Goal: Task Accomplishment & Management: Manage account settings

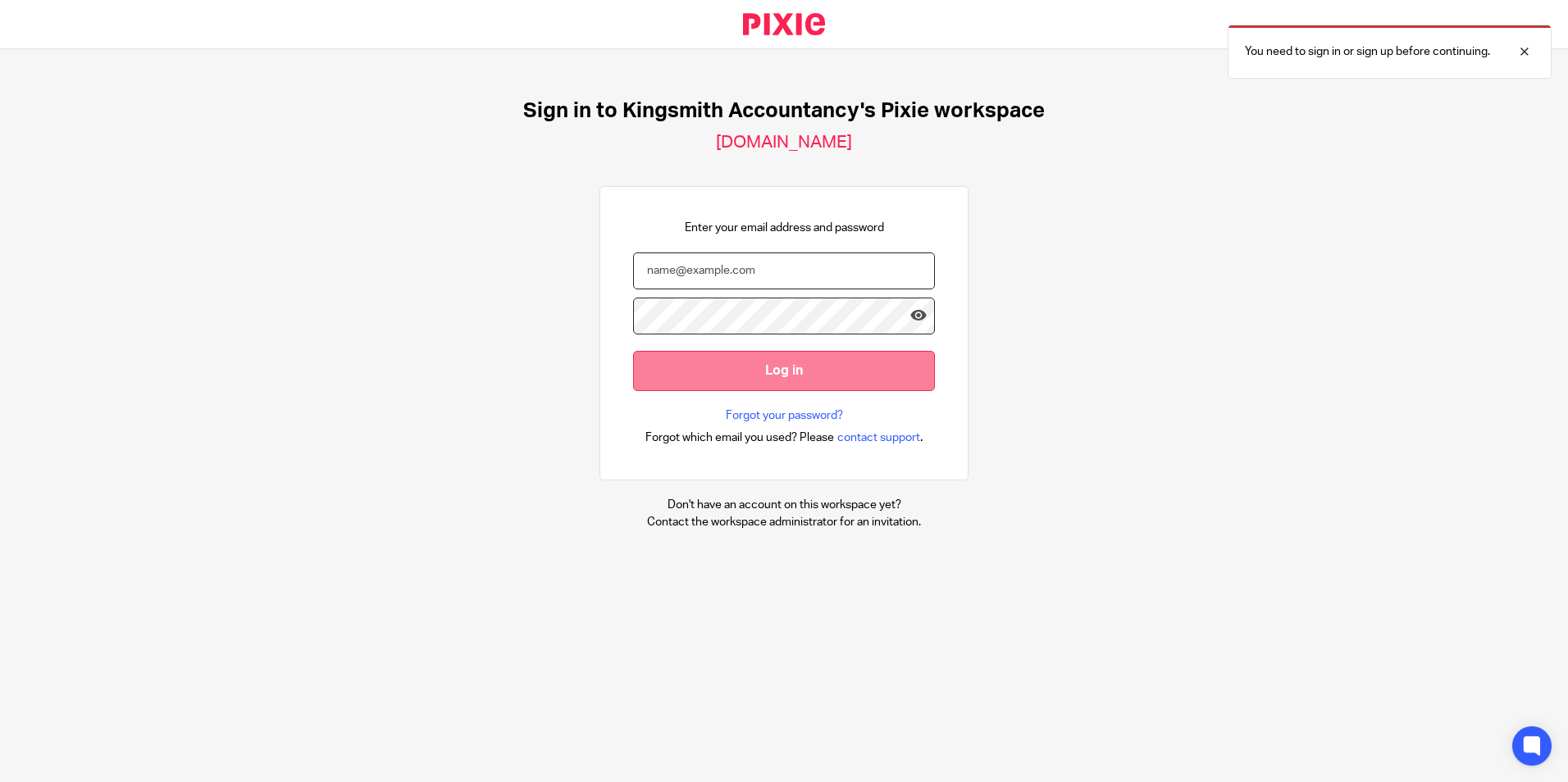
type input "katharine@kingsmith.co.uk"
click at [757, 370] on input "Log in" at bounding box center [784, 371] width 302 height 40
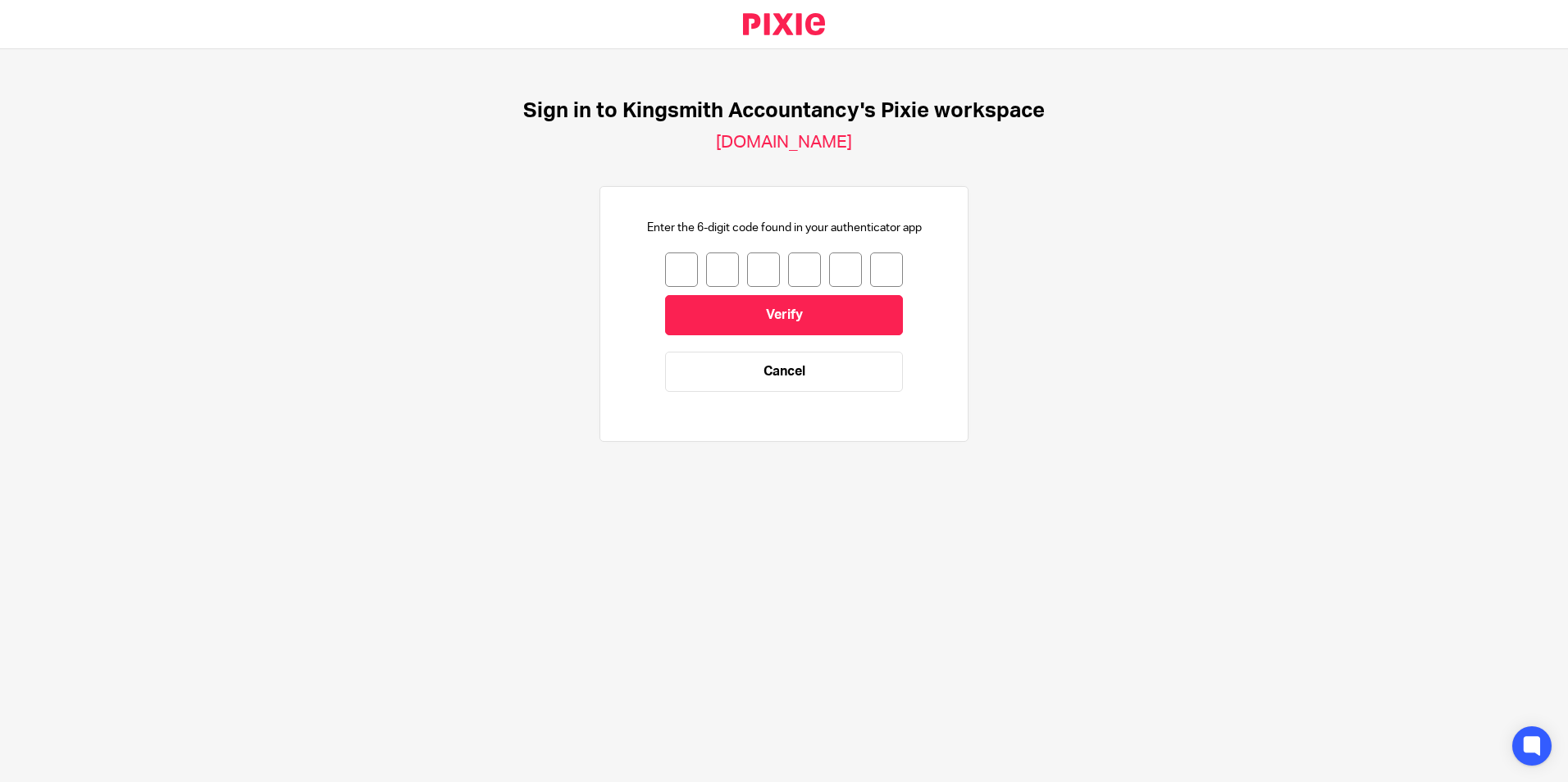
click at [684, 265] on input "number" at bounding box center [682, 270] width 33 height 35
type input "1"
type input "2"
type input "1"
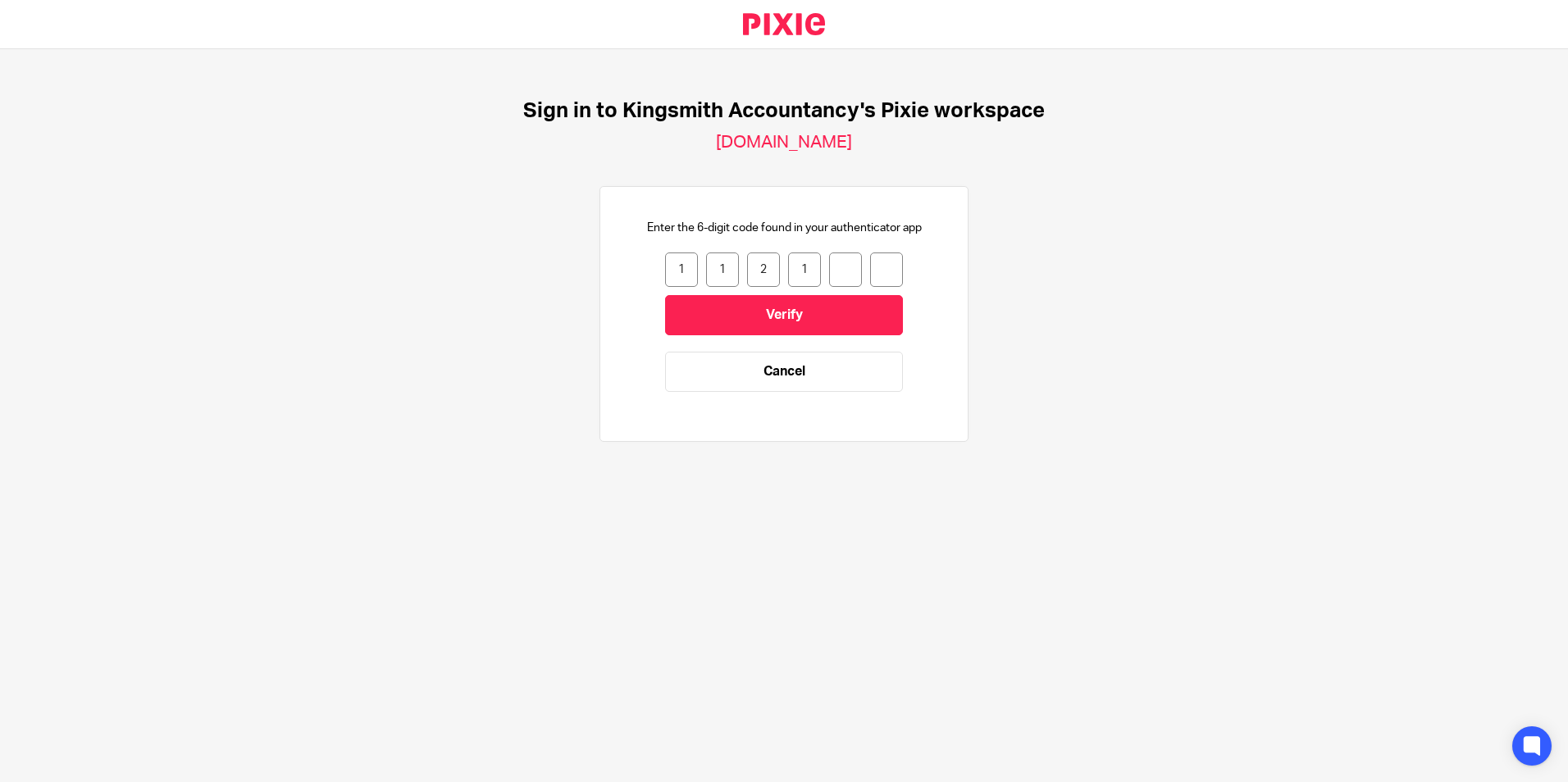
type input "3"
type input "8"
click at [869, 308] on input "Verify" at bounding box center [784, 315] width 238 height 40
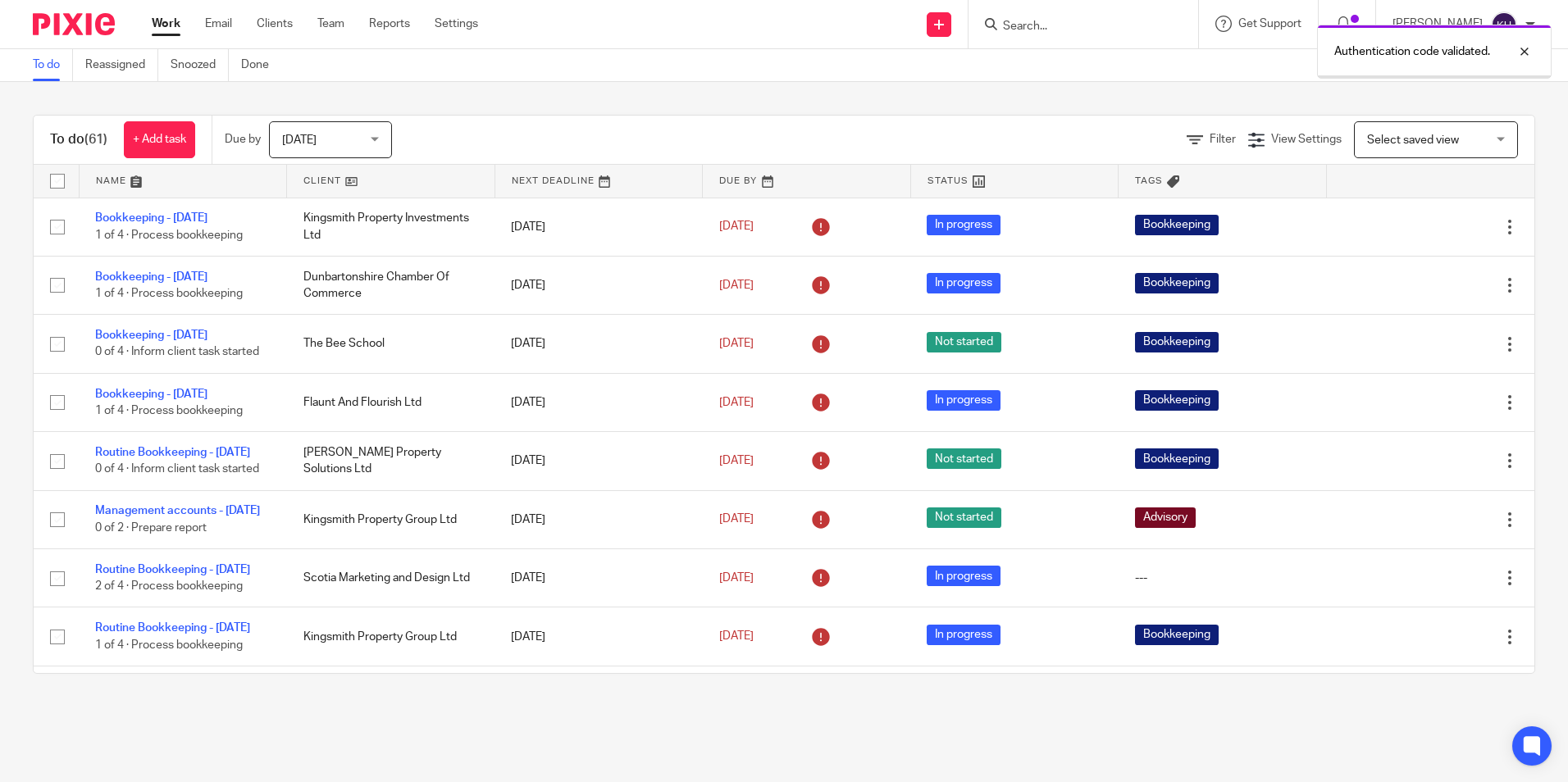
click at [1024, 29] on div "Authentication code validated." at bounding box center [1167, 48] width 767 height 62
click at [1013, 16] on div "Authentication code validated." at bounding box center [1167, 48] width 767 height 62
click at [995, 20] on div "Authentication code validated." at bounding box center [1167, 48] width 767 height 62
click at [991, 23] on div "Authentication code validated." at bounding box center [1167, 48] width 767 height 62
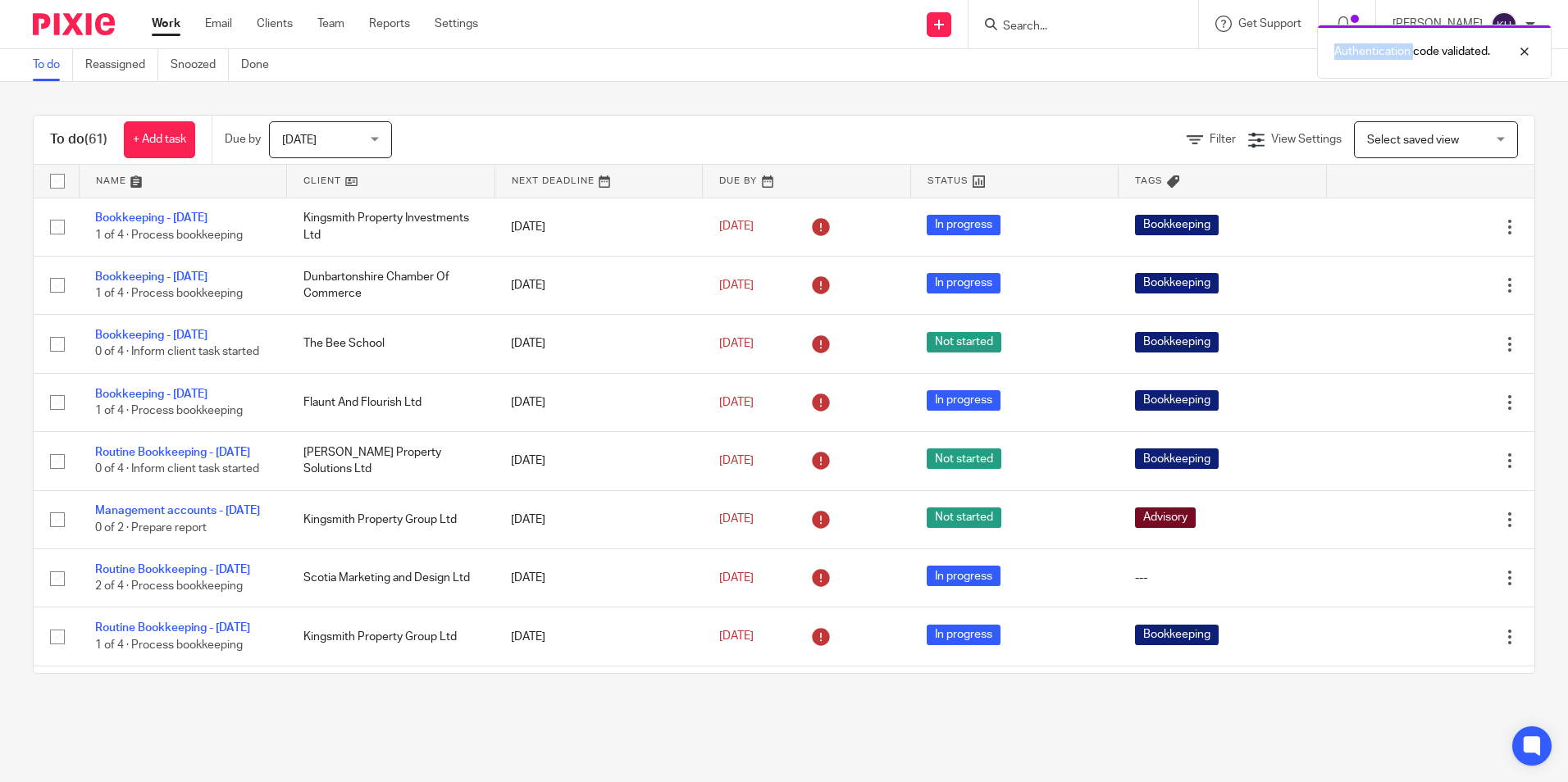
click at [987, 30] on div "Authentication code validated." at bounding box center [1167, 48] width 767 height 62
click at [1021, 23] on div "Authentication code validated." at bounding box center [1167, 48] width 767 height 62
click at [1012, 23] on div "Authentication code validated." at bounding box center [1167, 48] width 767 height 62
click at [1002, 24] on div "Authentication code validated." at bounding box center [1167, 48] width 767 height 62
click at [1018, 22] on input "Search" at bounding box center [1075, 27] width 148 height 15
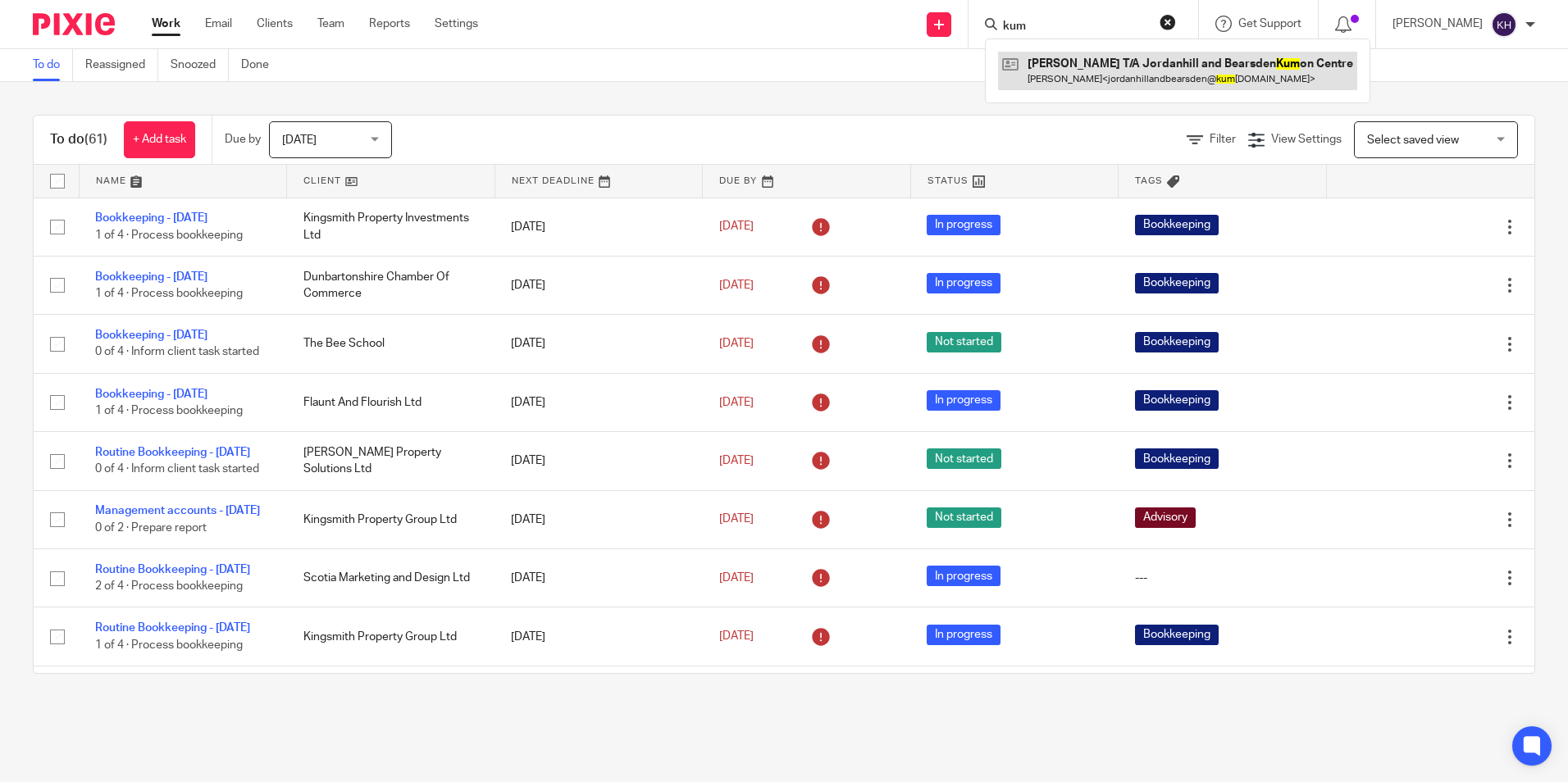
type input "kum"
click at [1075, 73] on link at bounding box center [1177, 71] width 359 height 38
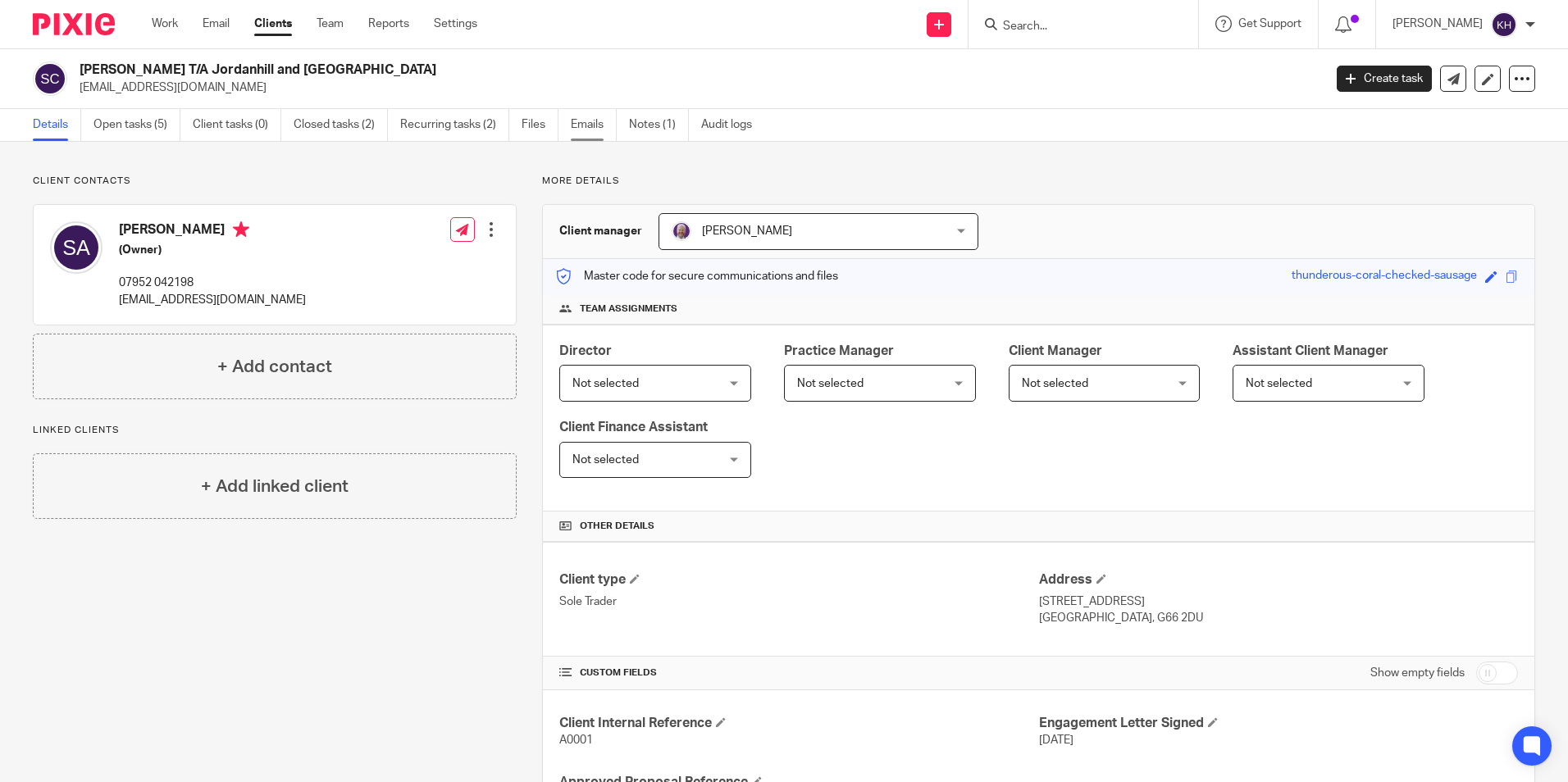
click at [600, 125] on link "Emails" at bounding box center [593, 125] width 46 height 32
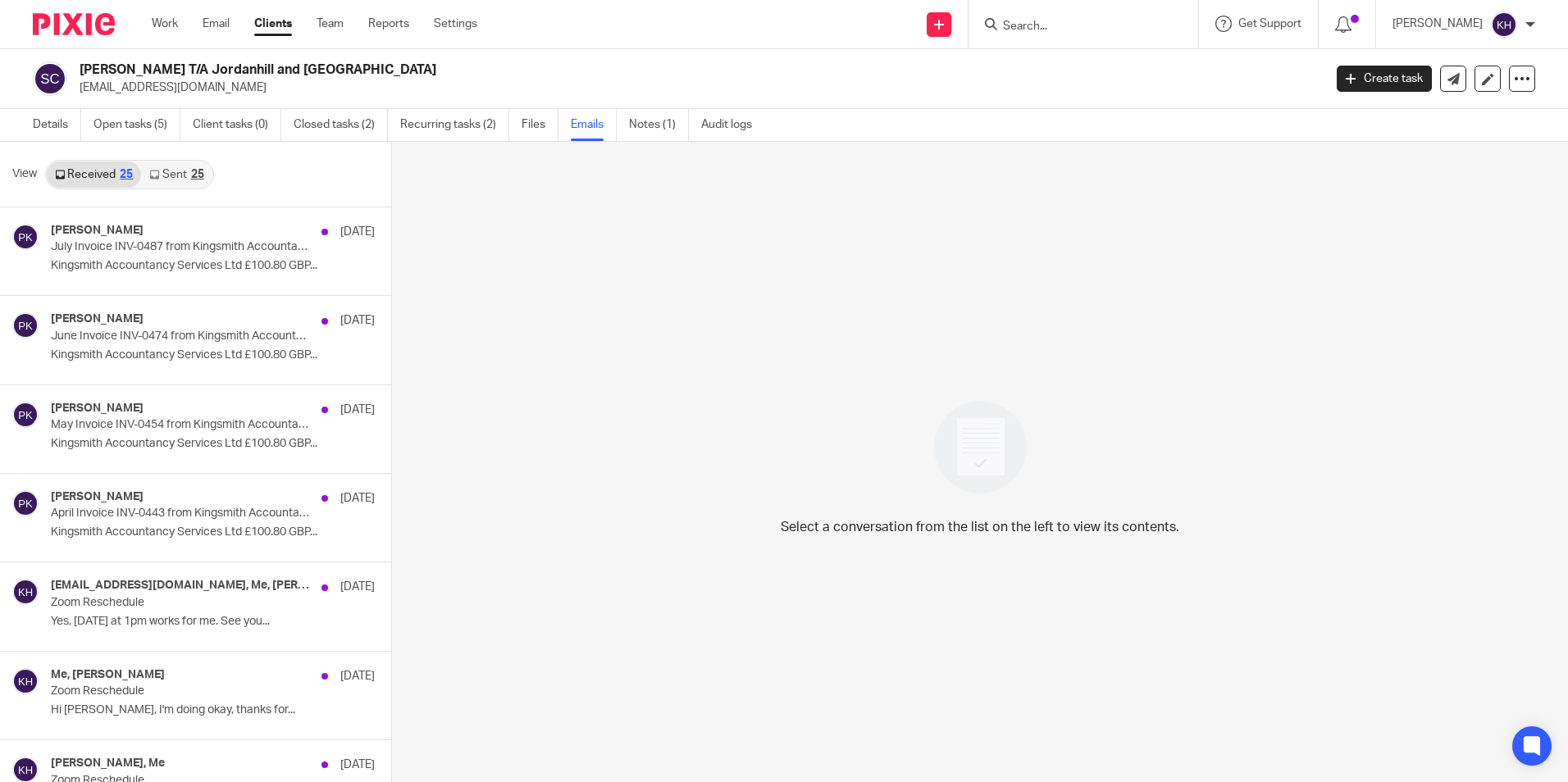
click at [178, 166] on link "Sent 25" at bounding box center [176, 175] width 71 height 26
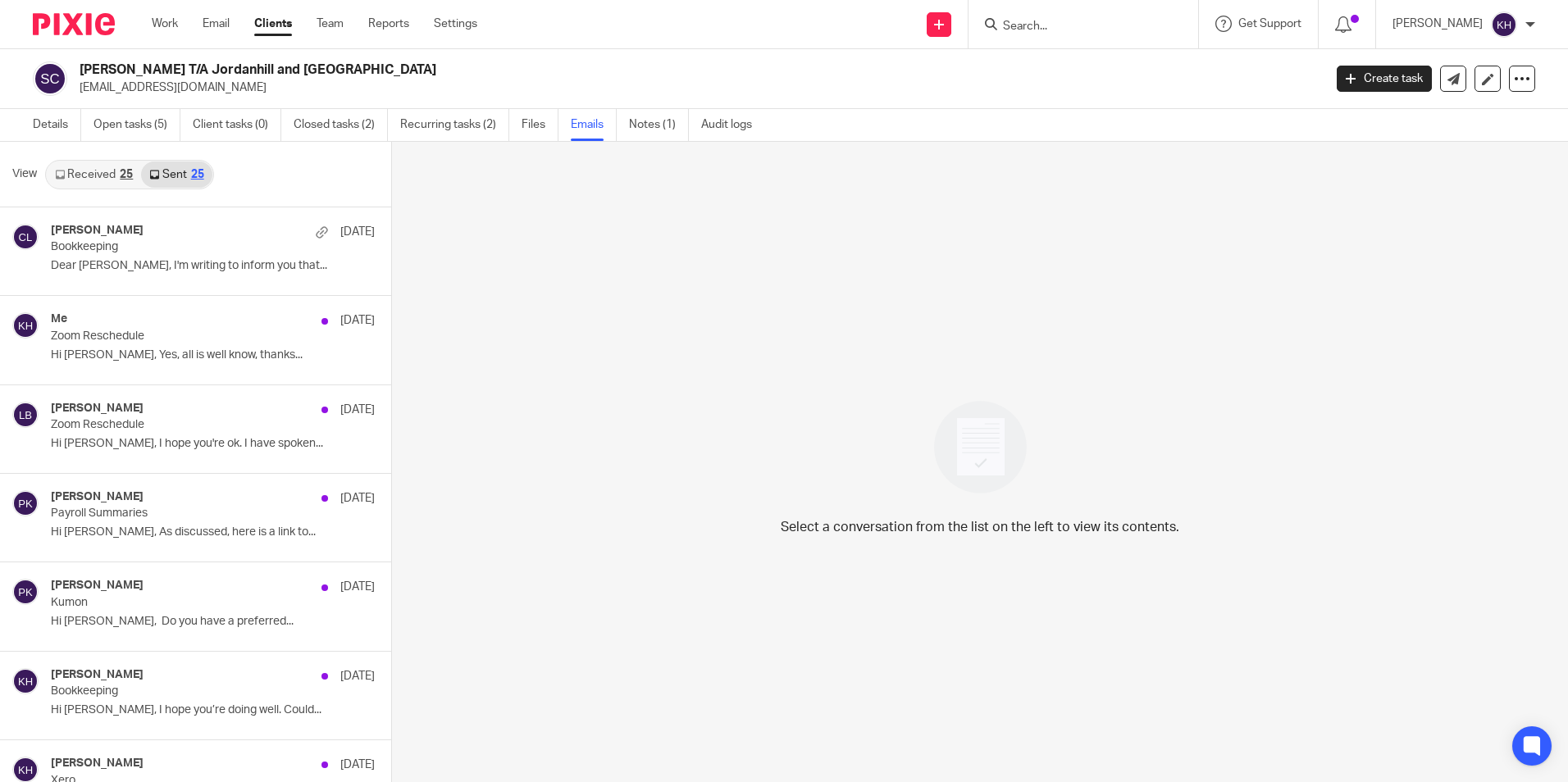
scroll to position [3, 0]
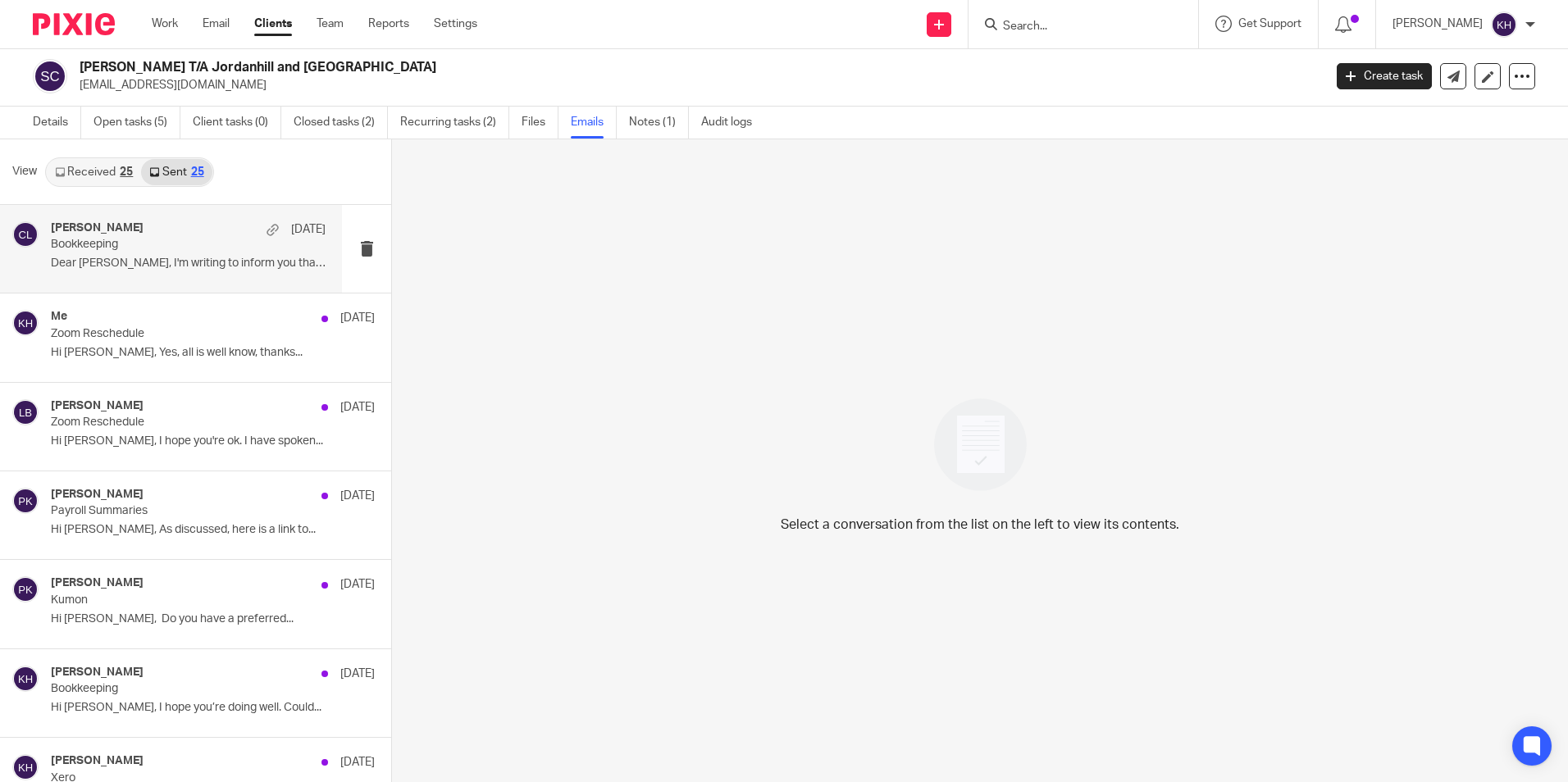
click at [153, 234] on div "Clare Little 30 Jul" at bounding box center [189, 229] width 275 height 16
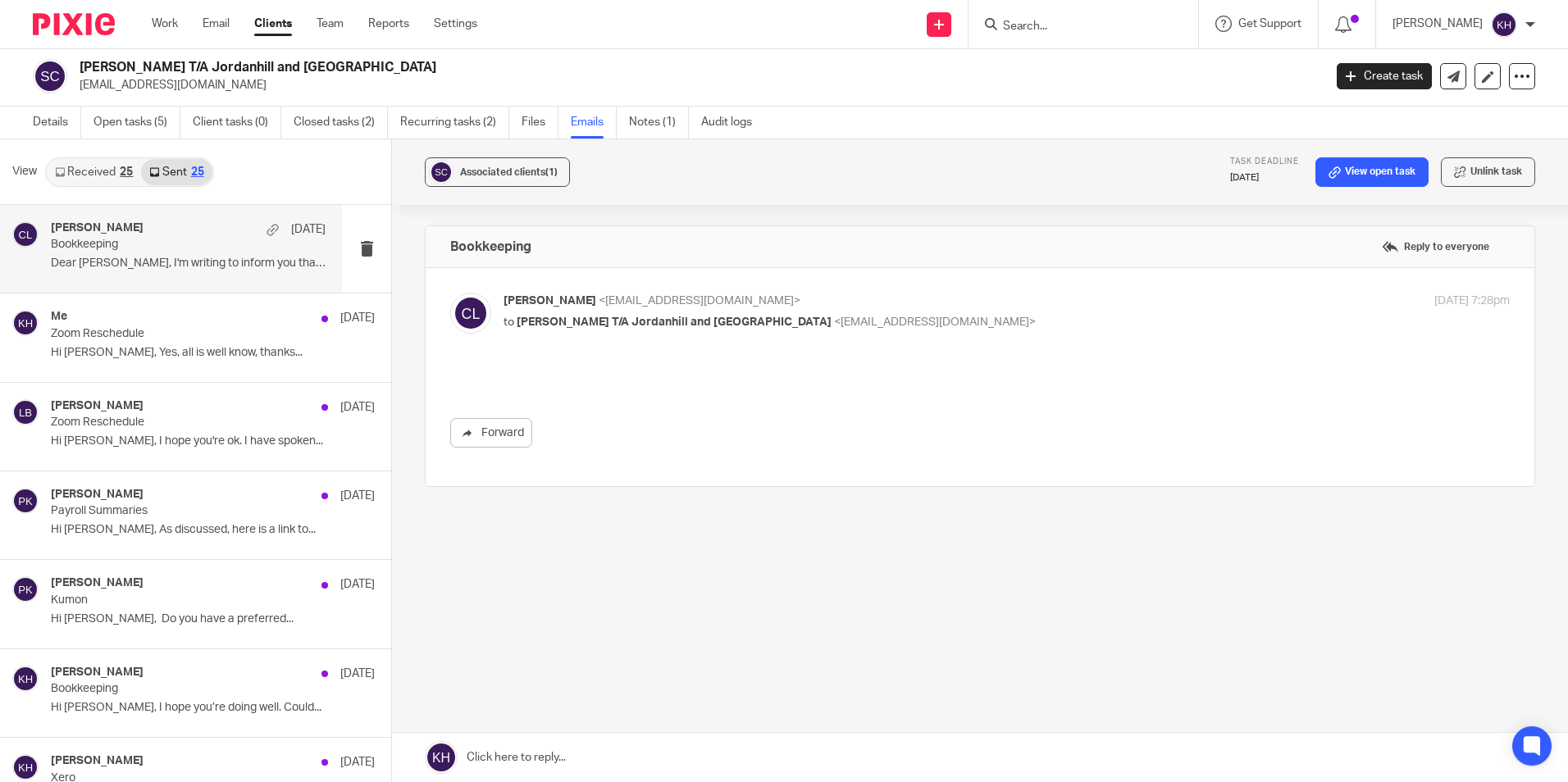
scroll to position [0, 0]
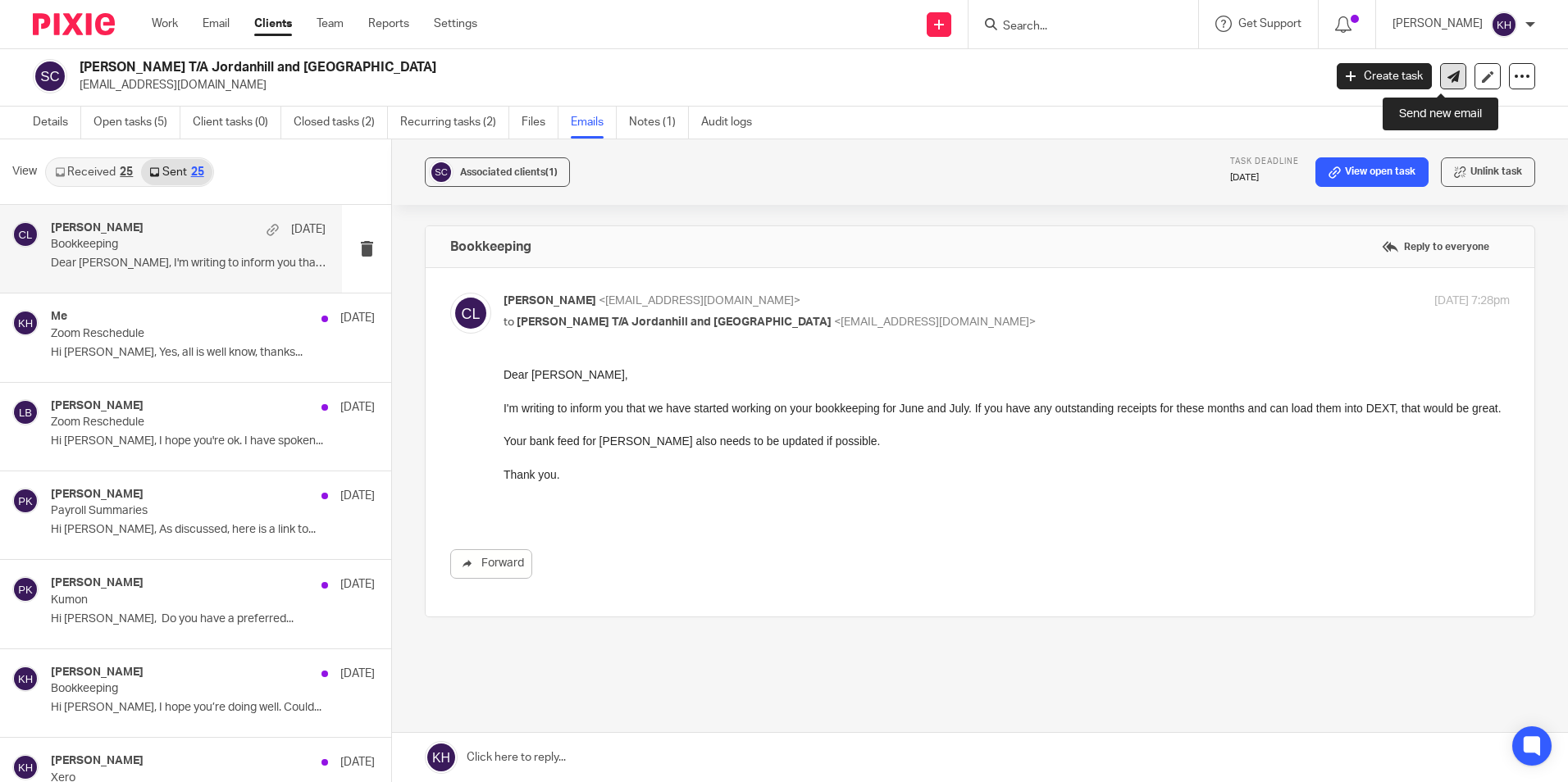
click at [1447, 74] on icon at bounding box center [1453, 77] width 12 height 12
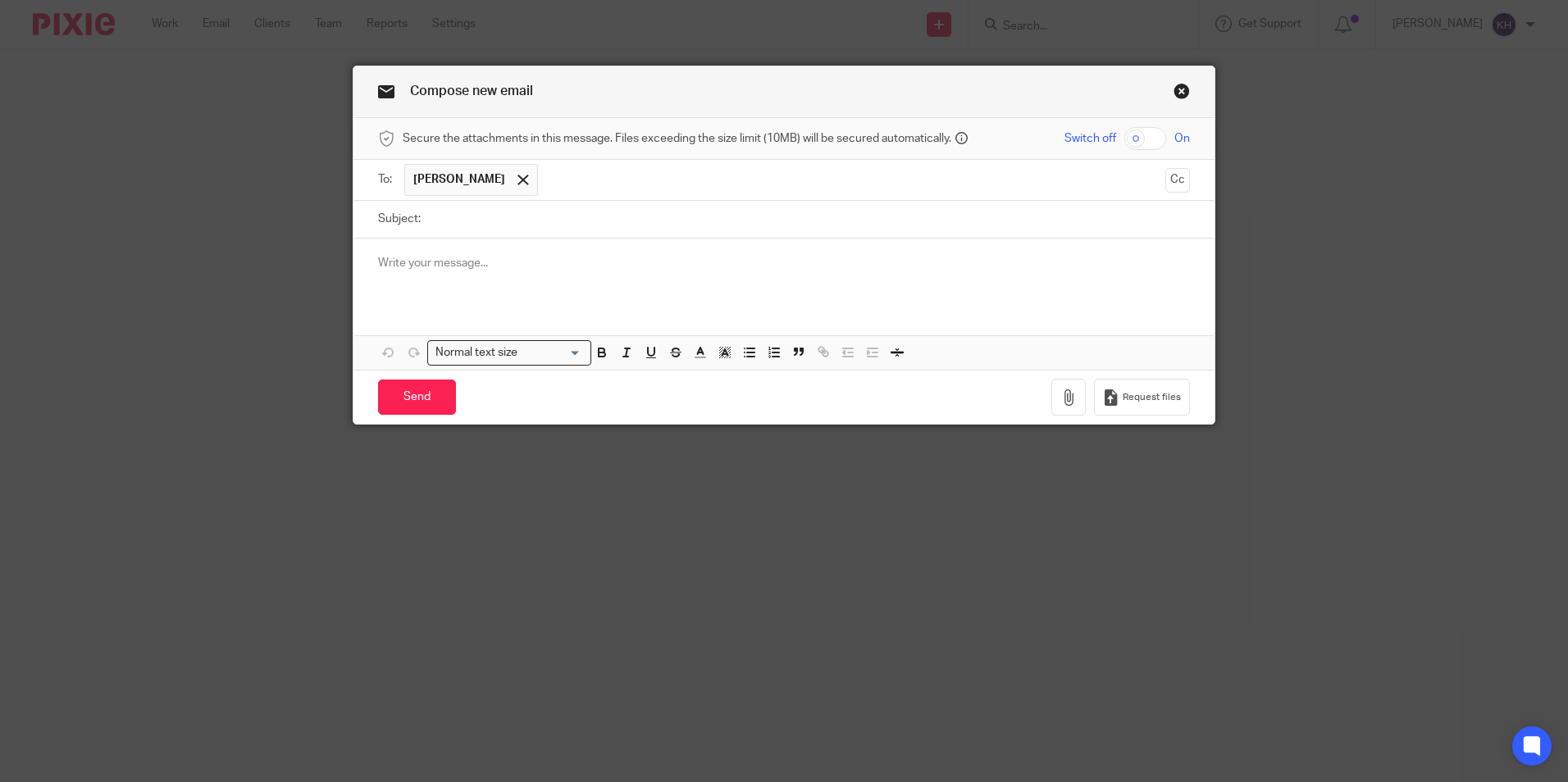
click at [463, 228] on input "Subject:" at bounding box center [810, 219] width 761 height 37
click at [403, 266] on p at bounding box center [784, 263] width 812 height 16
paste div "To enrich screen reader interactions, please activate Accessibility in Grammarl…"
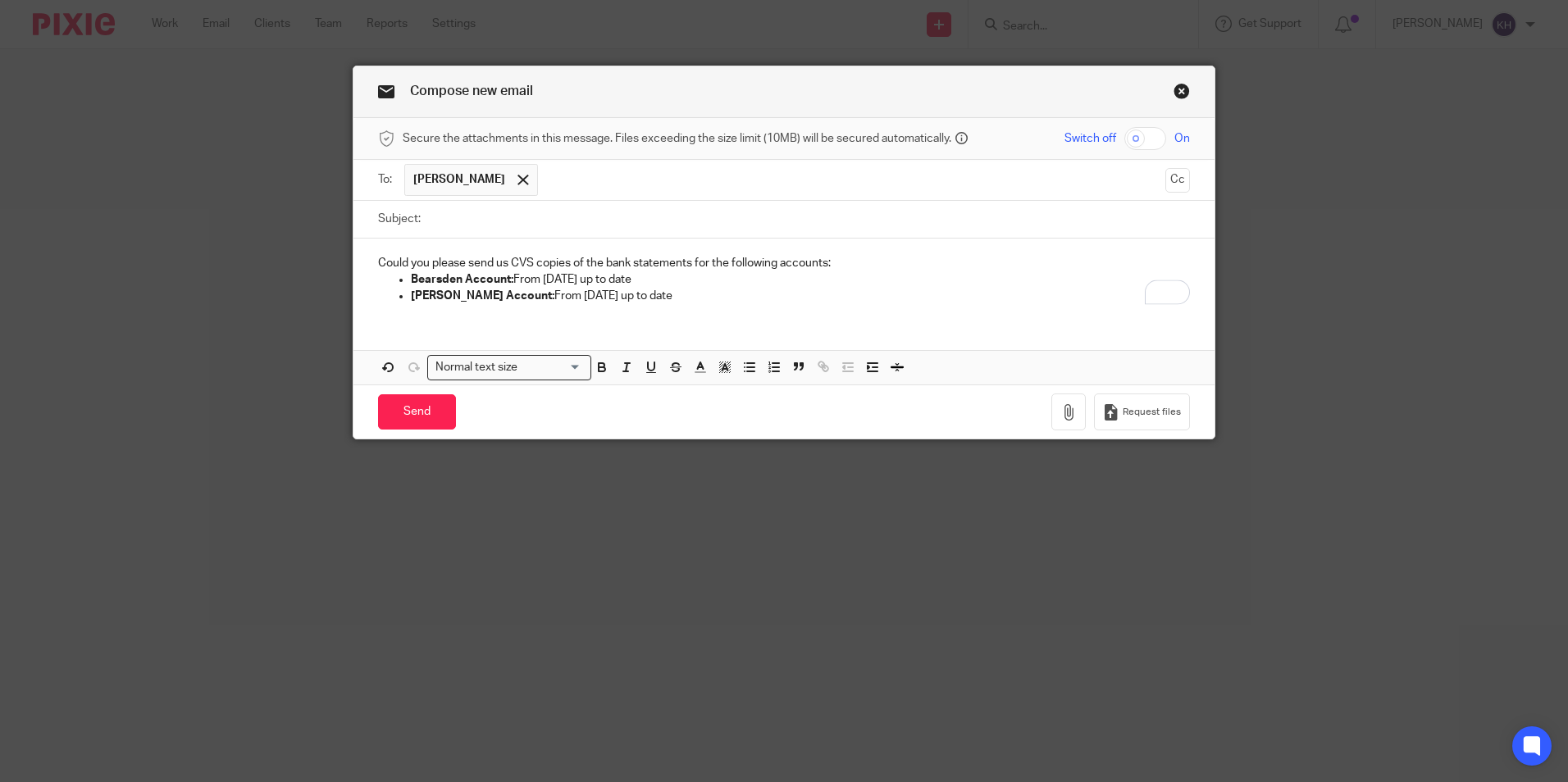
click at [368, 258] on div "Could you please send us CVS copies of the bank statements for the following ac…" at bounding box center [784, 278] width 861 height 79
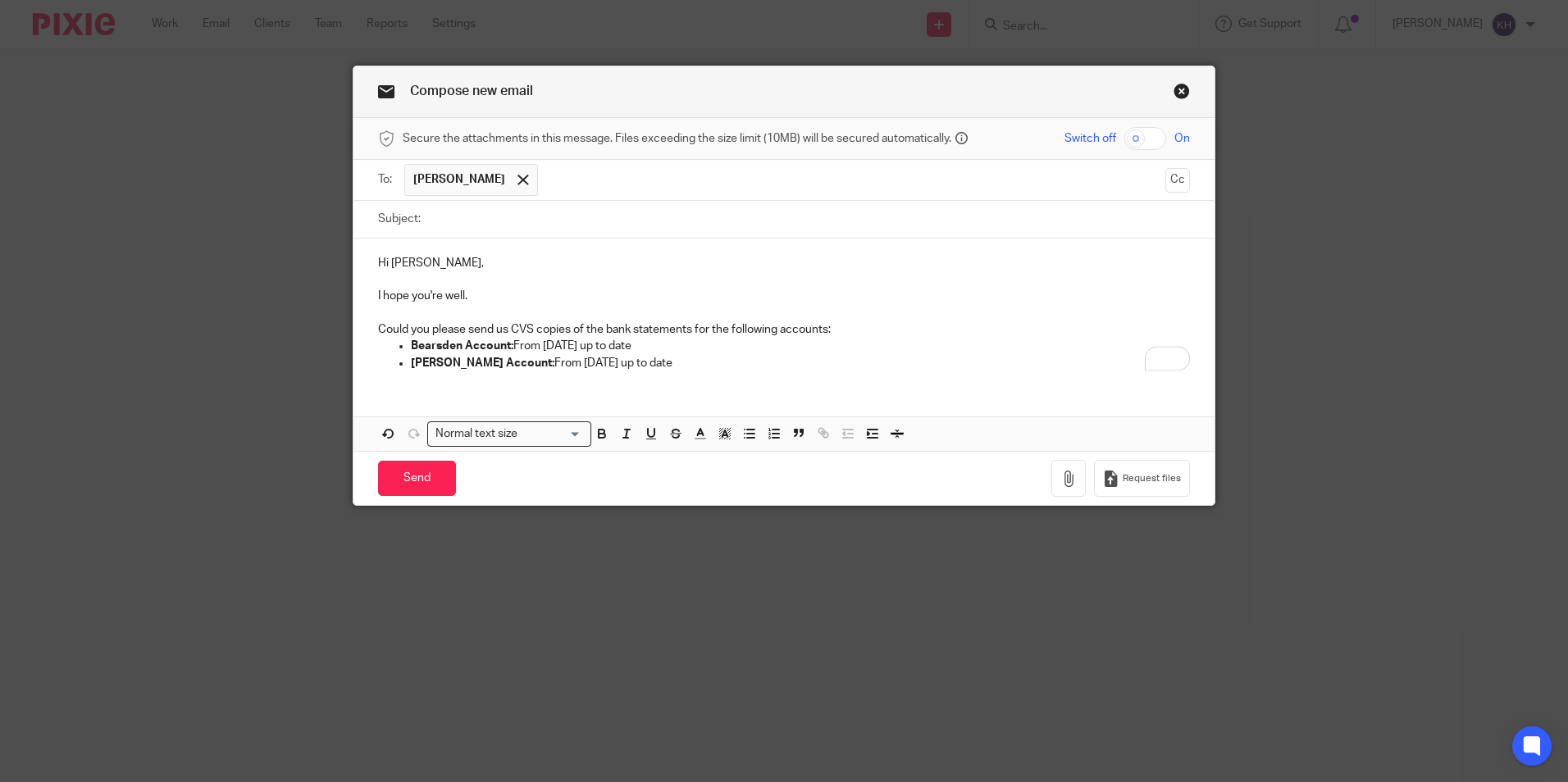
click at [842, 328] on p "Could you please send us CVS copies of the bank statements for the following ac…" at bounding box center [784, 330] width 812 height 16
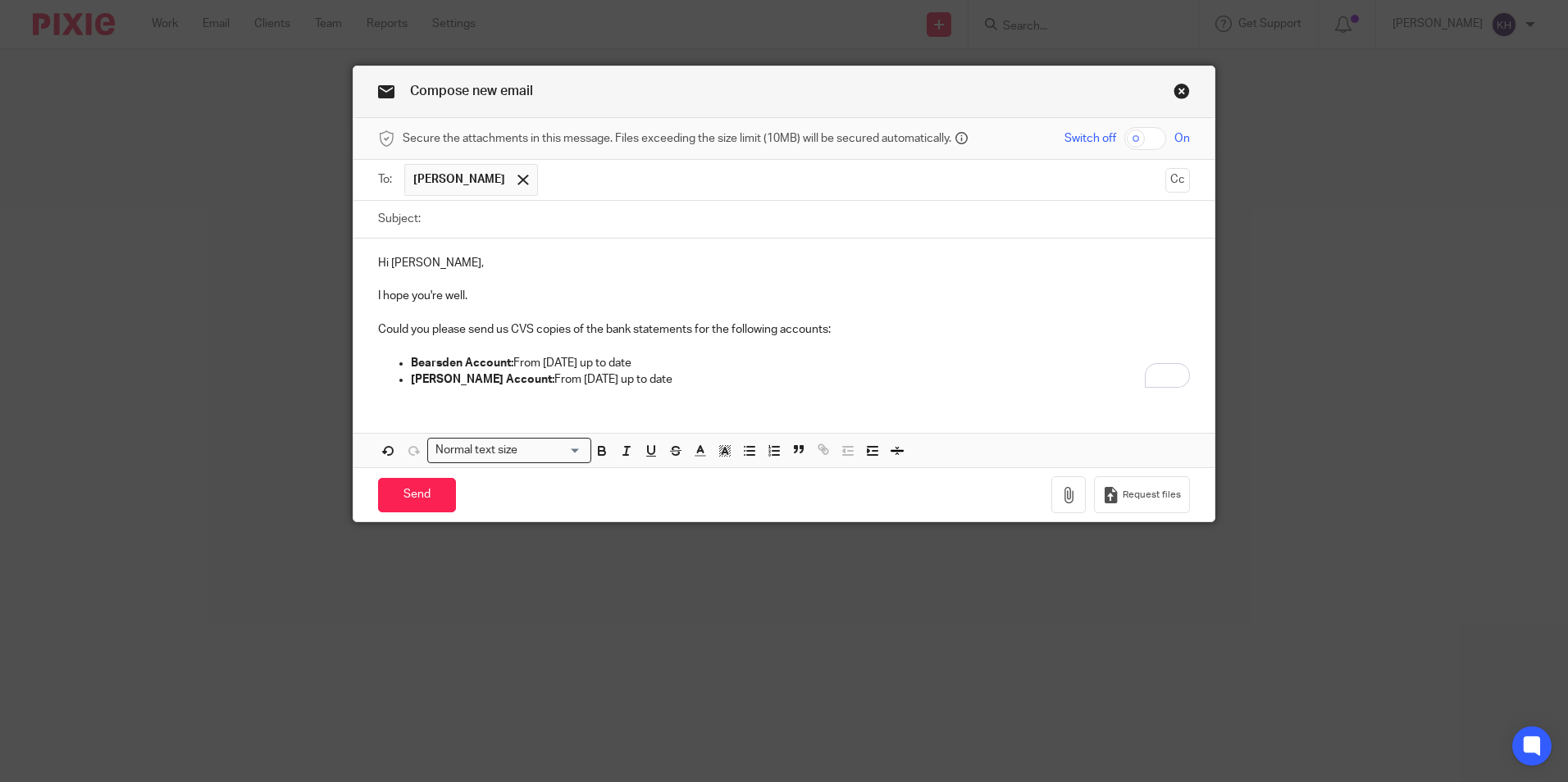
click at [452, 378] on strong "Jordan Hill Account:" at bounding box center [483, 379] width 144 height 11
drag, startPoint x: 729, startPoint y: 380, endPoint x: 671, endPoint y: 381, distance: 58.0
click at [671, 381] on p "Jordanhill Account: From 9th December 2024 up to date" at bounding box center [800, 379] width 779 height 16
drag, startPoint x: 549, startPoint y: 379, endPoint x: 541, endPoint y: 380, distance: 8.1
click at [541, 380] on p "Jordanhill Account: From 9th December 2024 up to date" at bounding box center [800, 379] width 779 height 16
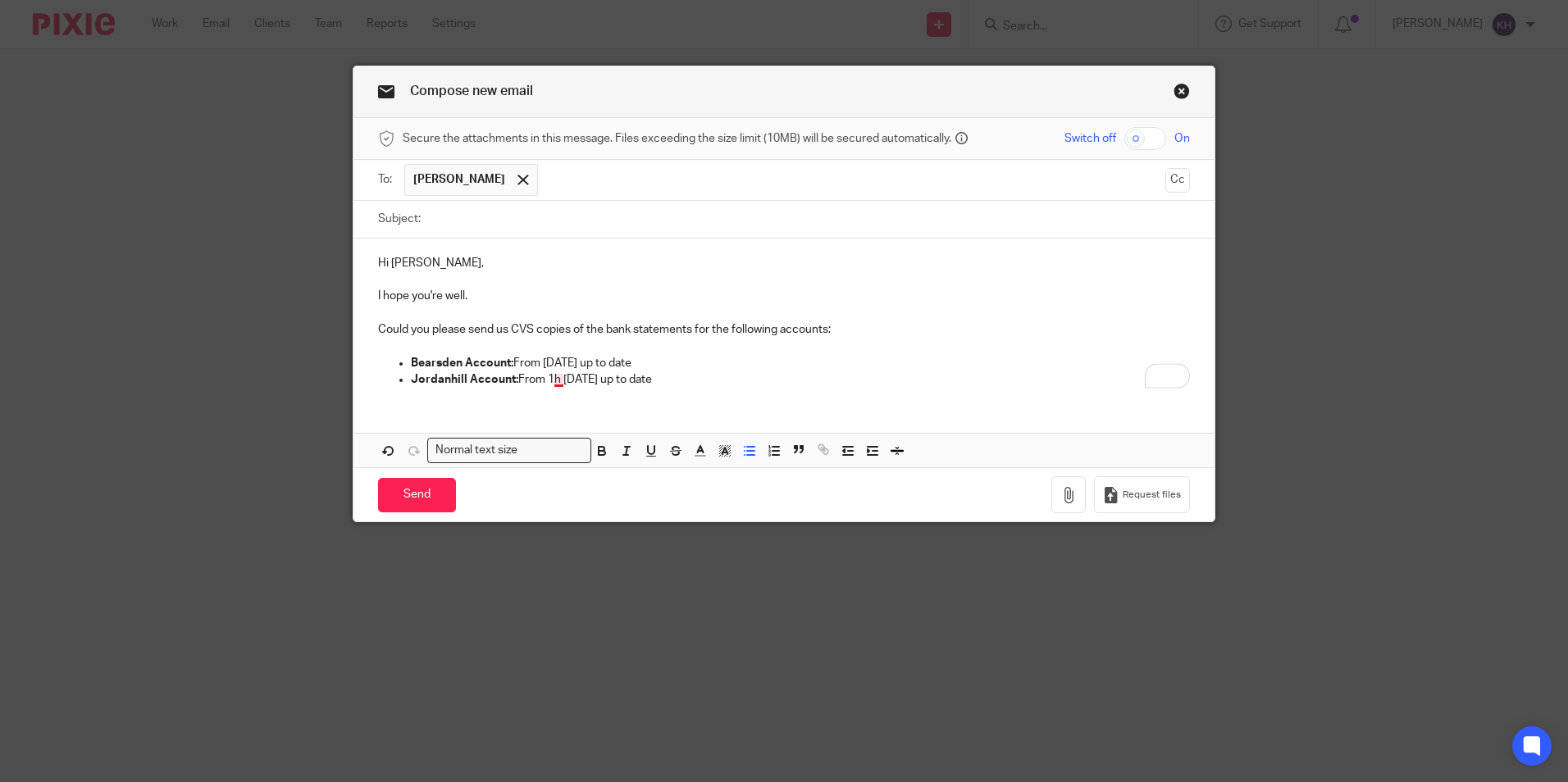
click at [552, 384] on p "Jordanhill Account: From 1h December 2024 up to date" at bounding box center [800, 379] width 779 height 16
drag, startPoint x: 706, startPoint y: 379, endPoint x: 673, endPoint y: 379, distance: 33.0
click at [673, 379] on p "Jordanhill Account: From 1st December 2024 up to date" at bounding box center [800, 379] width 779 height 16
drag, startPoint x: 680, startPoint y: 368, endPoint x: 643, endPoint y: 359, distance: 38.1
click at [643, 359] on p "Bearsden Account: From 1st April 2025 up to date" at bounding box center [800, 363] width 779 height 16
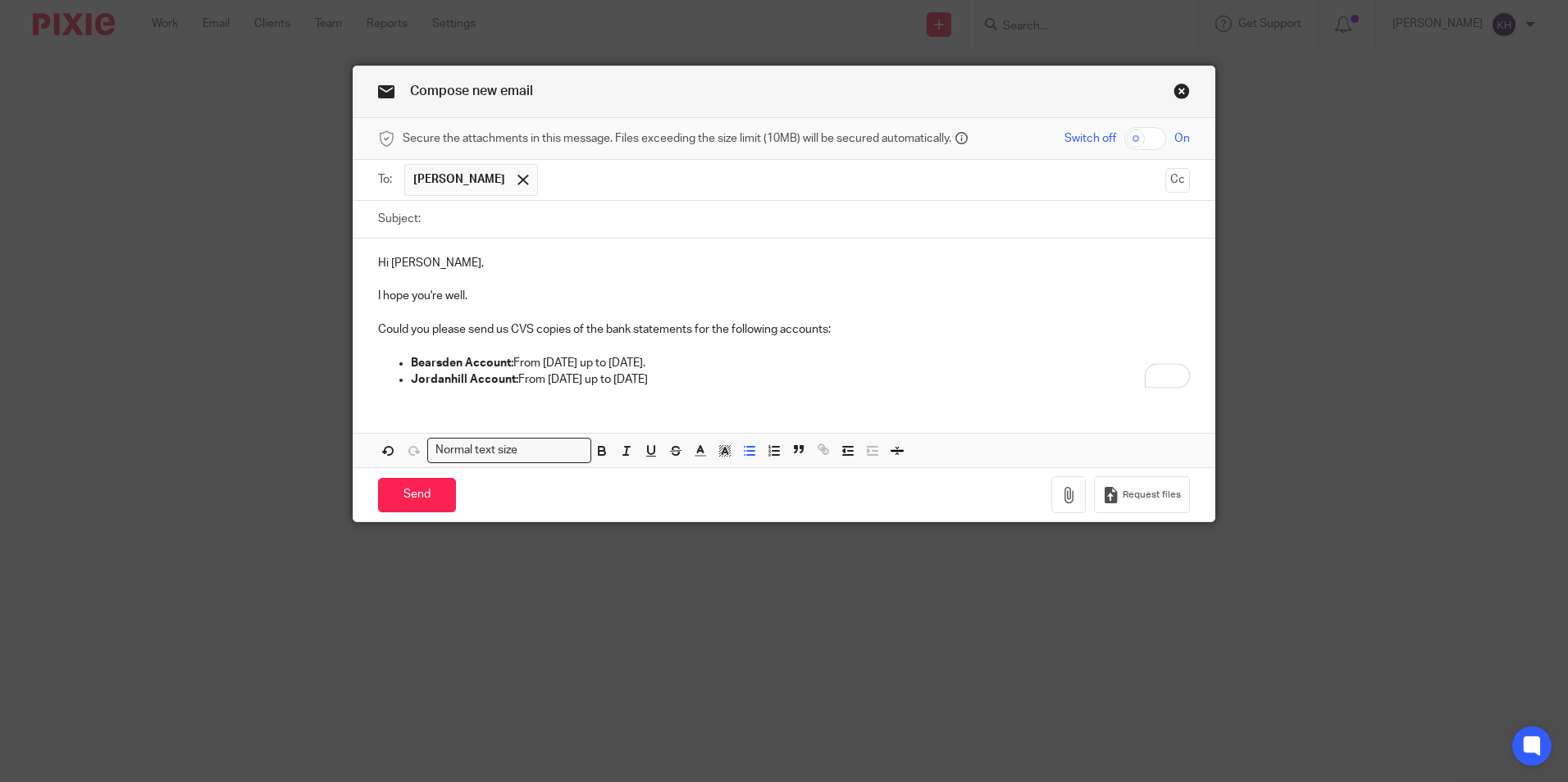
click at [724, 386] on p "Jordanhill Account: From 1st December 2024 up to today" at bounding box center [800, 379] width 779 height 16
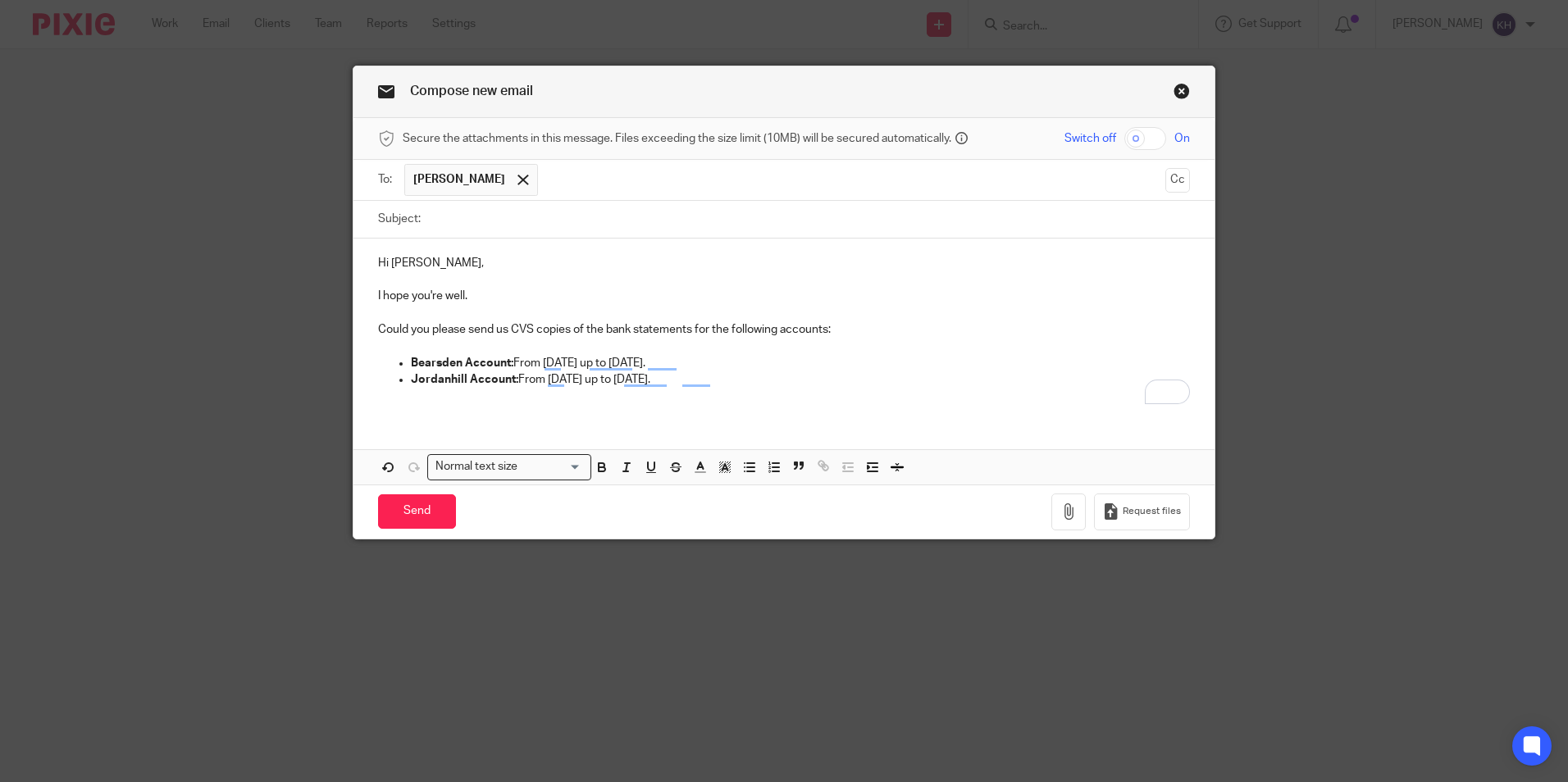
click at [529, 408] on div "Hi Sanrda, I hope you're well. Could you please send us CVS copies of the bank …" at bounding box center [784, 328] width 861 height 178
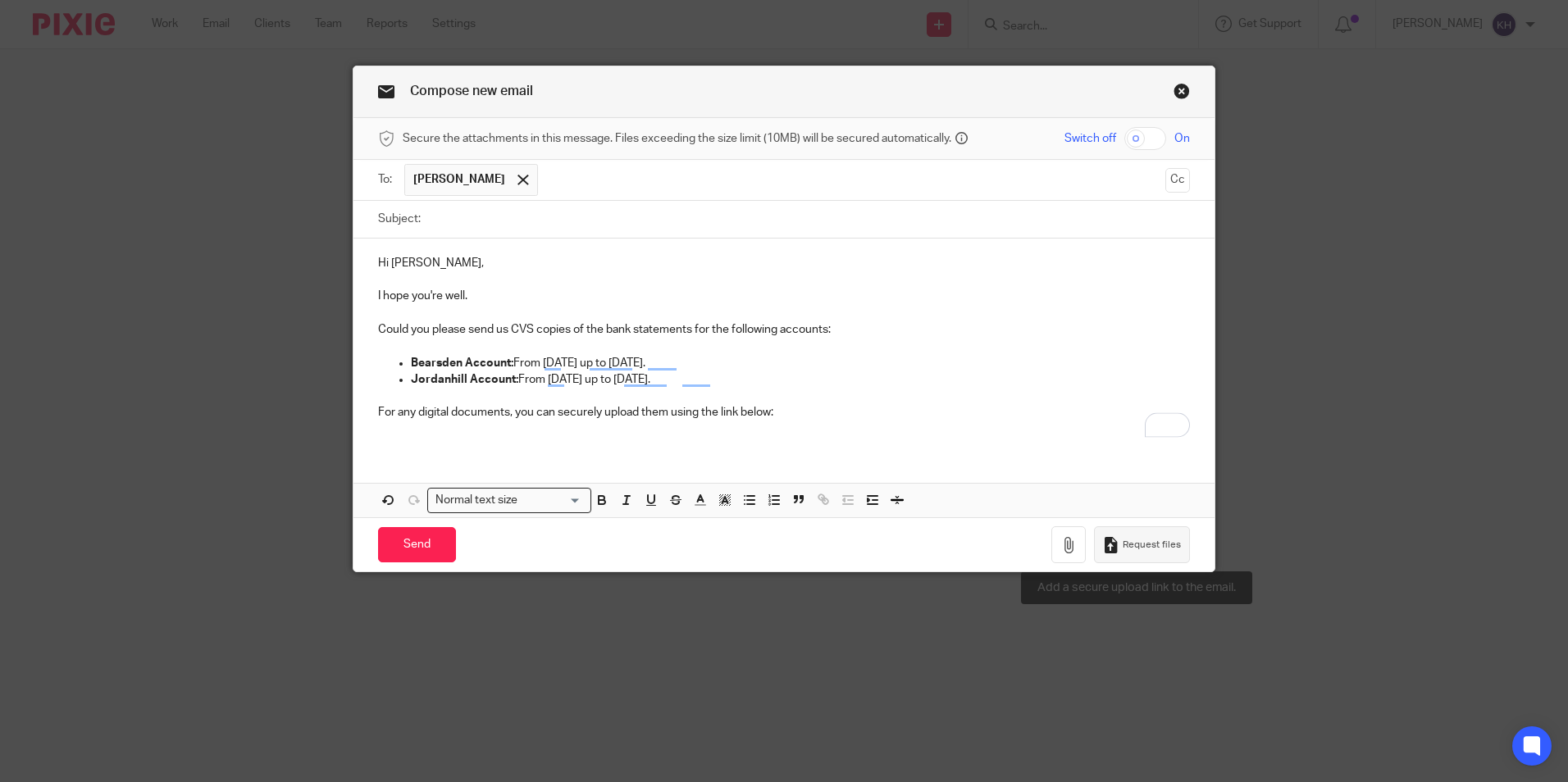
click at [1117, 537] on button "Request files" at bounding box center [1142, 545] width 95 height 37
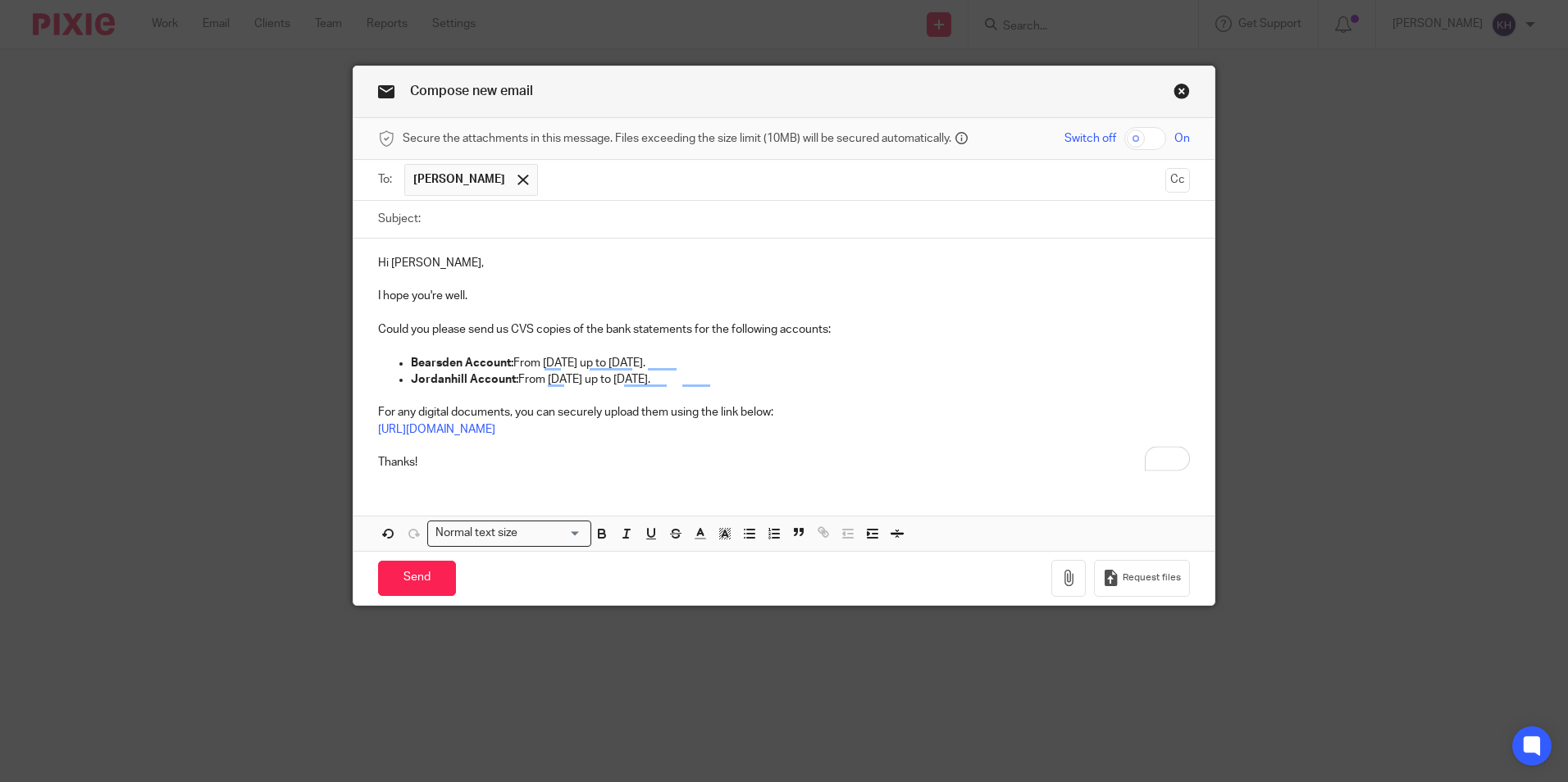
click at [544, 222] on input "Subject:" at bounding box center [810, 219] width 761 height 37
type input "Bookkeeping"
click at [397, 577] on input "Send" at bounding box center [417, 578] width 78 height 35
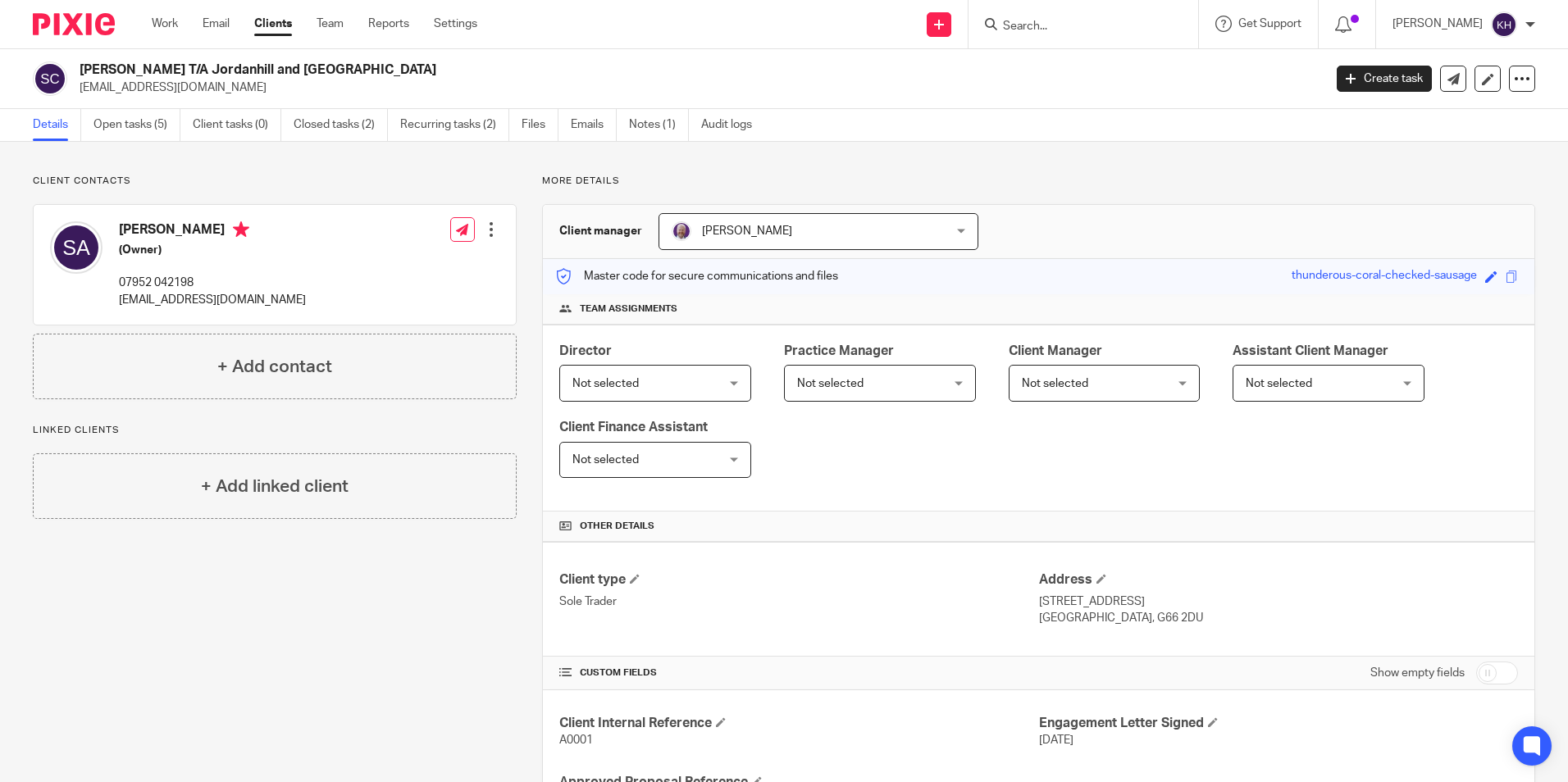
click at [1045, 23] on input "Search" at bounding box center [1075, 27] width 148 height 15
type input "H"
type input "E"
click at [1045, 23] on input "Search" at bounding box center [1075, 27] width 148 height 15
click at [1091, 21] on input "Search" at bounding box center [1075, 27] width 148 height 15
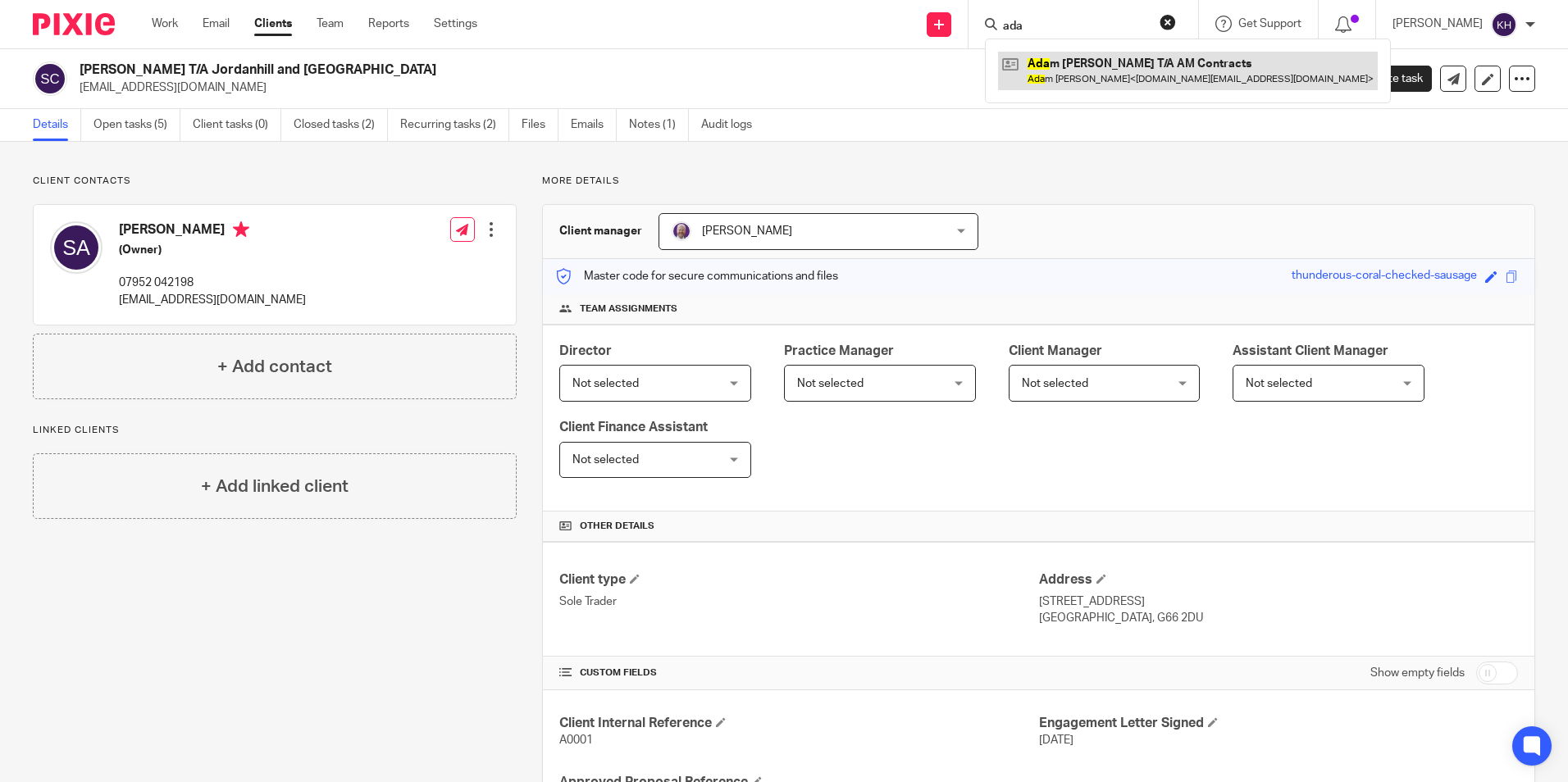
type input "ada"
click at [1104, 80] on link at bounding box center [1187, 71] width 380 height 38
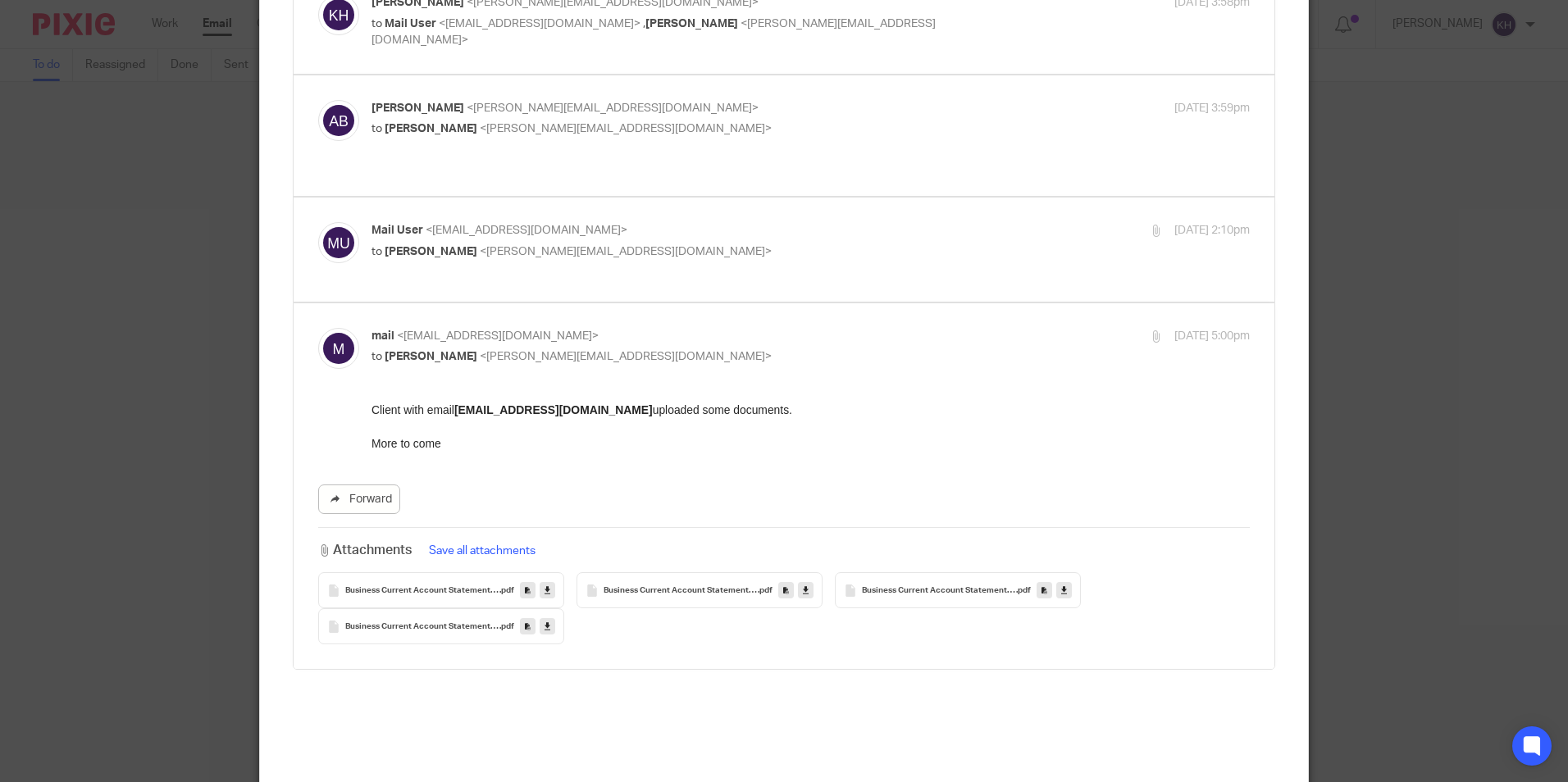
scroll to position [492, 0]
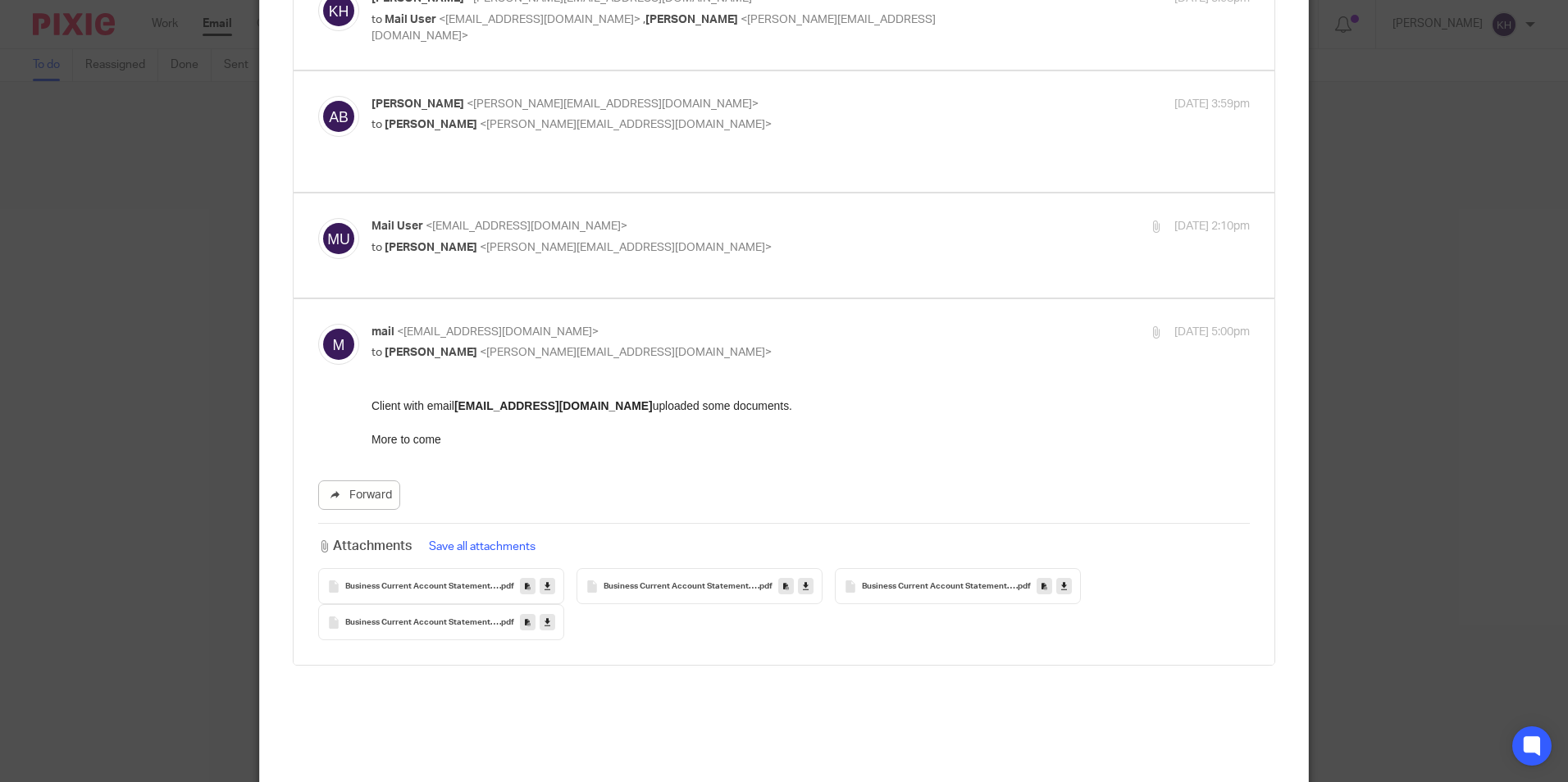
click at [472, 538] on button "Save all attachments" at bounding box center [482, 547] width 117 height 18
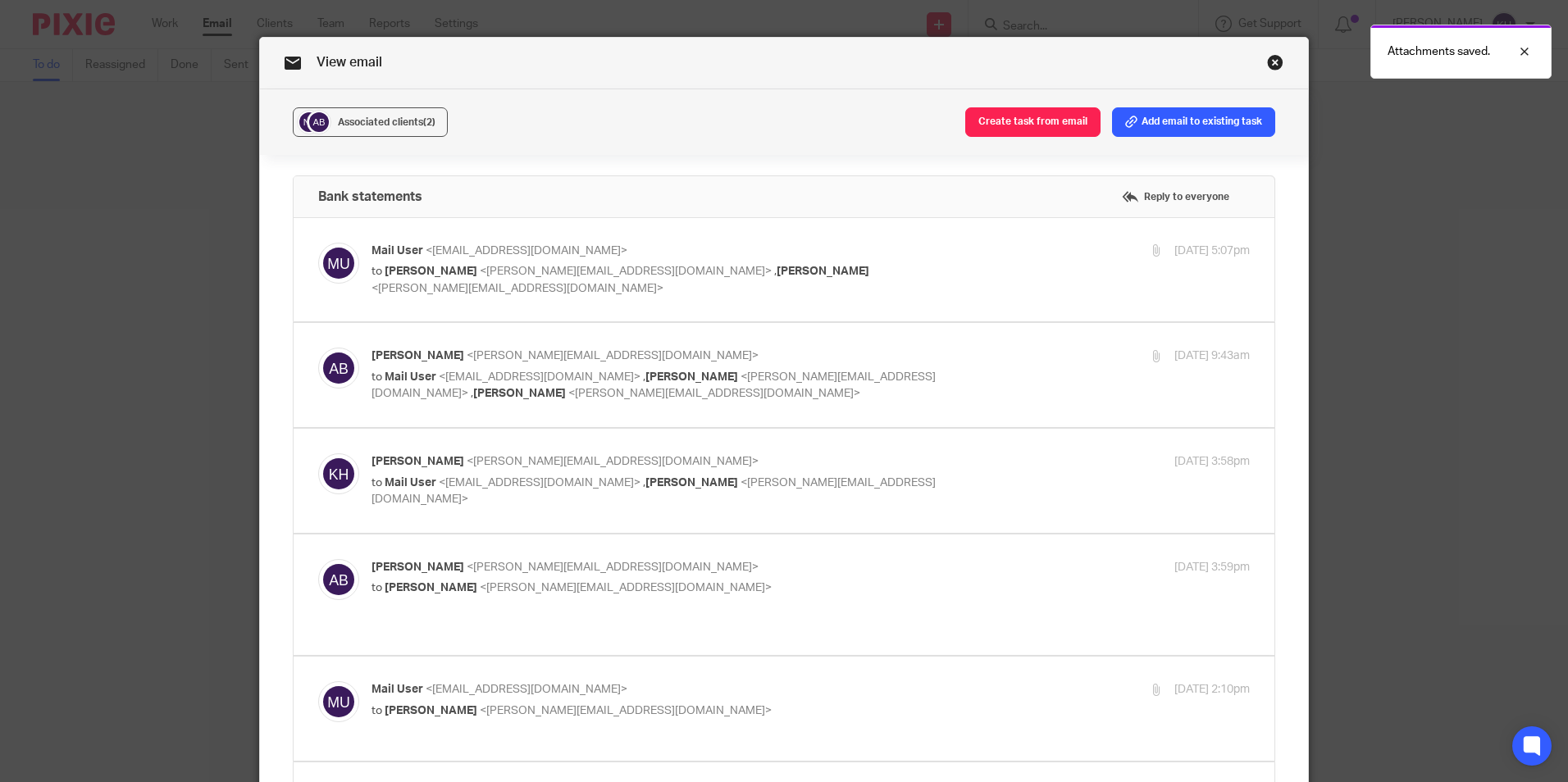
scroll to position [0, 0]
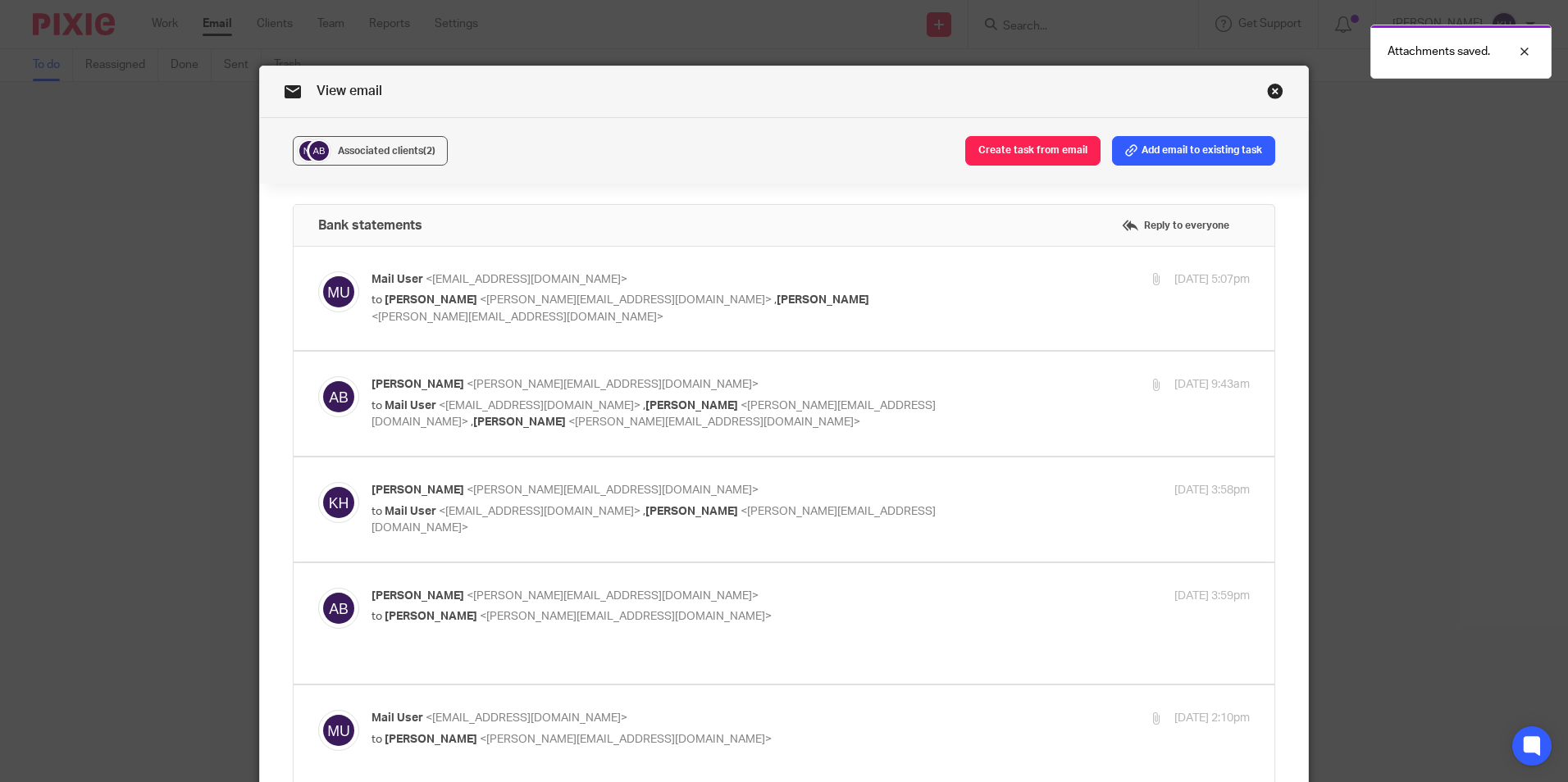
click at [1267, 98] on link "Close this dialog window" at bounding box center [1275, 94] width 16 height 22
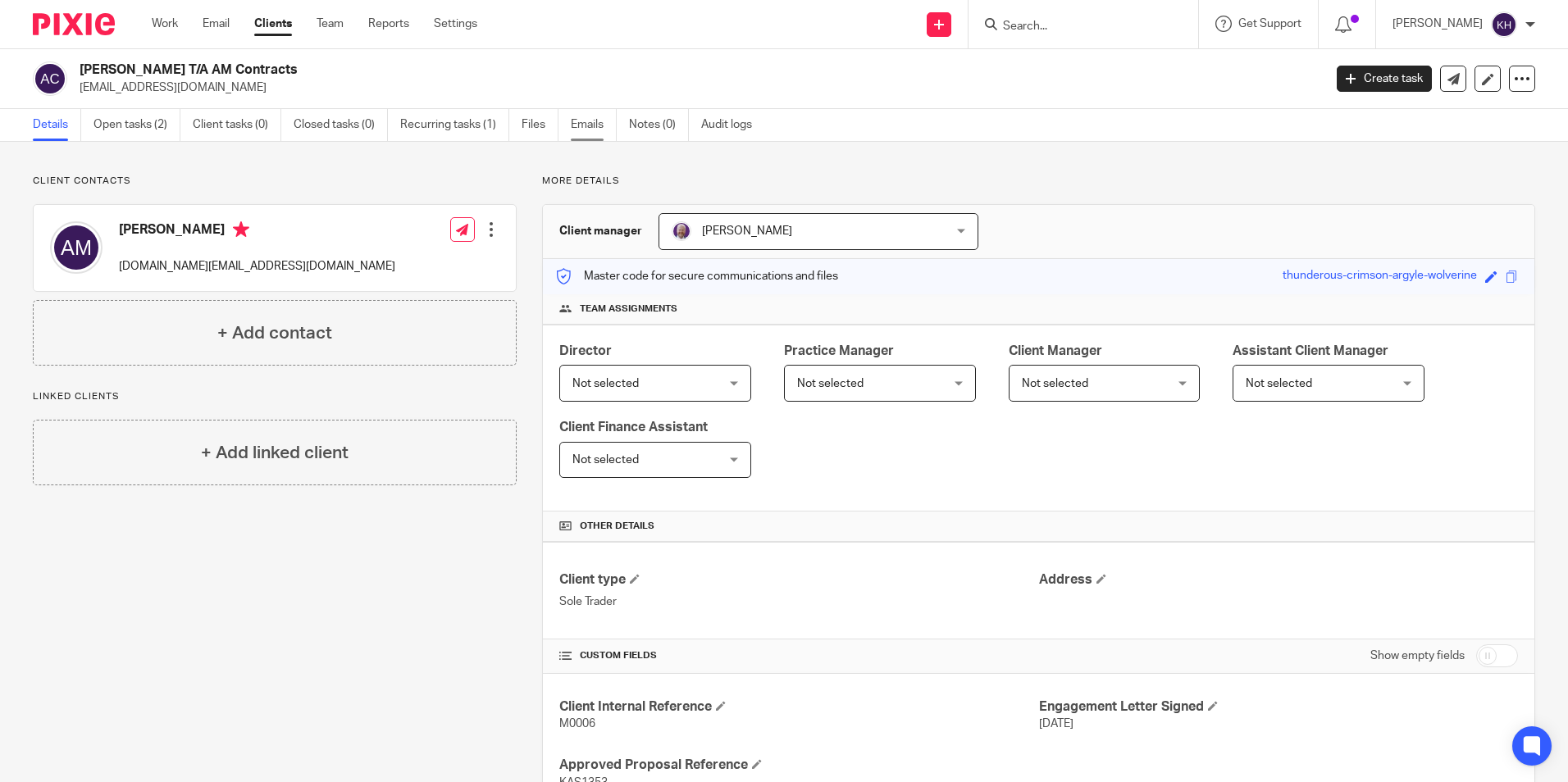
click at [594, 125] on link "Emails" at bounding box center [593, 125] width 46 height 32
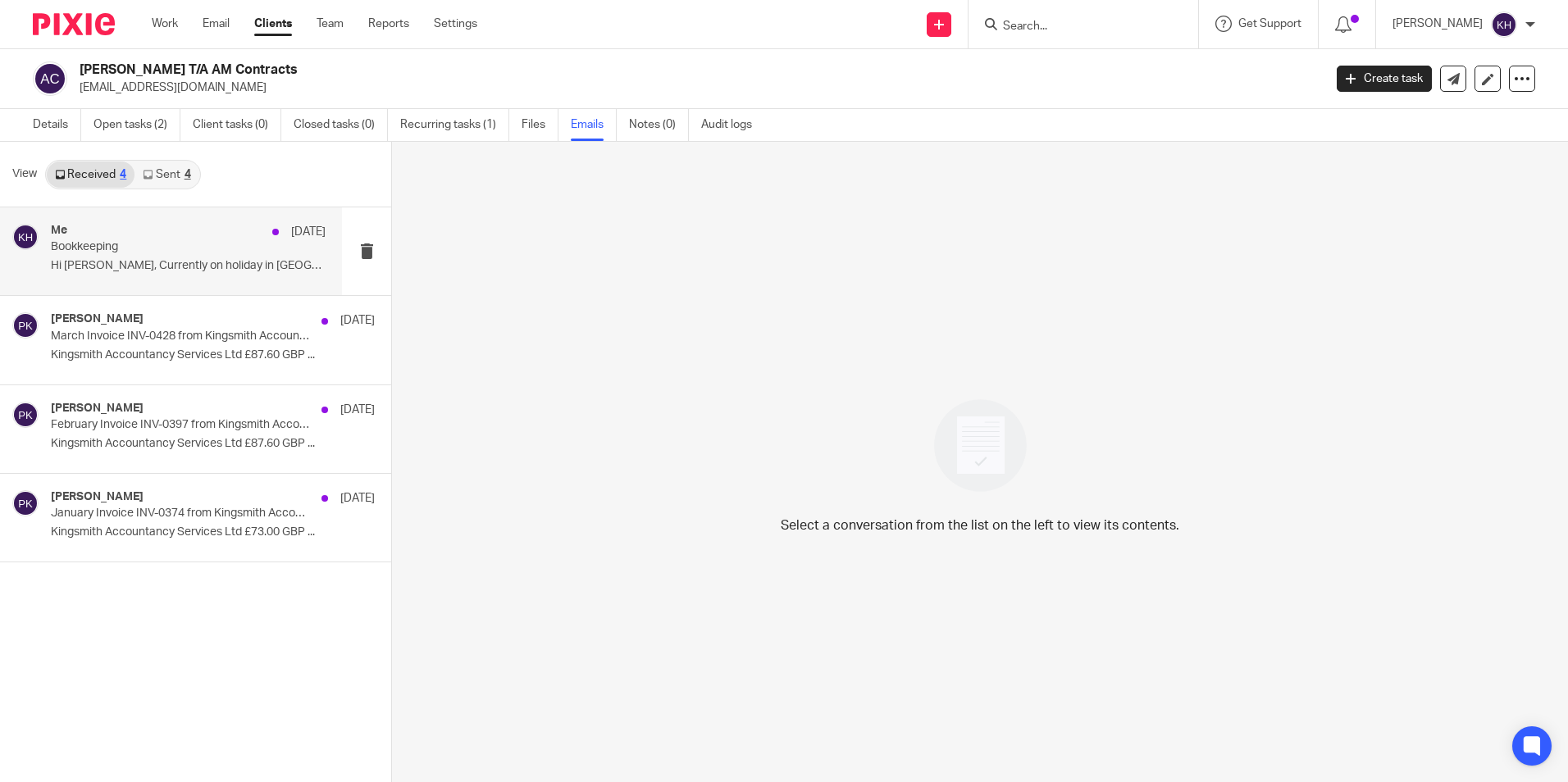
click at [148, 258] on div "Me [DATE] Bookkeeping Hi [PERSON_NAME], Currently on holiday in [GEOGRAPHIC_DAT…" at bounding box center [189, 252] width 275 height 55
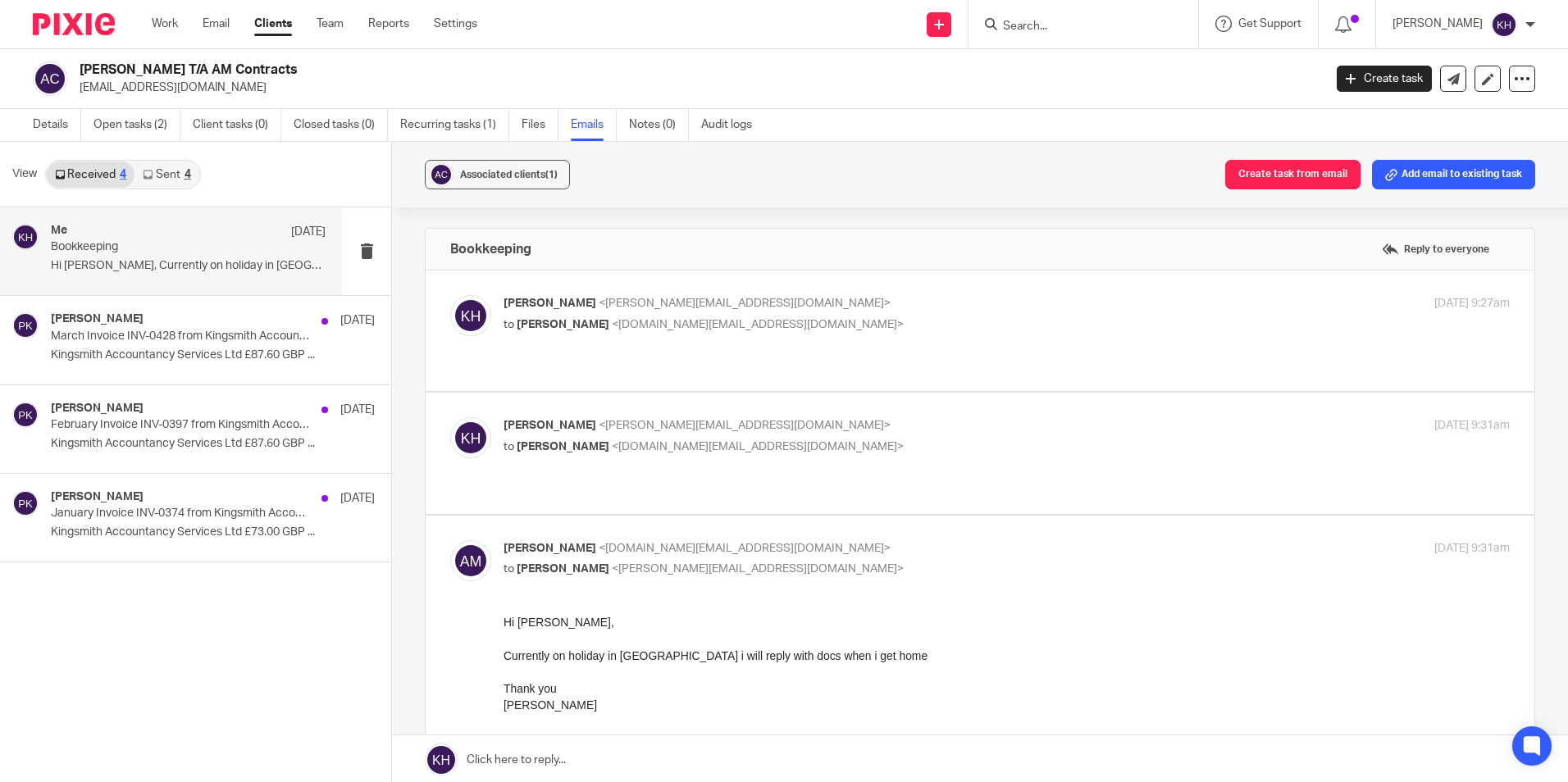
click at [560, 756] on link at bounding box center [980, 760] width 1176 height 49
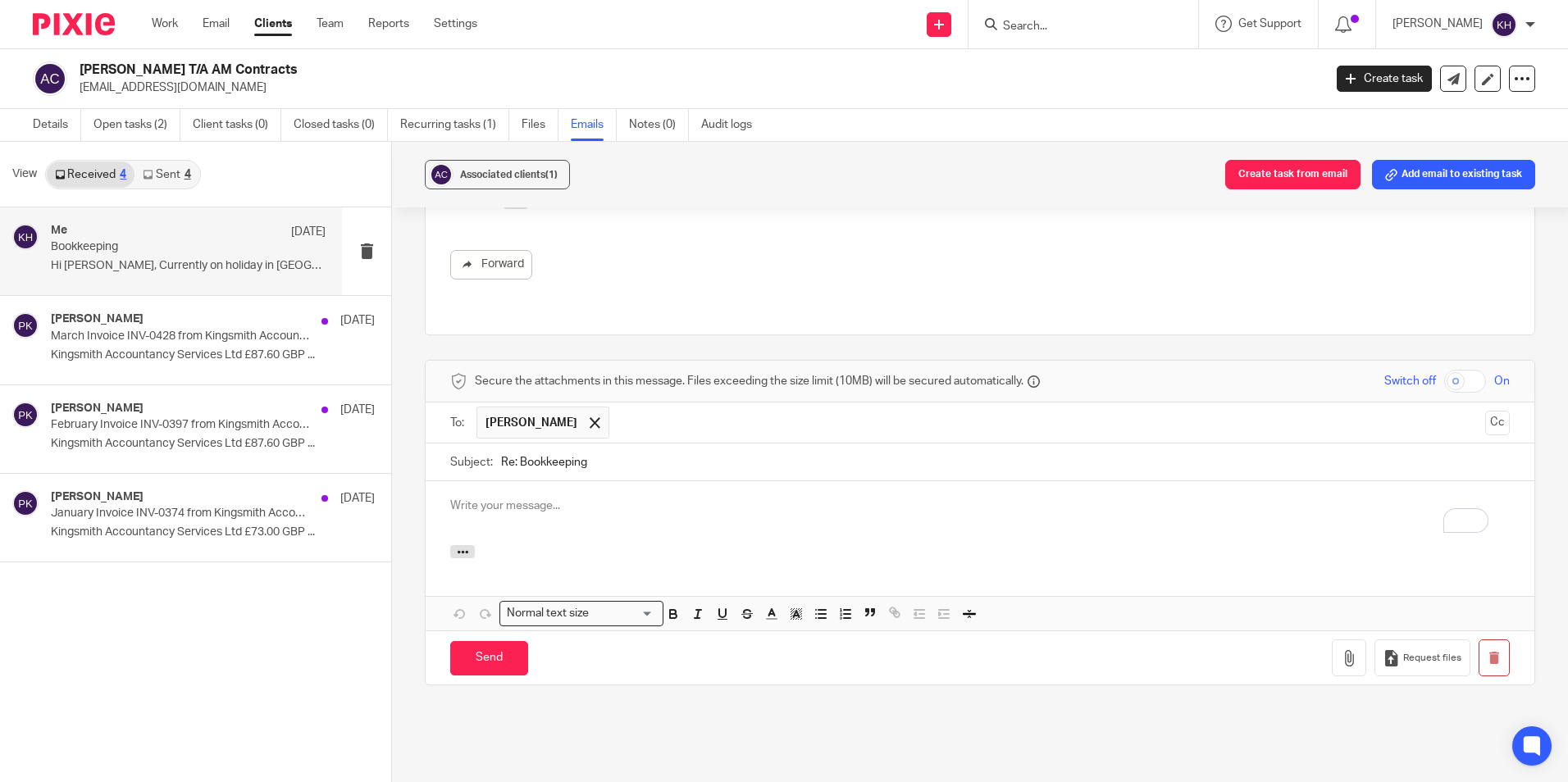
click at [542, 497] on p "To enrich screen reader interactions, please activate Accessibility in Grammarl…" at bounding box center [980, 505] width 1059 height 16
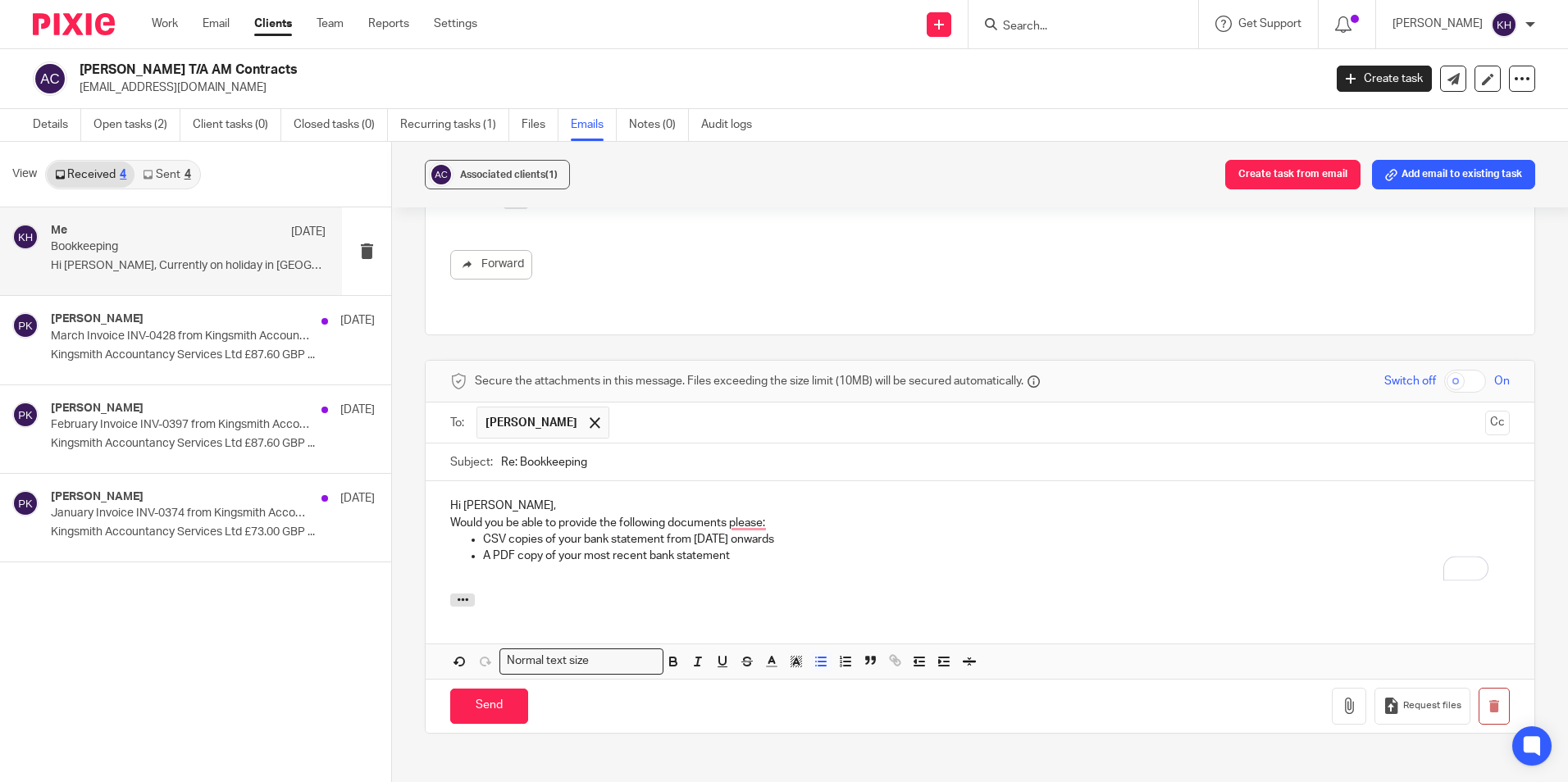
click at [720, 497] on p "Hi [PERSON_NAME]," at bounding box center [980, 505] width 1059 height 16
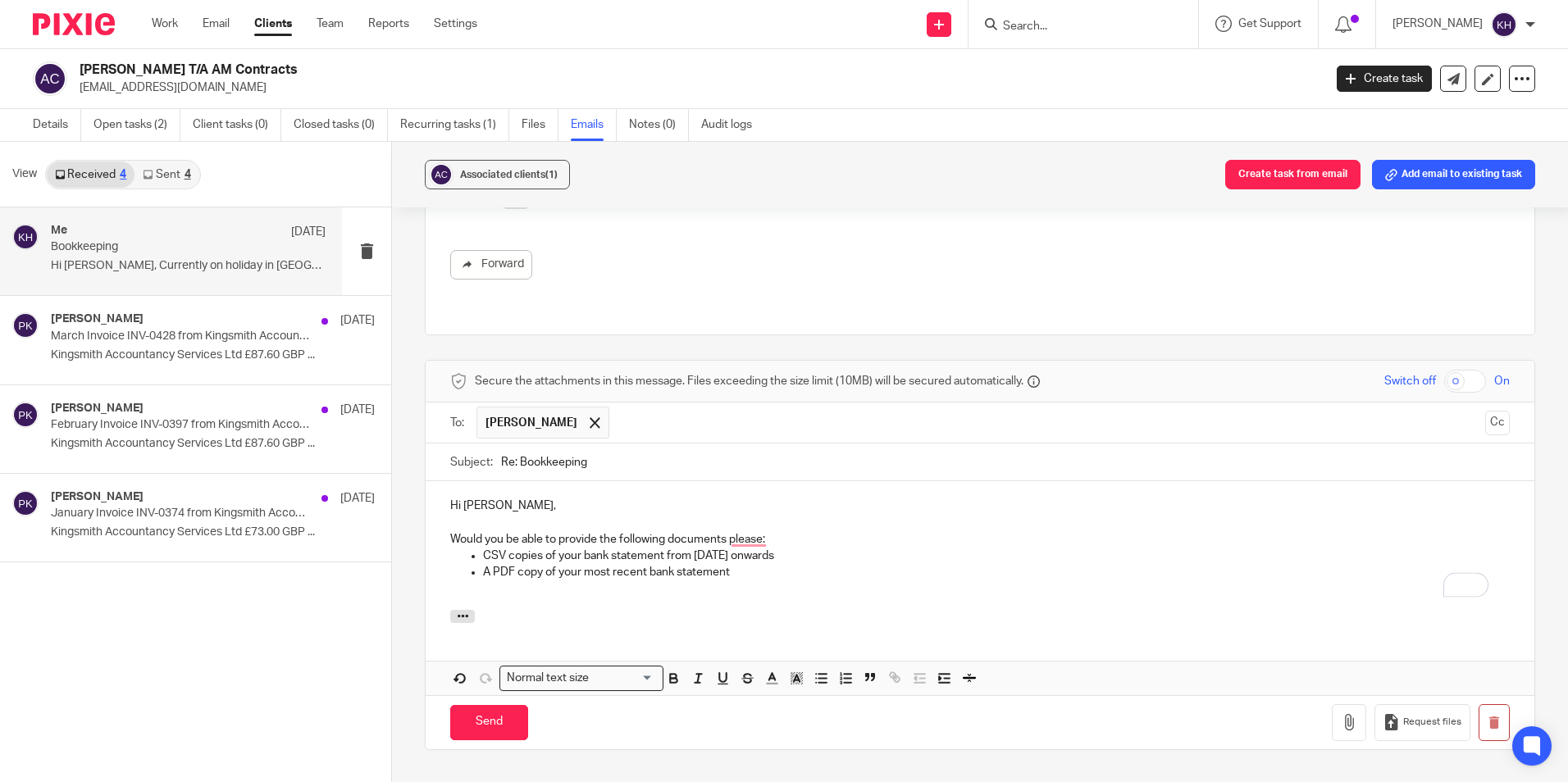
click at [797, 531] on p "Would you be able to provide the following documents please:" at bounding box center [980, 539] width 1059 height 16
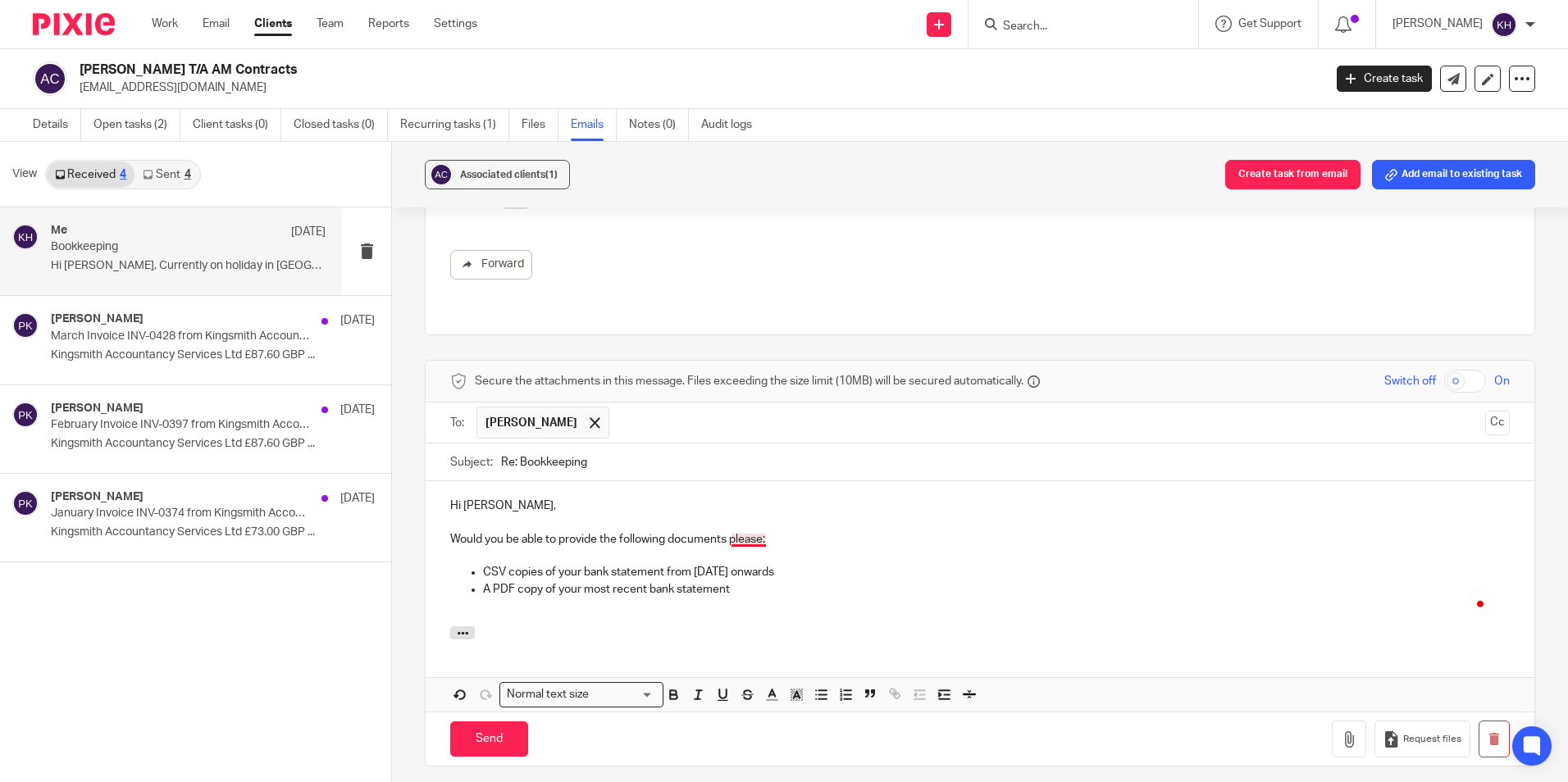
click at [738, 531] on p "Would you be able to provide the following documents please:" at bounding box center [980, 539] width 1059 height 16
click at [720, 531] on p "Would you be able to provide the following document, please:" at bounding box center [980, 539] width 1059 height 16
click at [730, 548] on p "To enrich screen reader interactions, please activate Accessibility in Grammarl…" at bounding box center [980, 555] width 1059 height 16
click at [744, 581] on p "A PDF copy of your most recent bank statement" at bounding box center [995, 589] width 1027 height 16
click at [495, 598] on p "To enrich screen reader interactions, please activate Accessibility in Grammarl…" at bounding box center [980, 606] width 1059 height 16
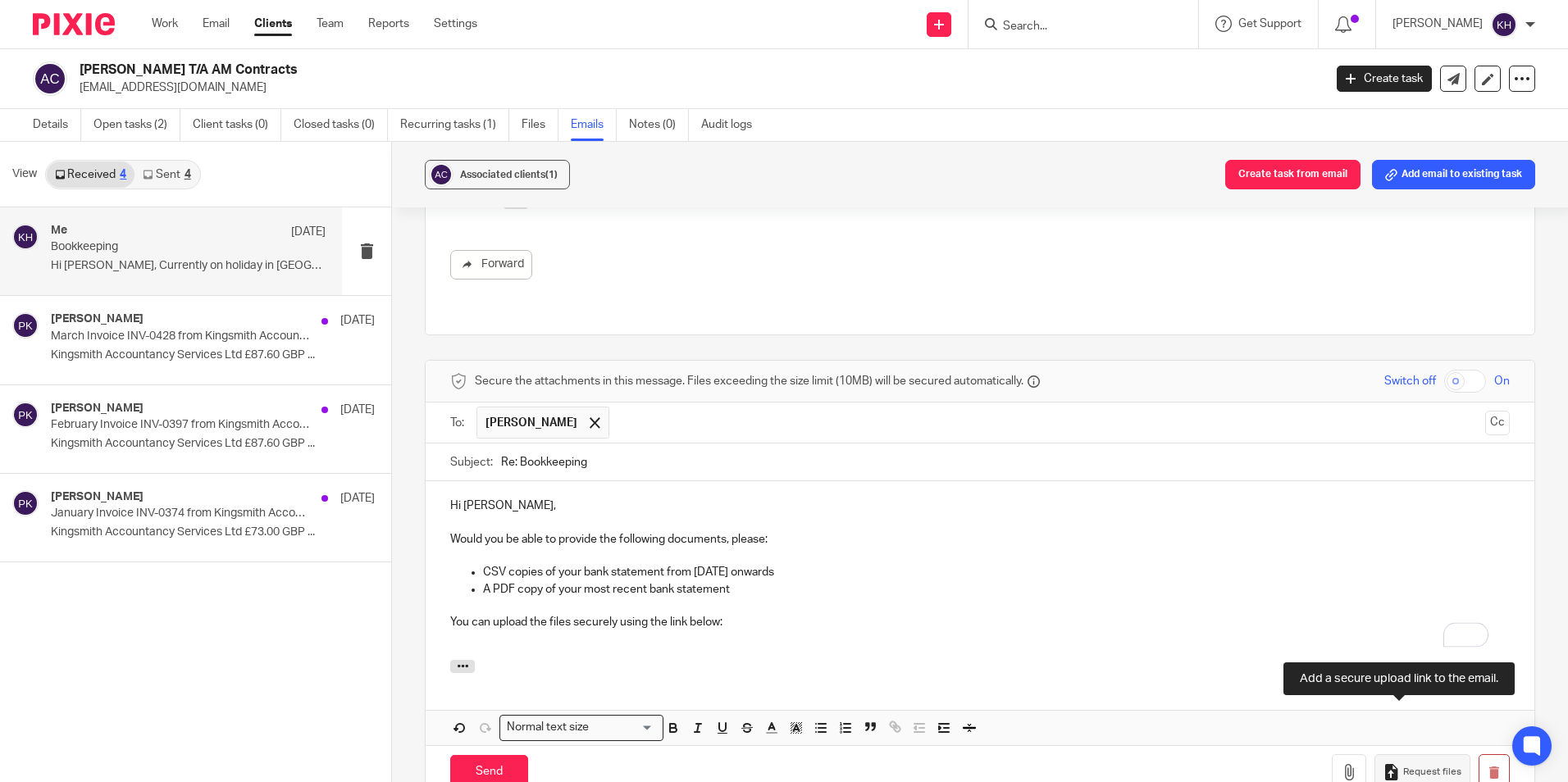
click at [1398, 754] on button "Request files" at bounding box center [1422, 772] width 95 height 37
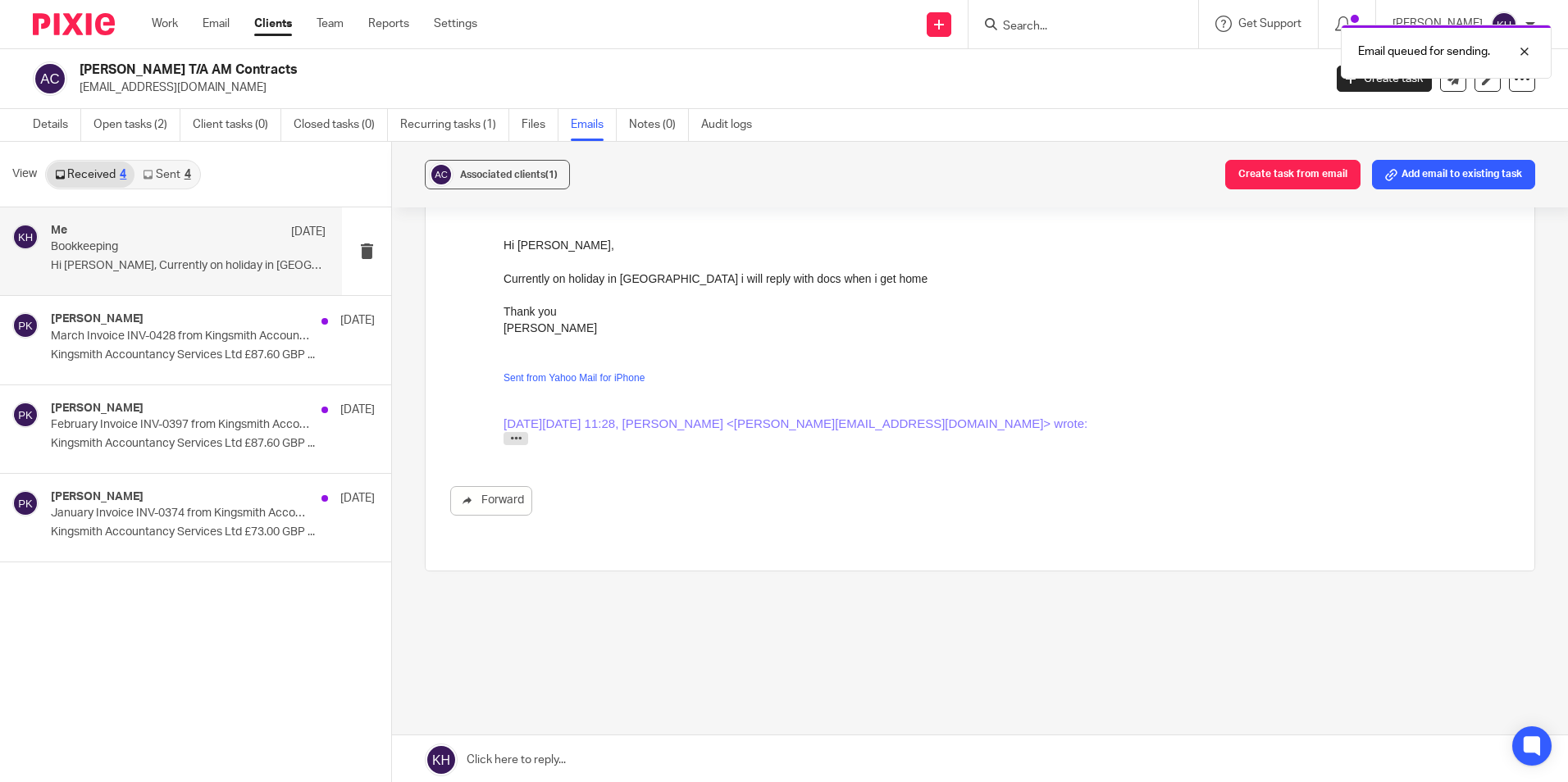
scroll to position [326, 0]
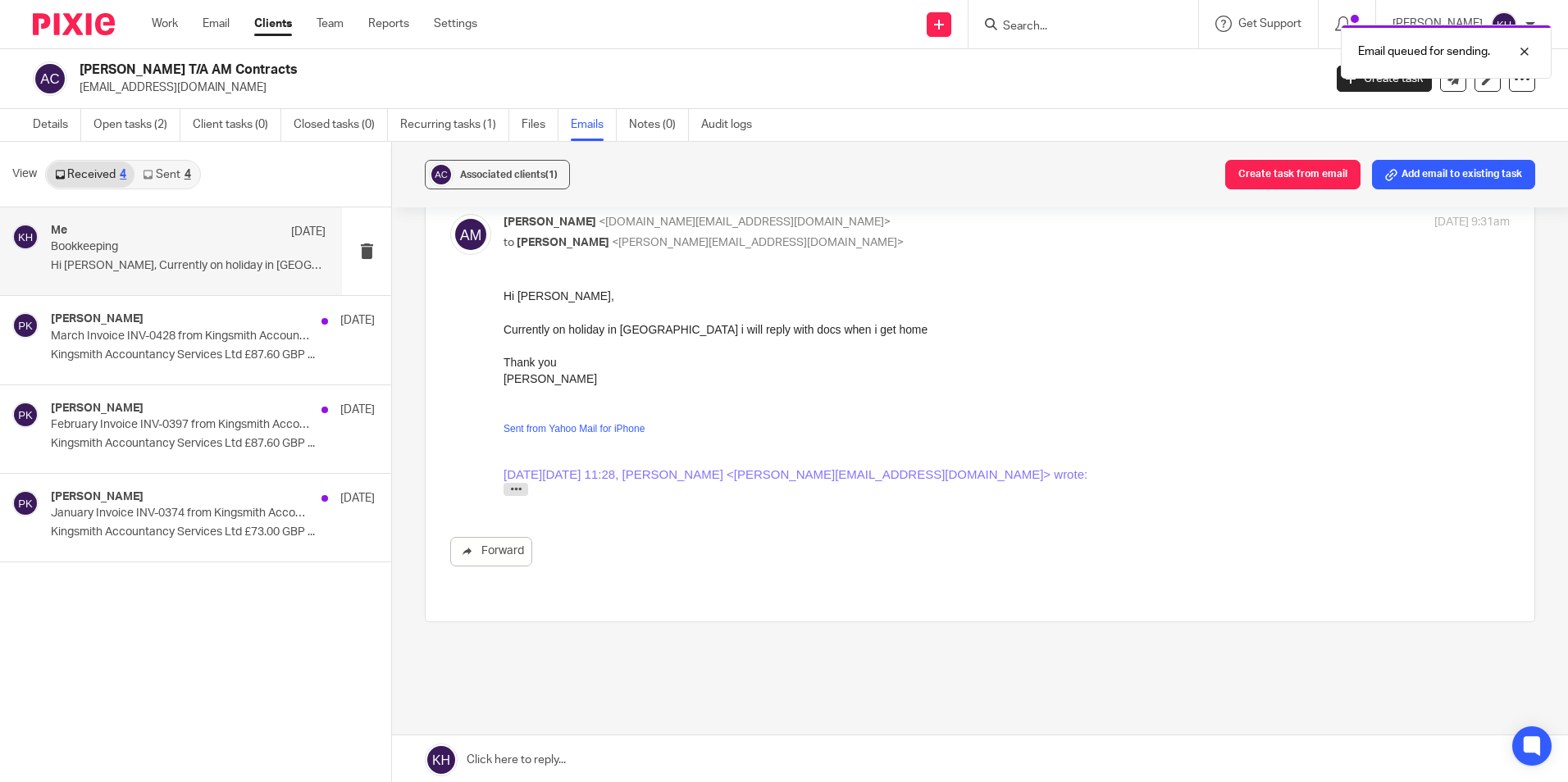
click at [1018, 33] on div "Email queued for sending." at bounding box center [1167, 48] width 767 height 62
click at [1015, 29] on div "Email queued for sending." at bounding box center [1167, 48] width 767 height 62
click at [961, 19] on div "Email queued for sending." at bounding box center [1167, 48] width 767 height 62
click at [989, 22] on div "Email queued for sending." at bounding box center [1167, 48] width 767 height 62
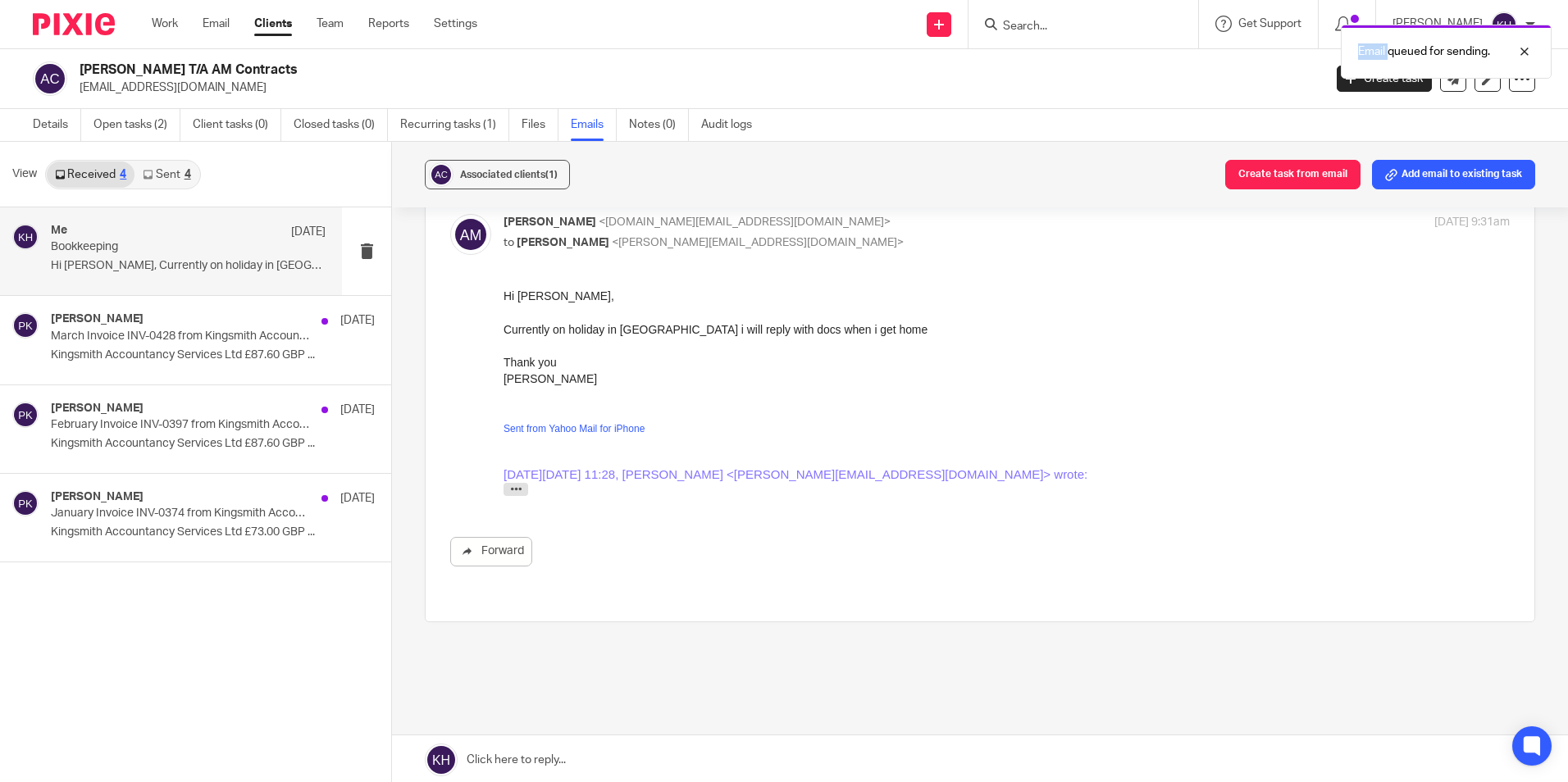
click at [1021, 21] on div "Email queued for sending." at bounding box center [1167, 48] width 767 height 62
click at [1020, 24] on div "Email queued for sending." at bounding box center [1167, 48] width 767 height 62
click at [1027, 22] on input "Search" at bounding box center [1075, 27] width 148 height 15
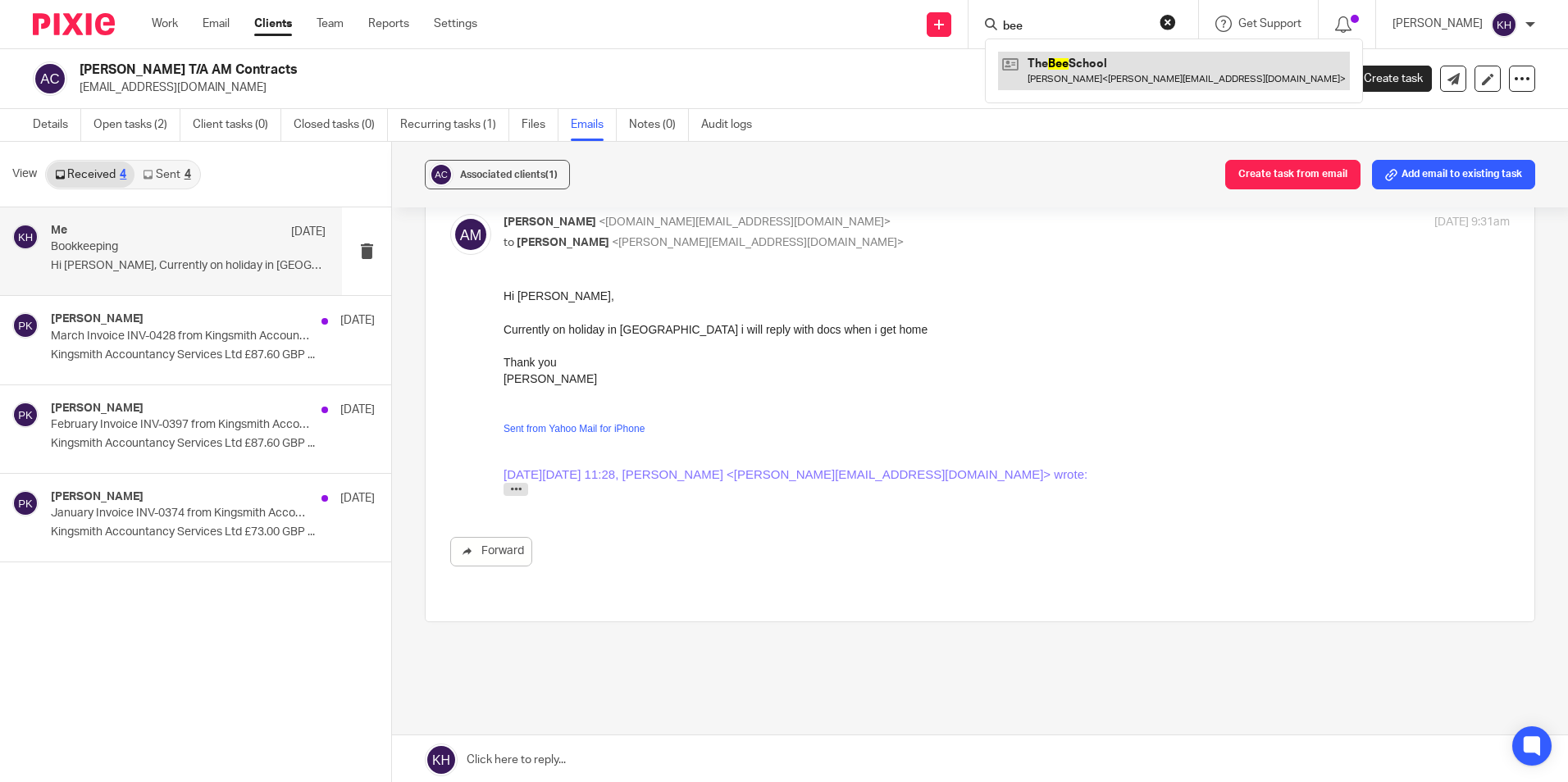
type input "bee"
click at [1020, 72] on link at bounding box center [1174, 71] width 352 height 38
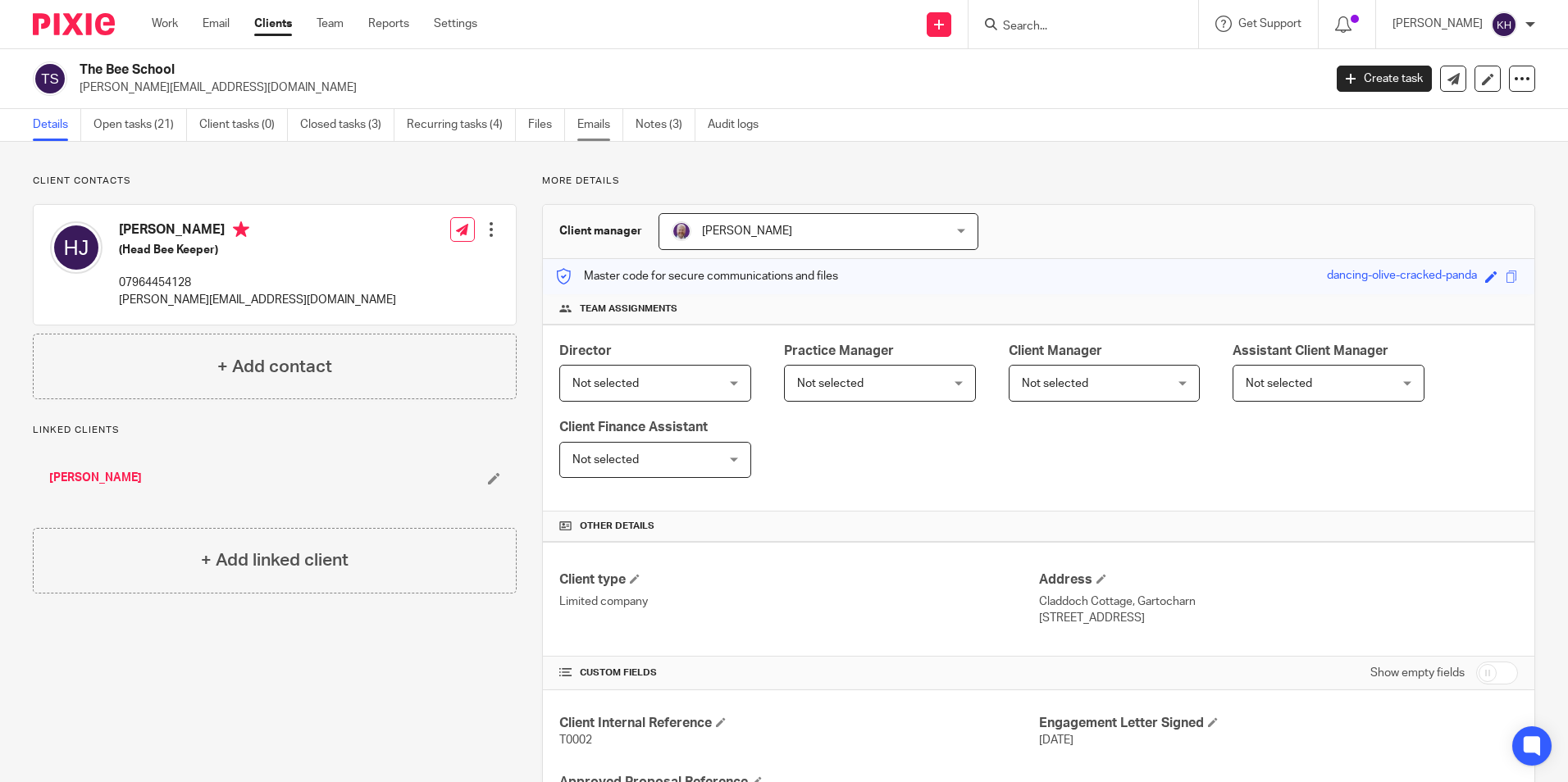
click at [601, 126] on link "Emails" at bounding box center [599, 125] width 46 height 32
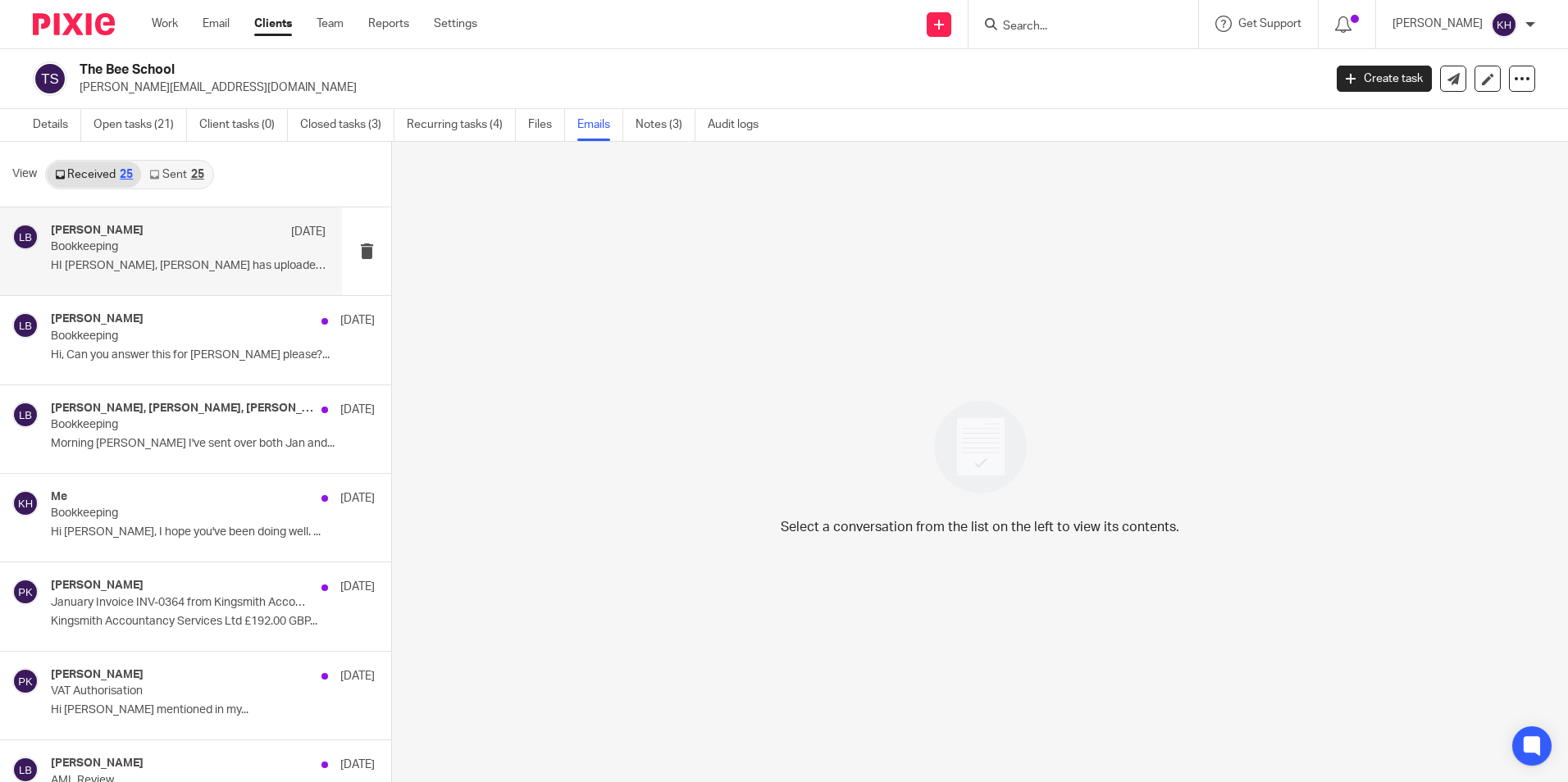
click at [180, 263] on p "HI [PERSON_NAME], [PERSON_NAME] has uploaded her..." at bounding box center [189, 266] width 275 height 14
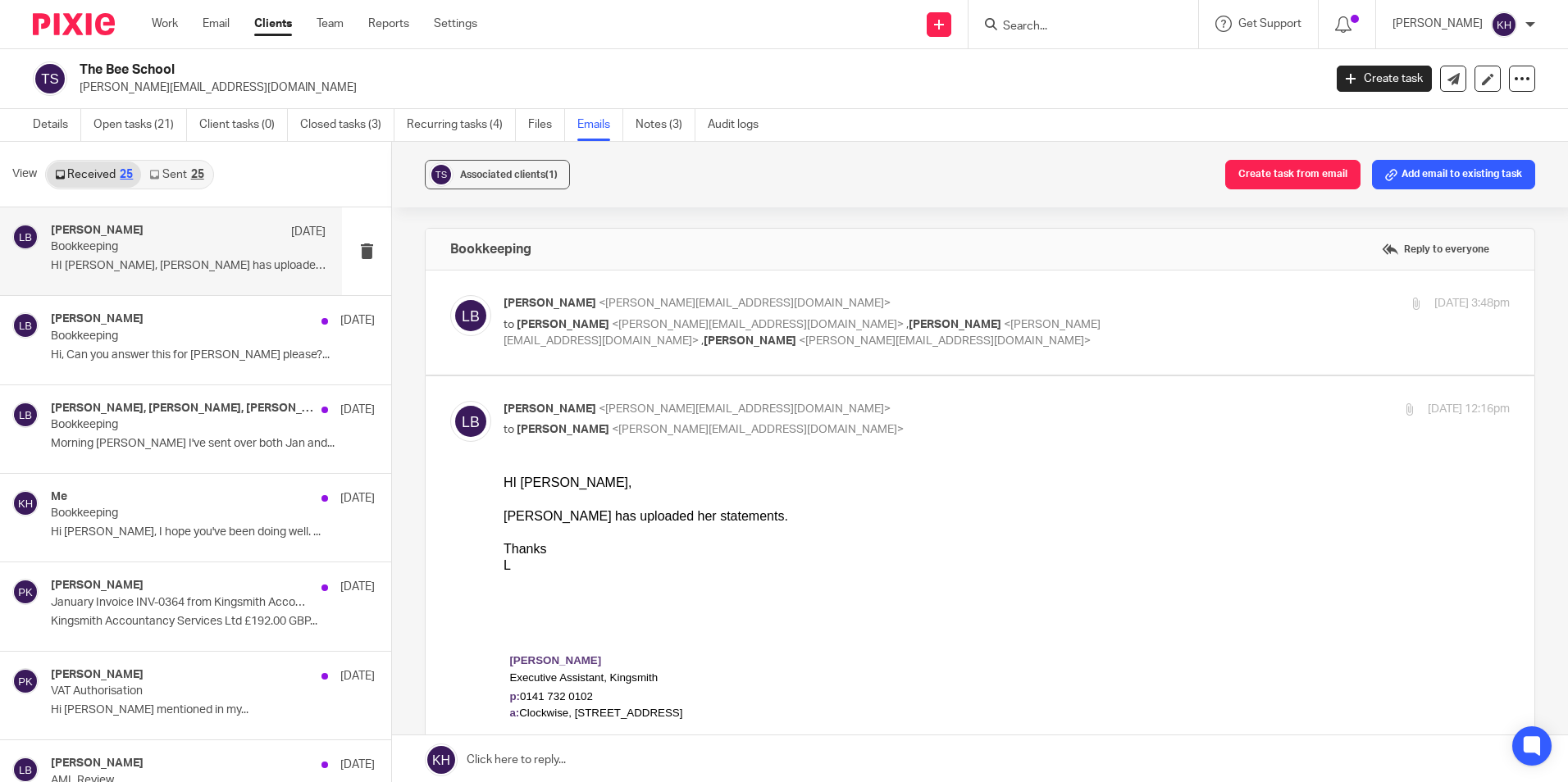
click at [192, 163] on link "Sent 25" at bounding box center [176, 175] width 71 height 26
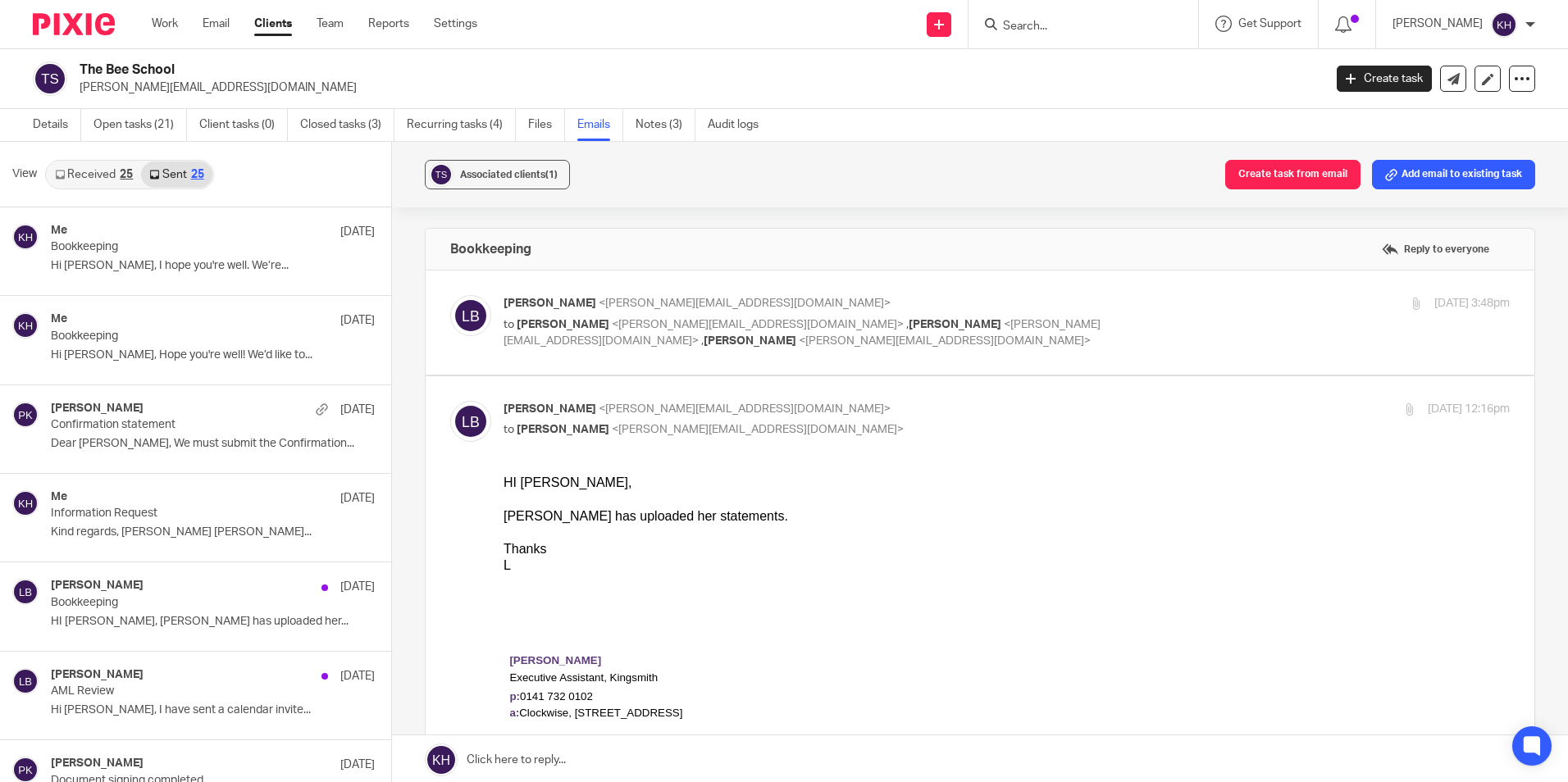
scroll to position [3, 0]
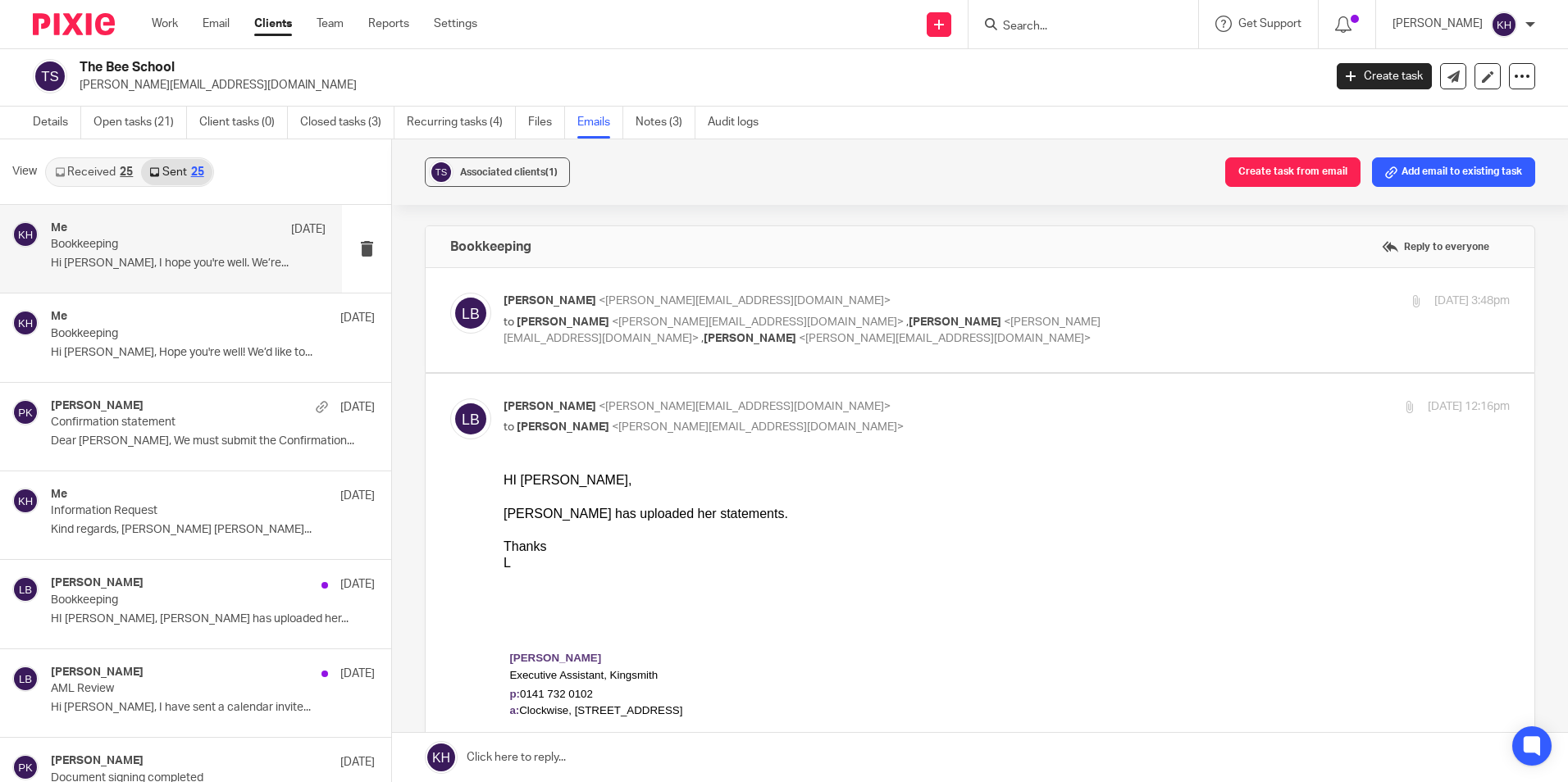
click at [242, 247] on p "Bookkeeping" at bounding box center [161, 245] width 220 height 14
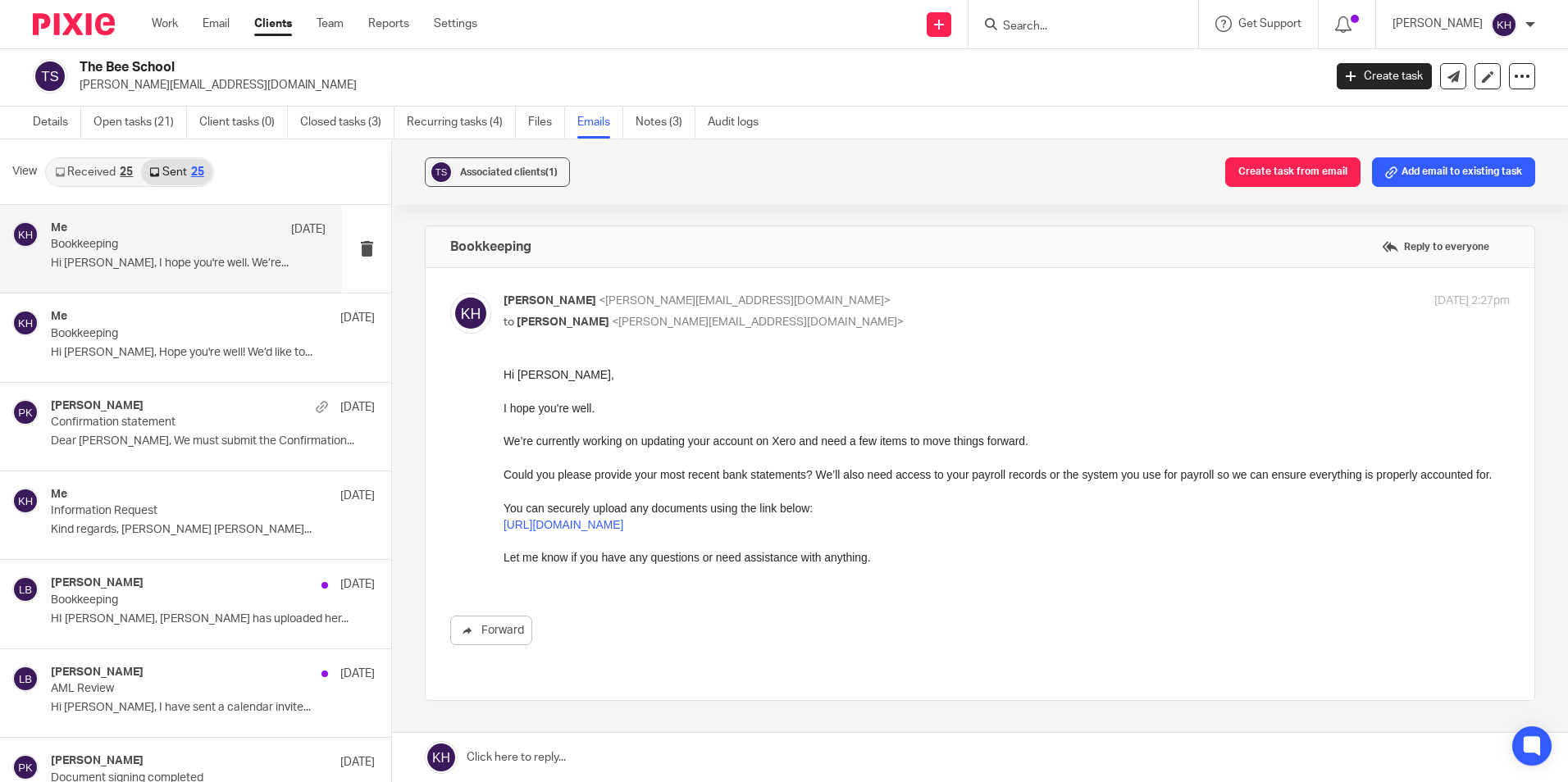
scroll to position [0, 0]
click at [765, 465] on div "Hi [PERSON_NAME], I hope you're well. We’re currently working on updating your …" at bounding box center [1006, 475] width 1006 height 216
click at [491, 751] on link at bounding box center [980, 758] width 1176 height 49
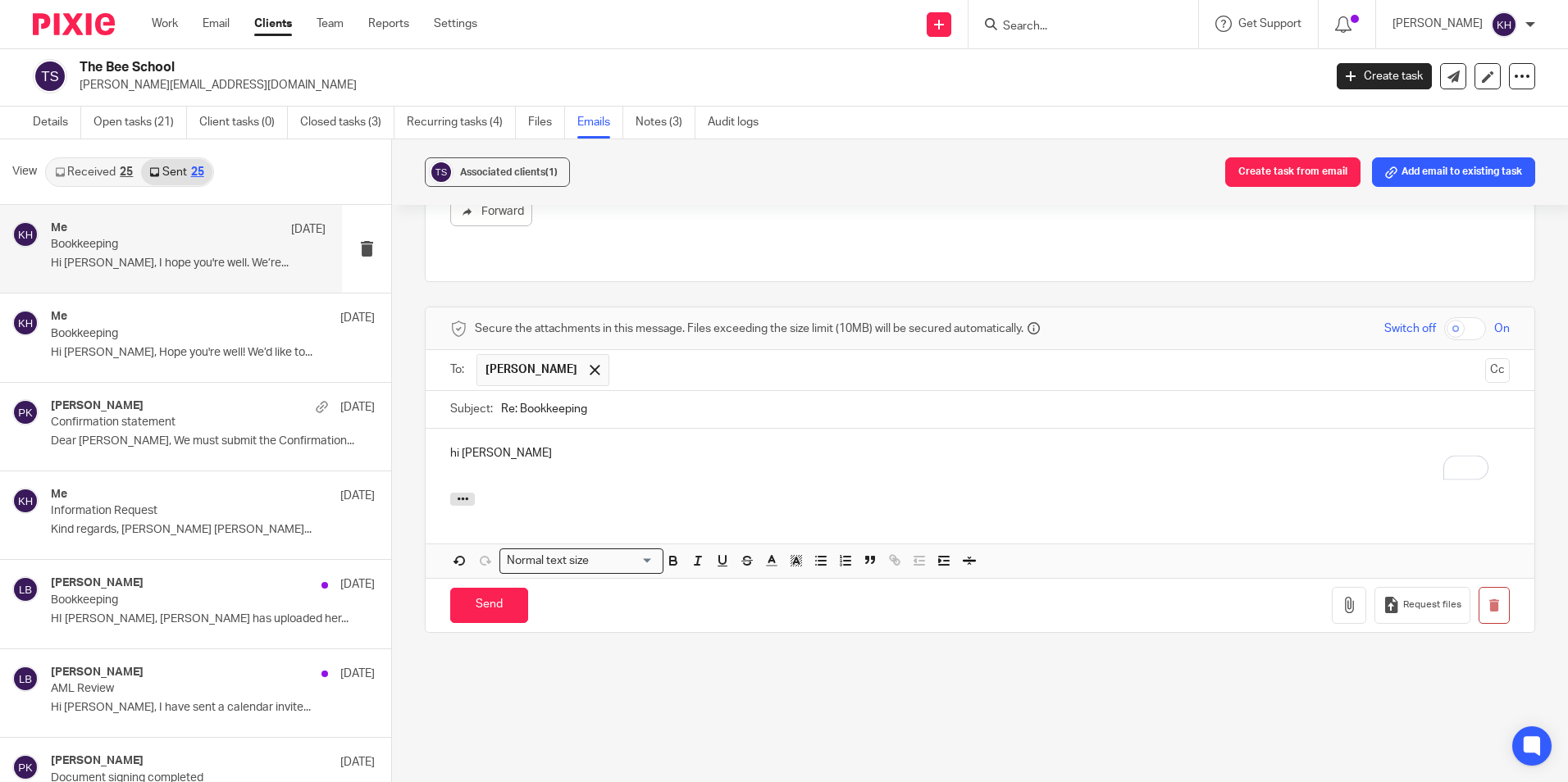
click at [451, 451] on p "hi [PERSON_NAME]" at bounding box center [980, 453] width 1059 height 16
click at [579, 447] on p "Hi [PERSON_NAME]" at bounding box center [980, 453] width 1059 height 16
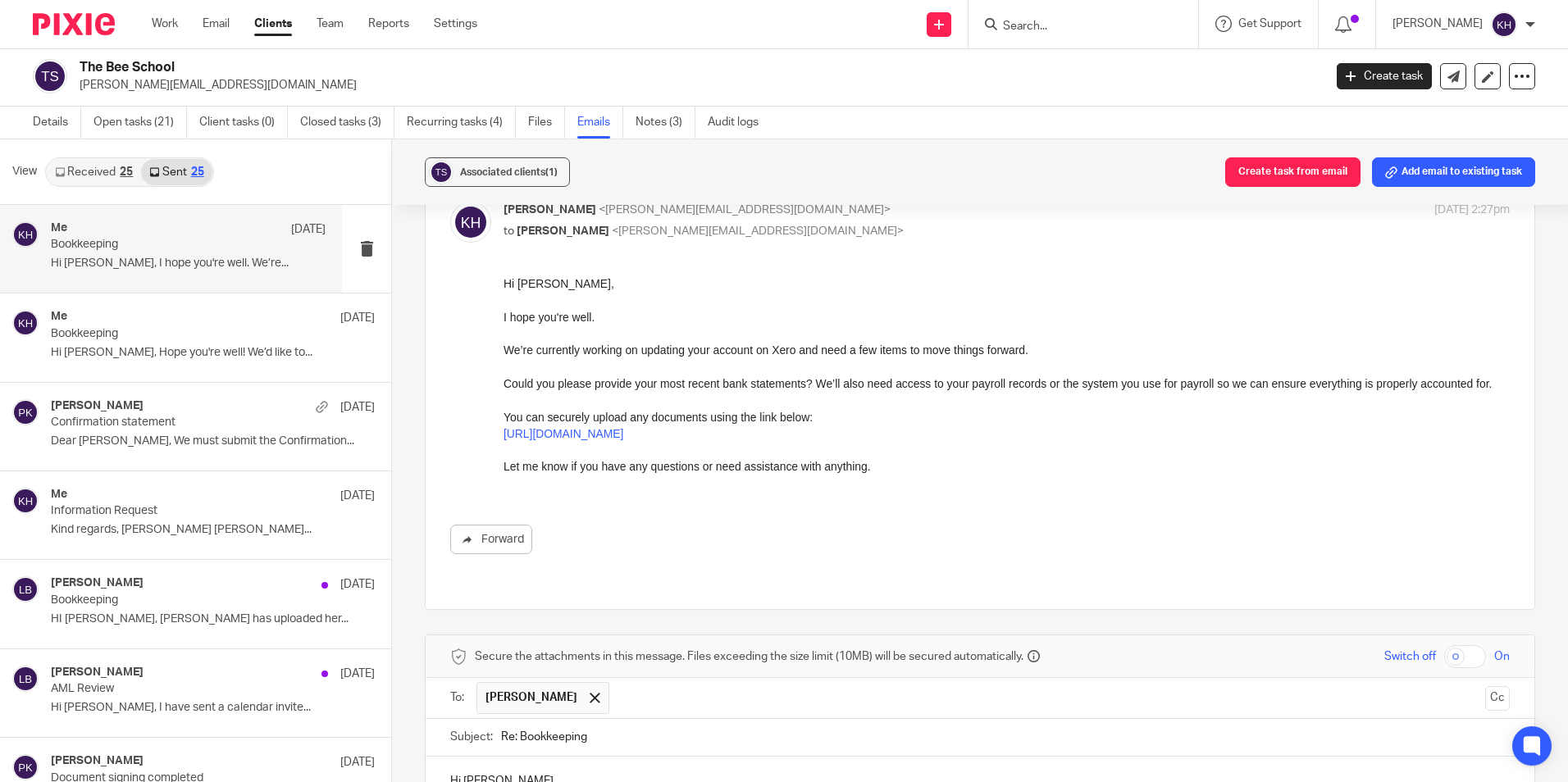
scroll to position [9, 0]
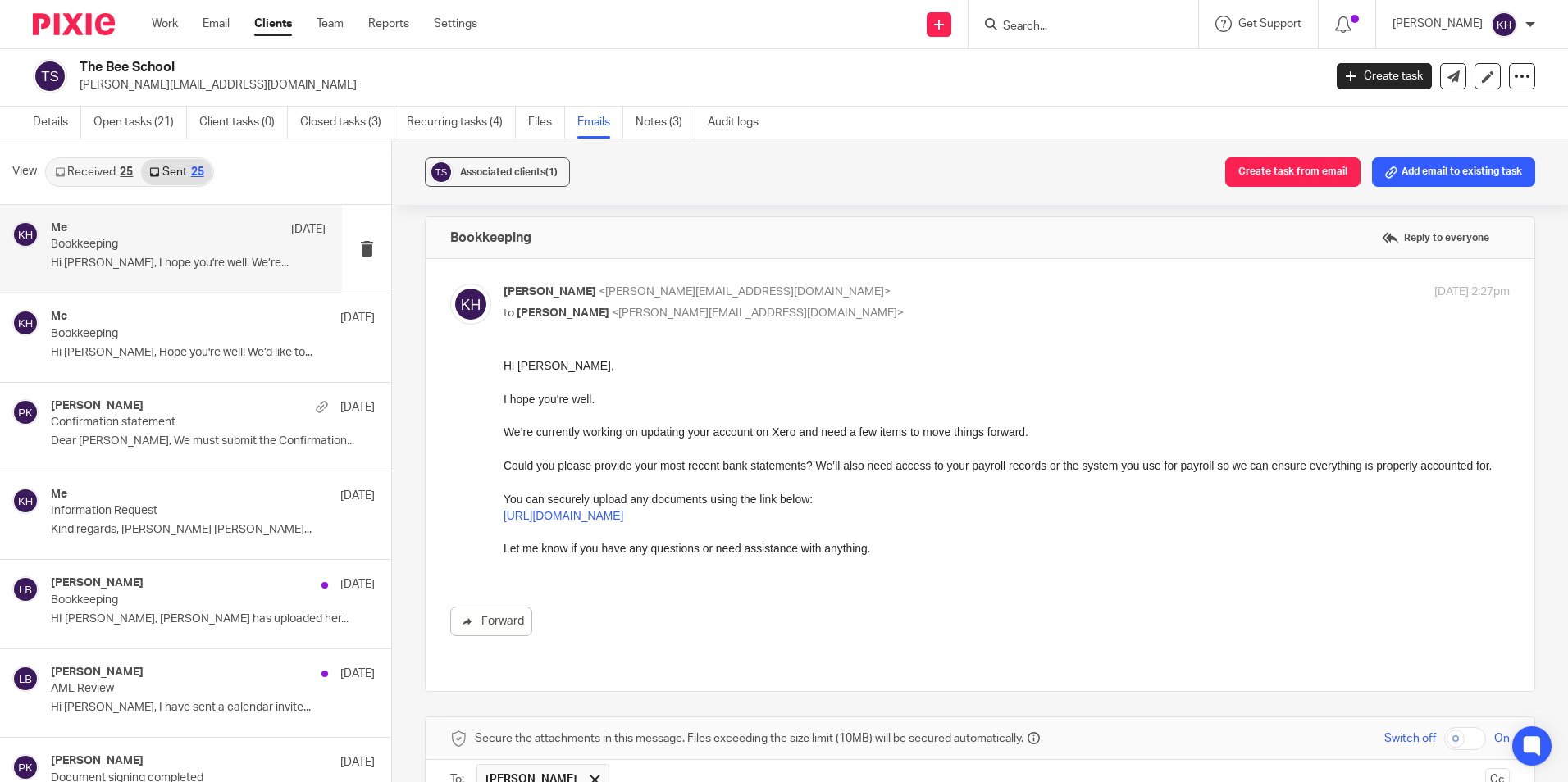
click at [592, 424] on p "We’re currently working on updating your account on Xero and need a few items t…" at bounding box center [1006, 432] width 1006 height 16
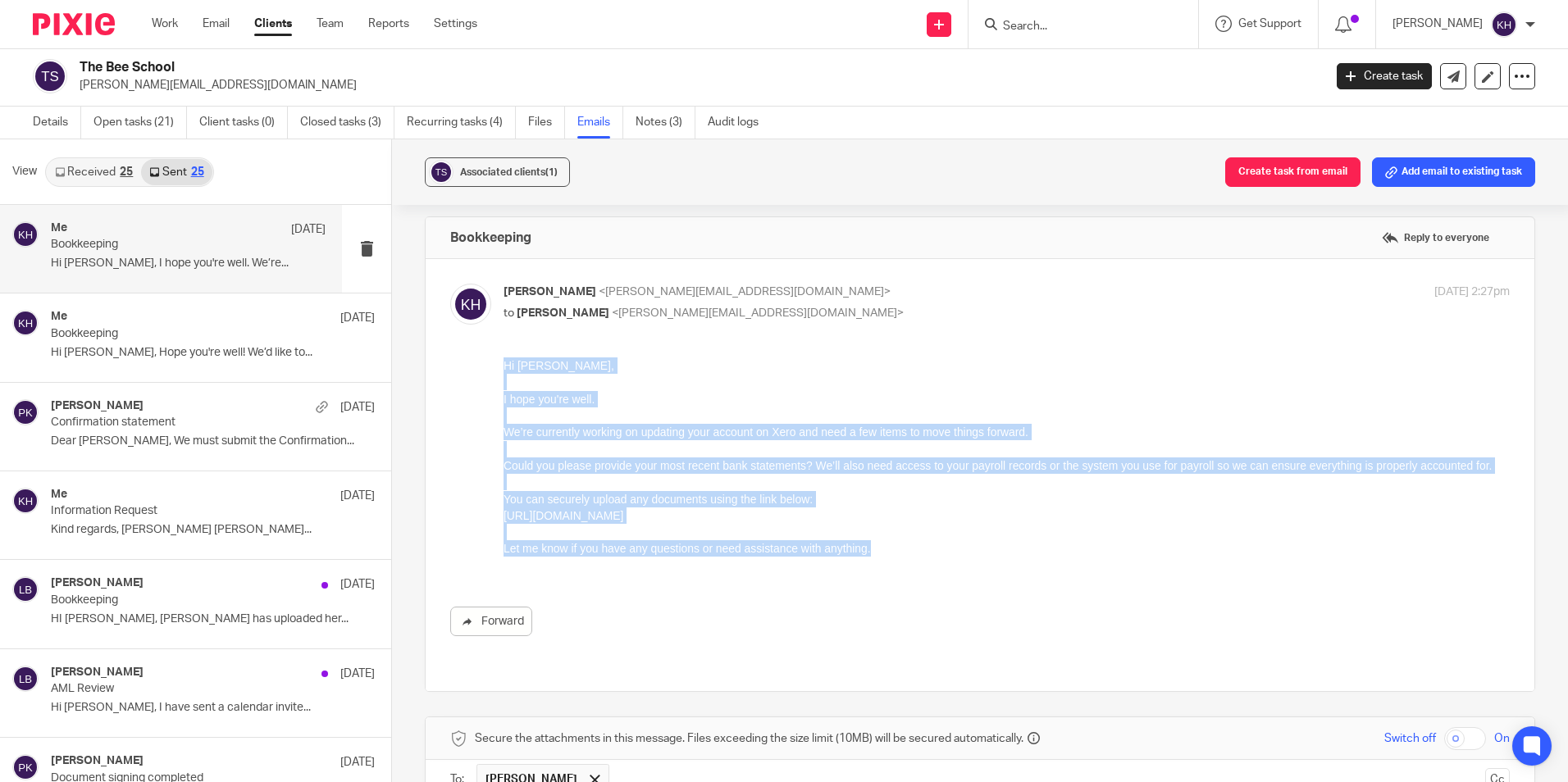
drag, startPoint x: 892, startPoint y: 554, endPoint x: 475, endPoint y: 357, distance: 461.2
click html "Hi Heather, I hope you're well. We’re currently working on updating your accoun…"
copy div "Hi Heather, I hope you're well. We’re currently working on updating your accoun…"
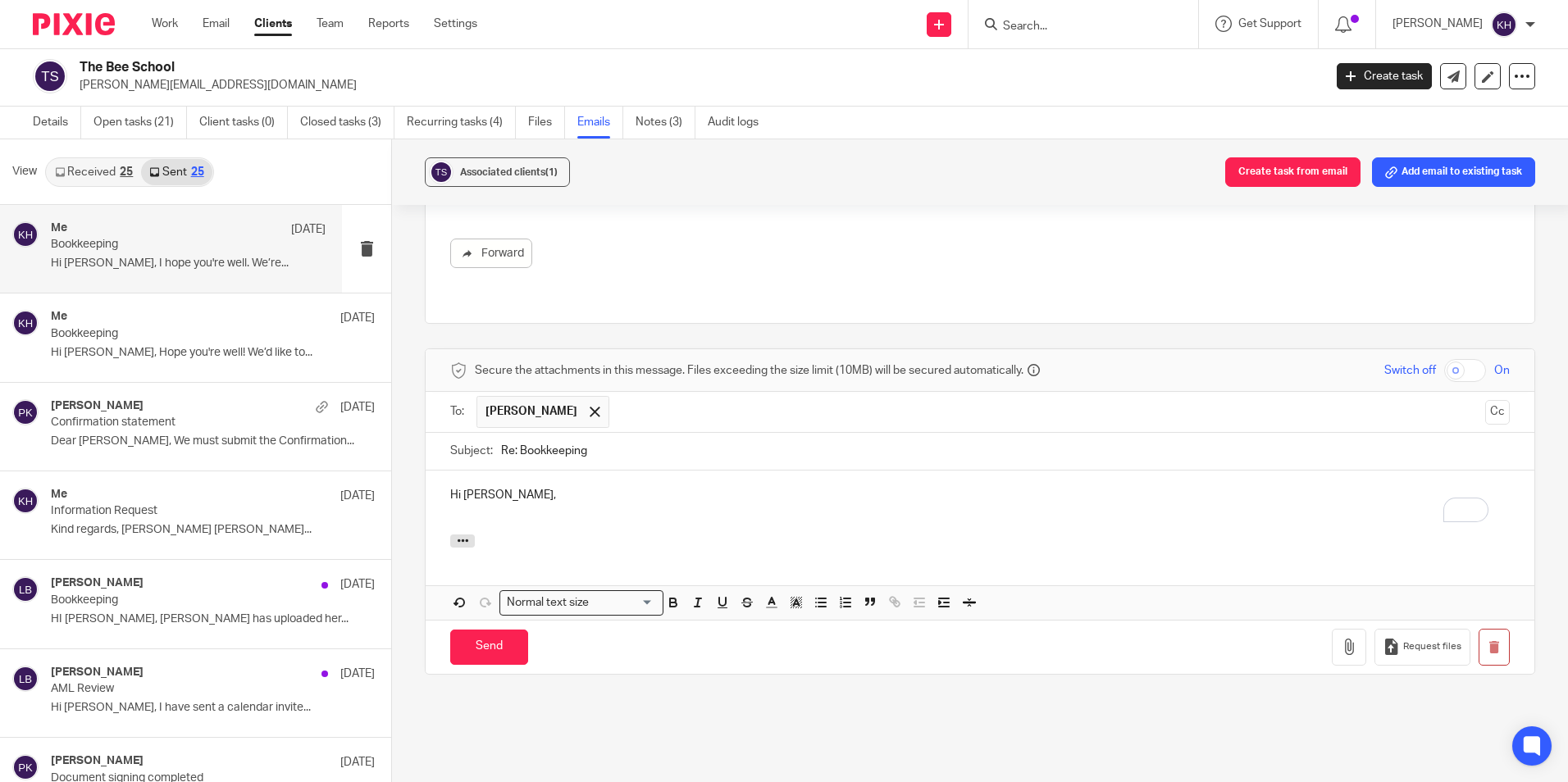
scroll to position [419, 0]
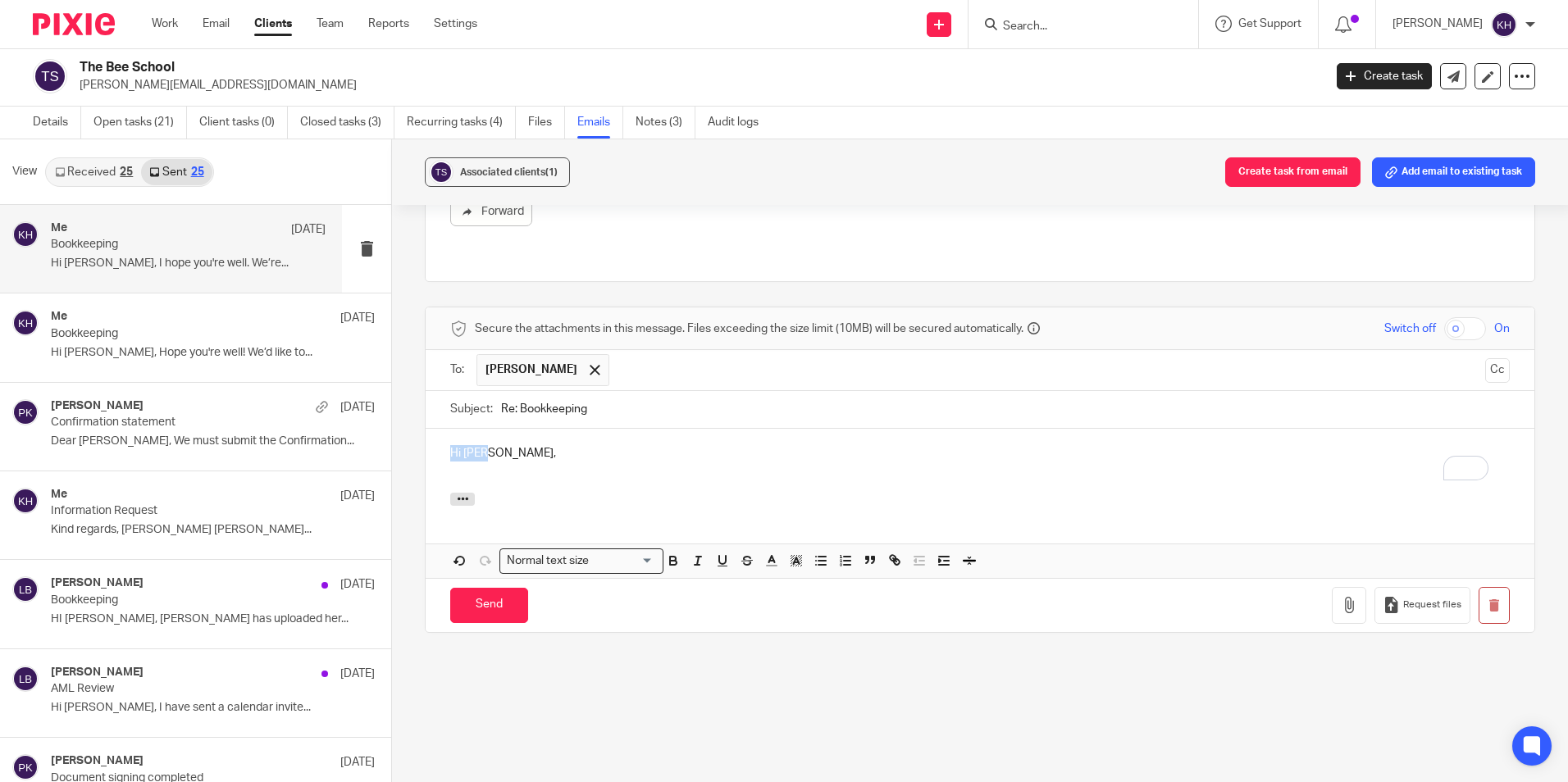
drag, startPoint x: 483, startPoint y: 471, endPoint x: 438, endPoint y: 434, distance: 58.3
click at [426, 434] on div "Hi Heather," at bounding box center [980, 461] width 1109 height 64
drag, startPoint x: 534, startPoint y: 451, endPoint x: 339, endPoint y: 438, distance: 195.4
click at [339, 438] on div "View Received 25 Sent 25 Me 8 Jul Bookkeeping Hi Heather, I hope you're well. W…" at bounding box center [784, 460] width 1568 height 643
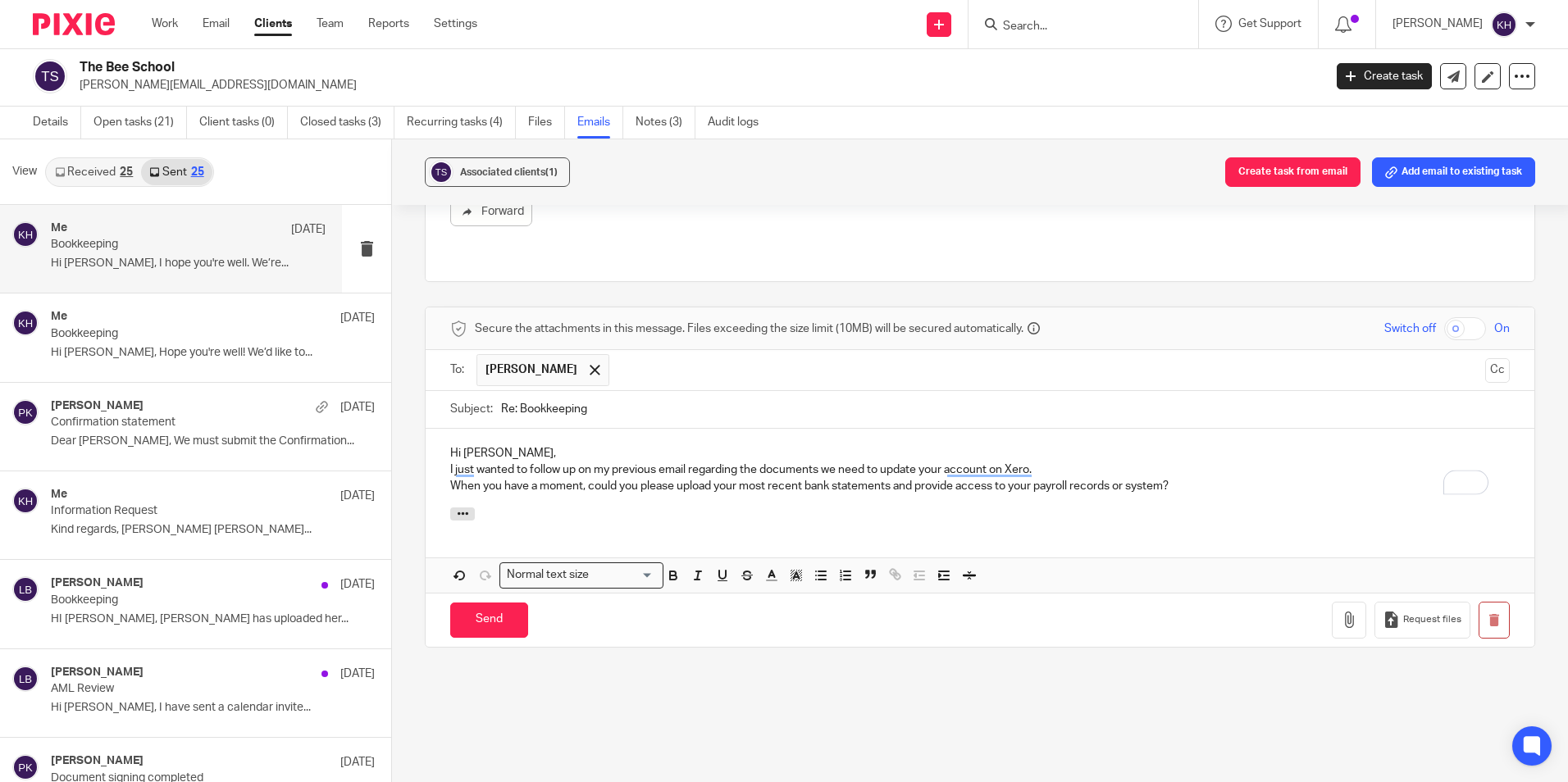
click at [537, 452] on p "Hi Heather," at bounding box center [980, 453] width 1059 height 16
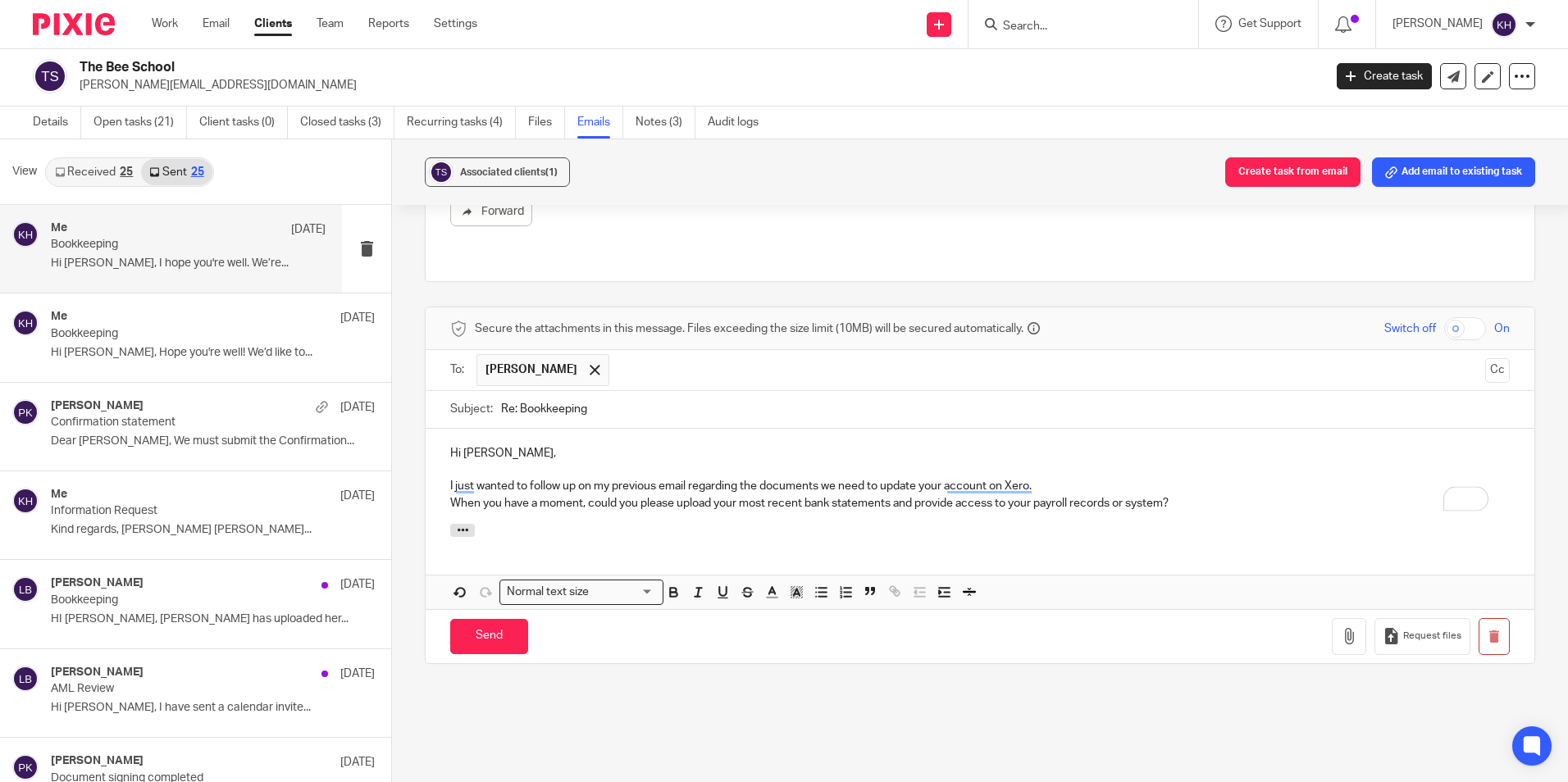
click at [1073, 479] on p "I just wanted to follow up on my previous email regarding the documents we need…" at bounding box center [980, 486] width 1059 height 16
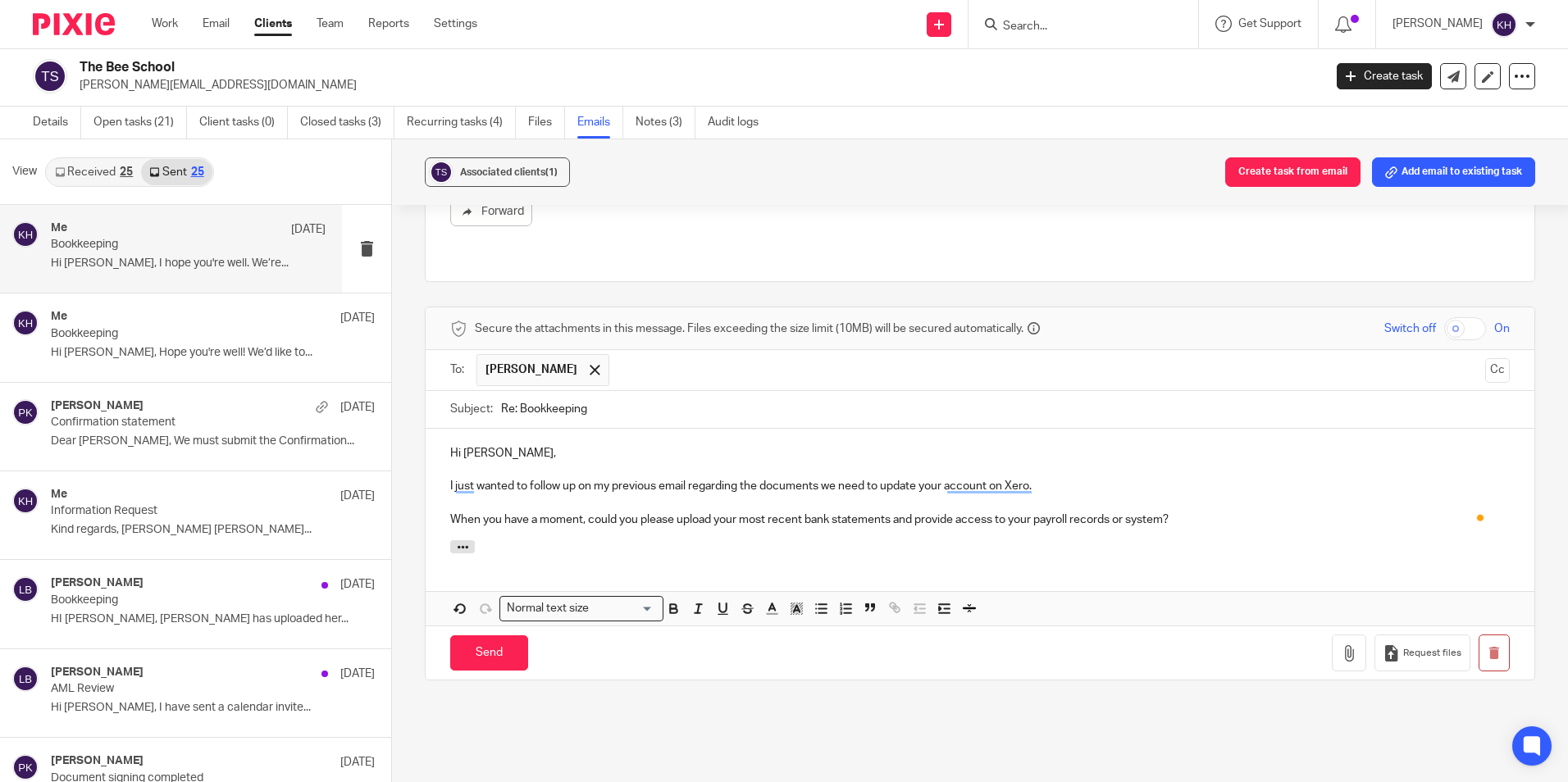
click at [1180, 520] on p "When you have a moment, could you please upload your most recent bank statement…" at bounding box center [980, 520] width 1059 height 16
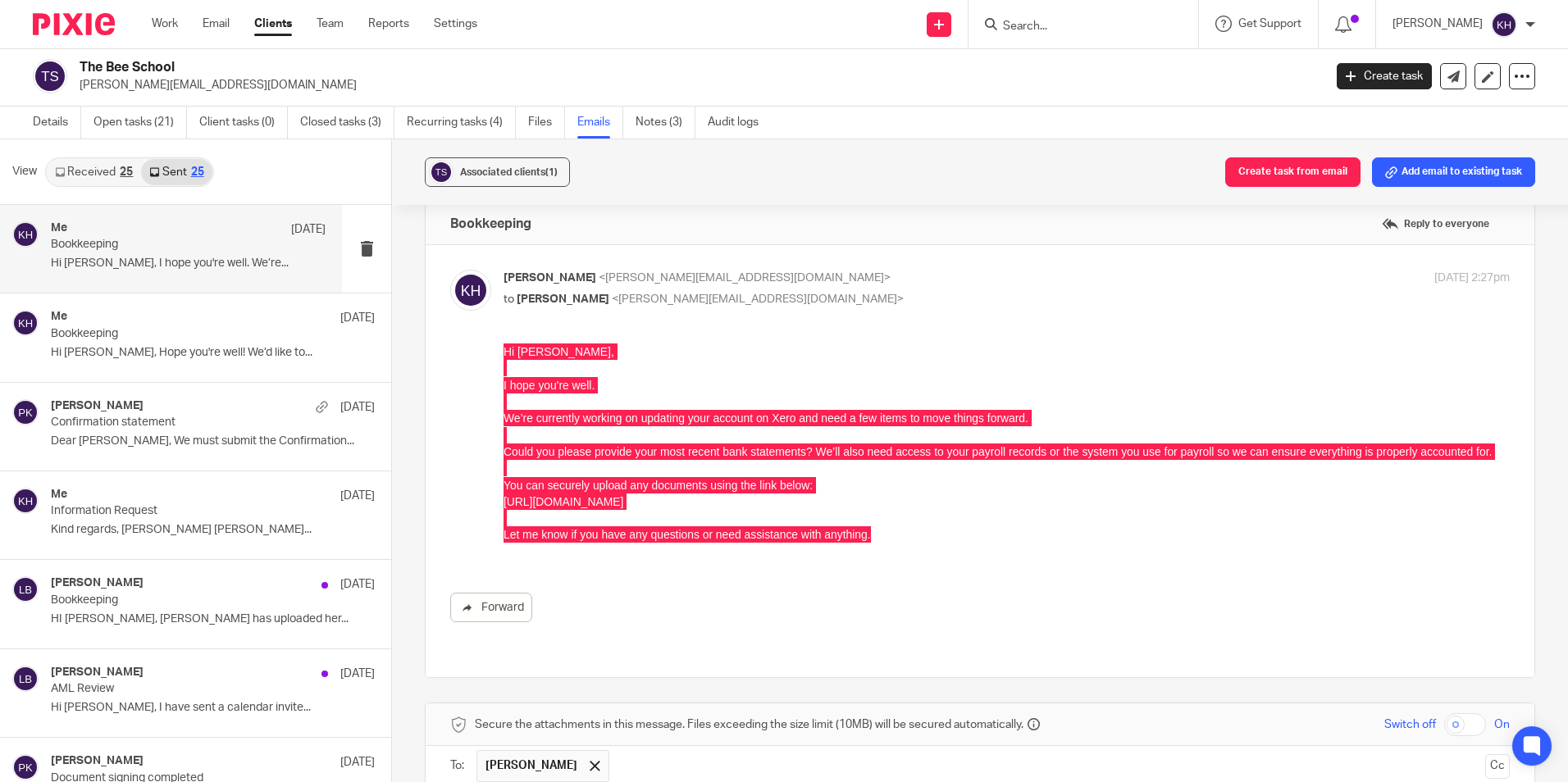
scroll to position [0, 0]
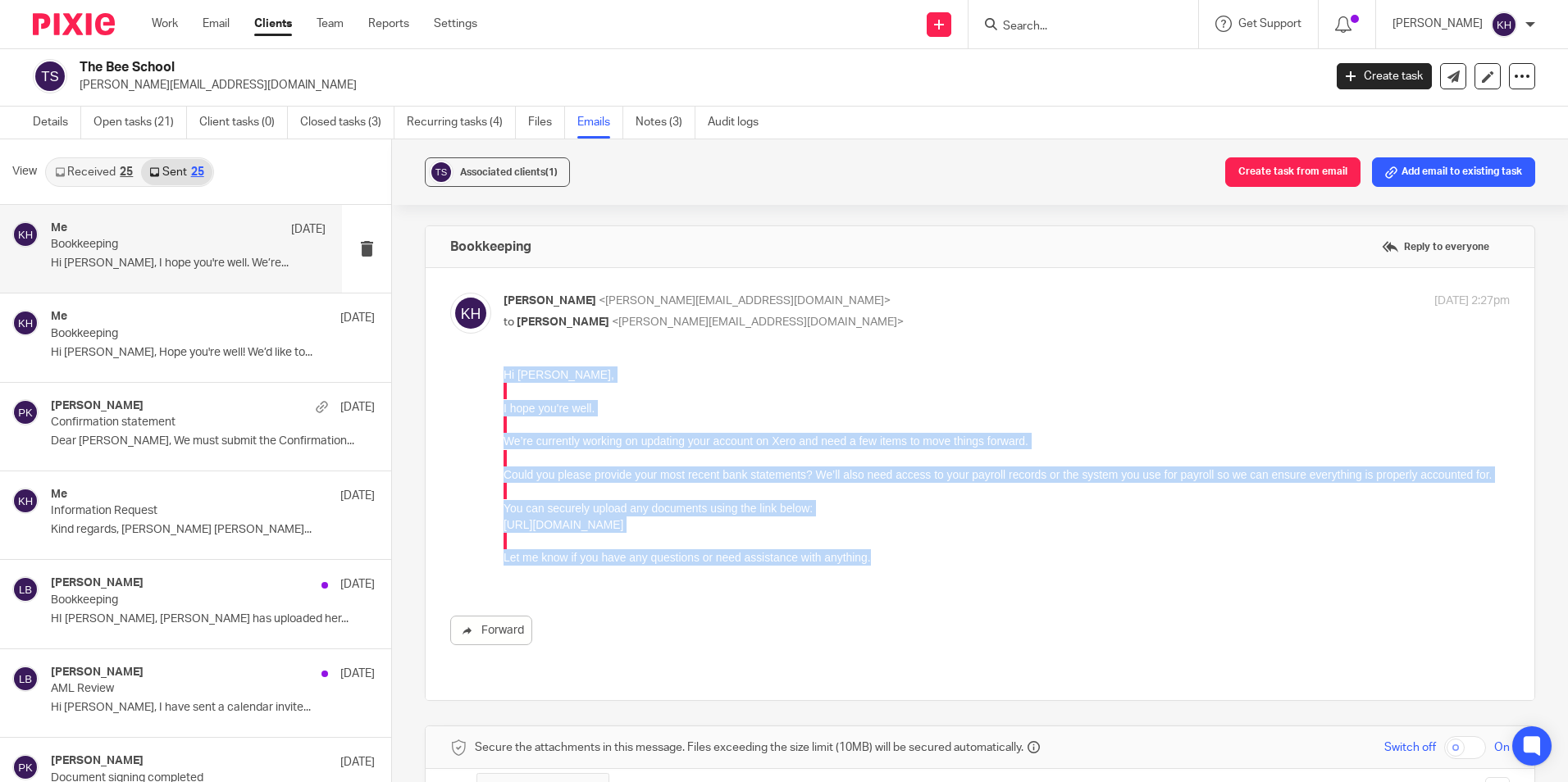
click at [573, 413] on p "I hope you're well." at bounding box center [1006, 408] width 1006 height 16
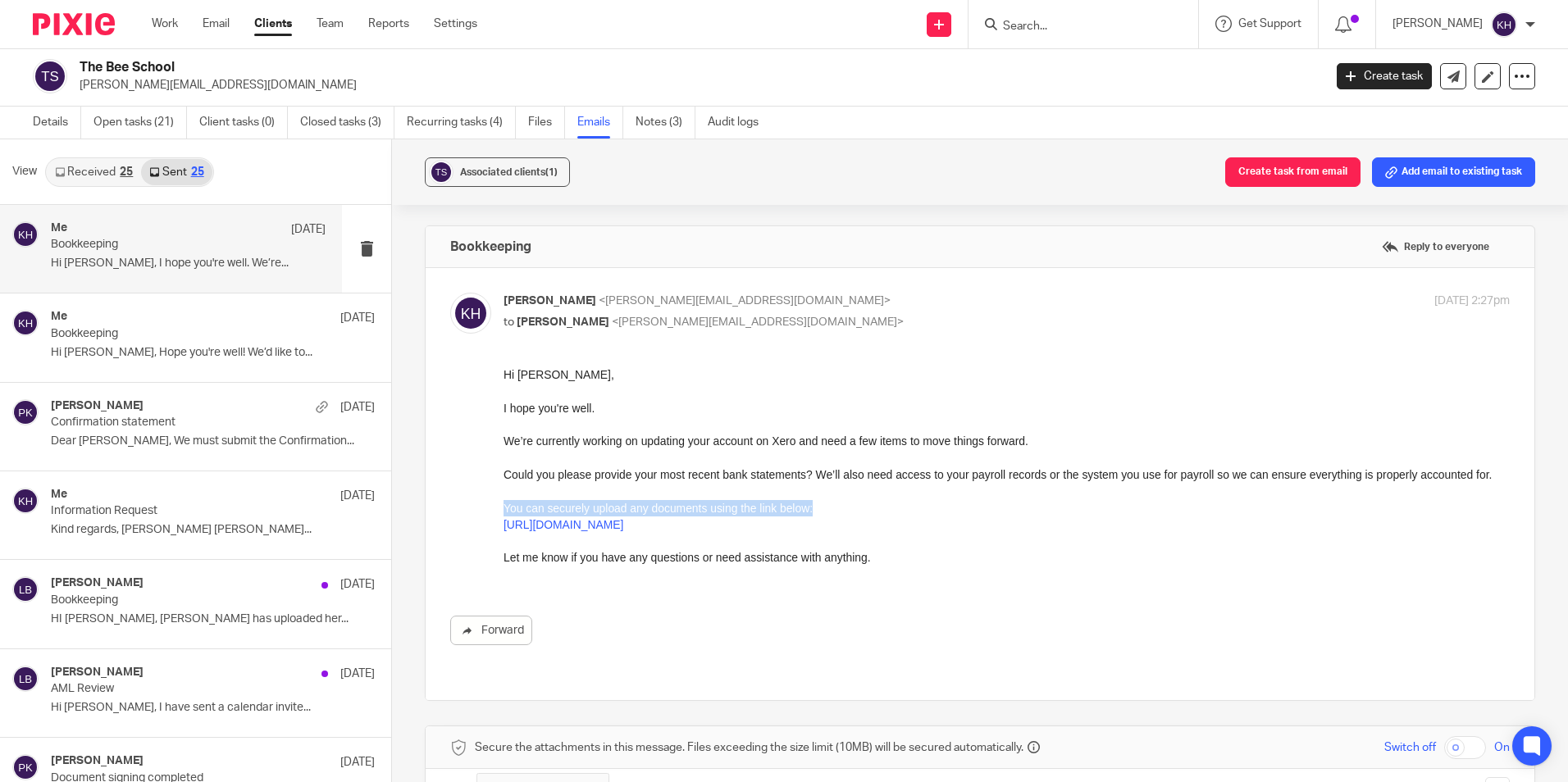
drag, startPoint x: 822, startPoint y: 510, endPoint x: 482, endPoint y: 509, distance: 340.0
click html "Hi Heather, I hope you're well. We’re currently working on updating your accoun…"
copy p "You can securely upload any documents using the link below:"
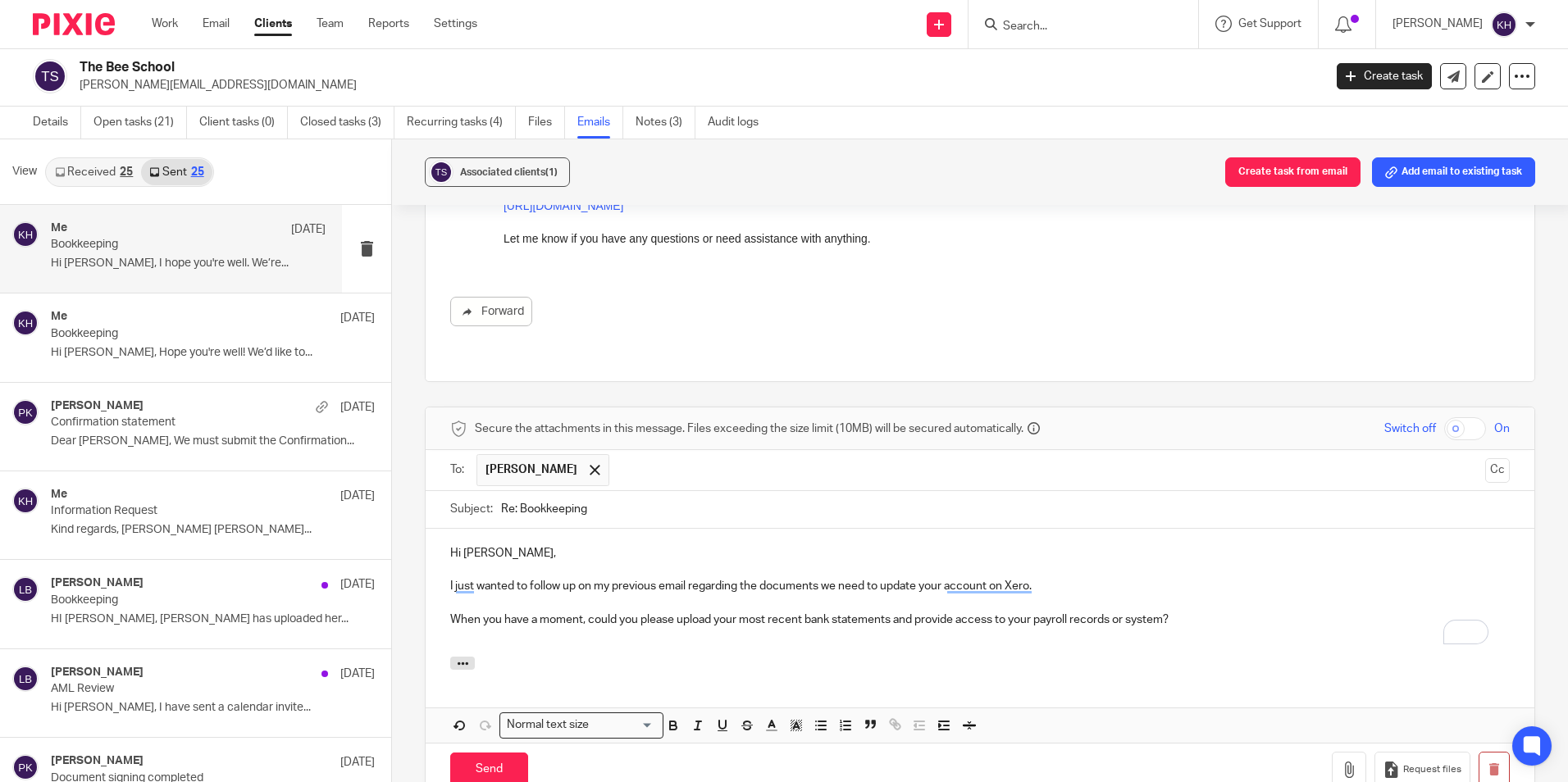
scroll to position [410, 0]
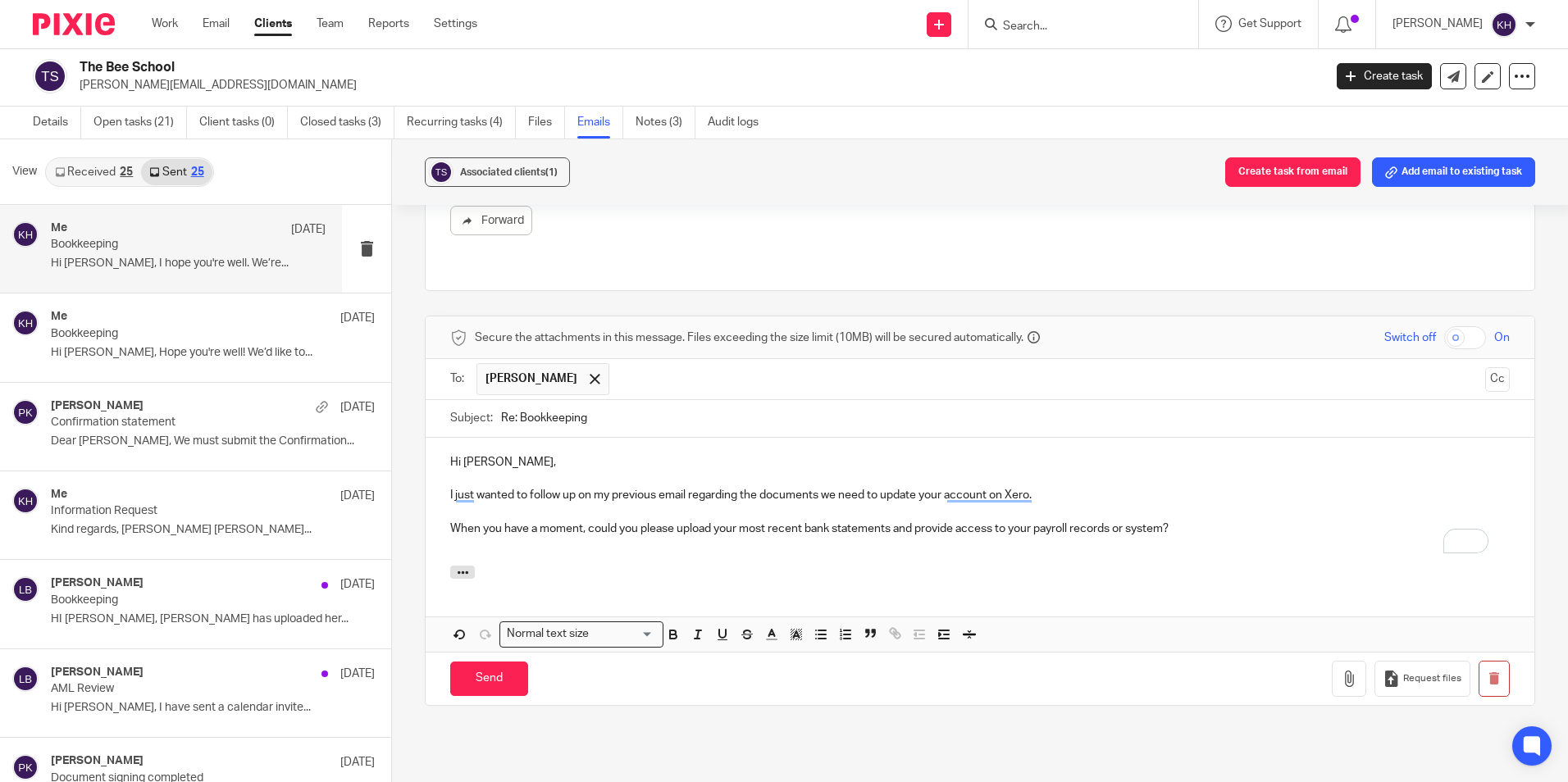
click at [470, 550] on p "To enrich screen reader interactions, please activate Accessibility in Grammarl…" at bounding box center [980, 545] width 1059 height 16
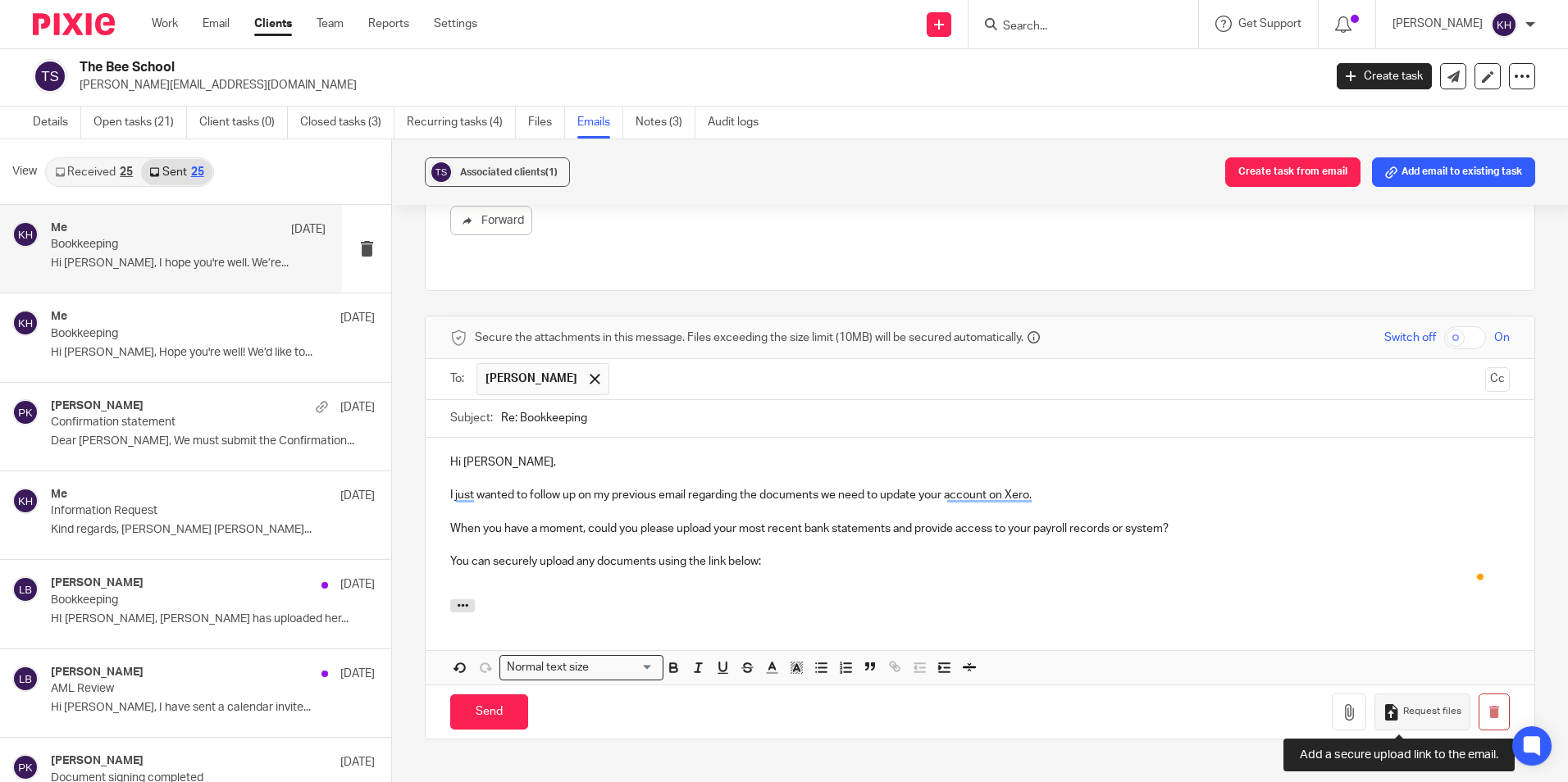
click at [1405, 708] on span "Request files" at bounding box center [1431, 711] width 58 height 13
click at [944, 580] on p "https://kingsmith-accountancy.usepixie.net/u/3e32af869eced69249aa1c9c1d7ed535" at bounding box center [980, 579] width 1059 height 16
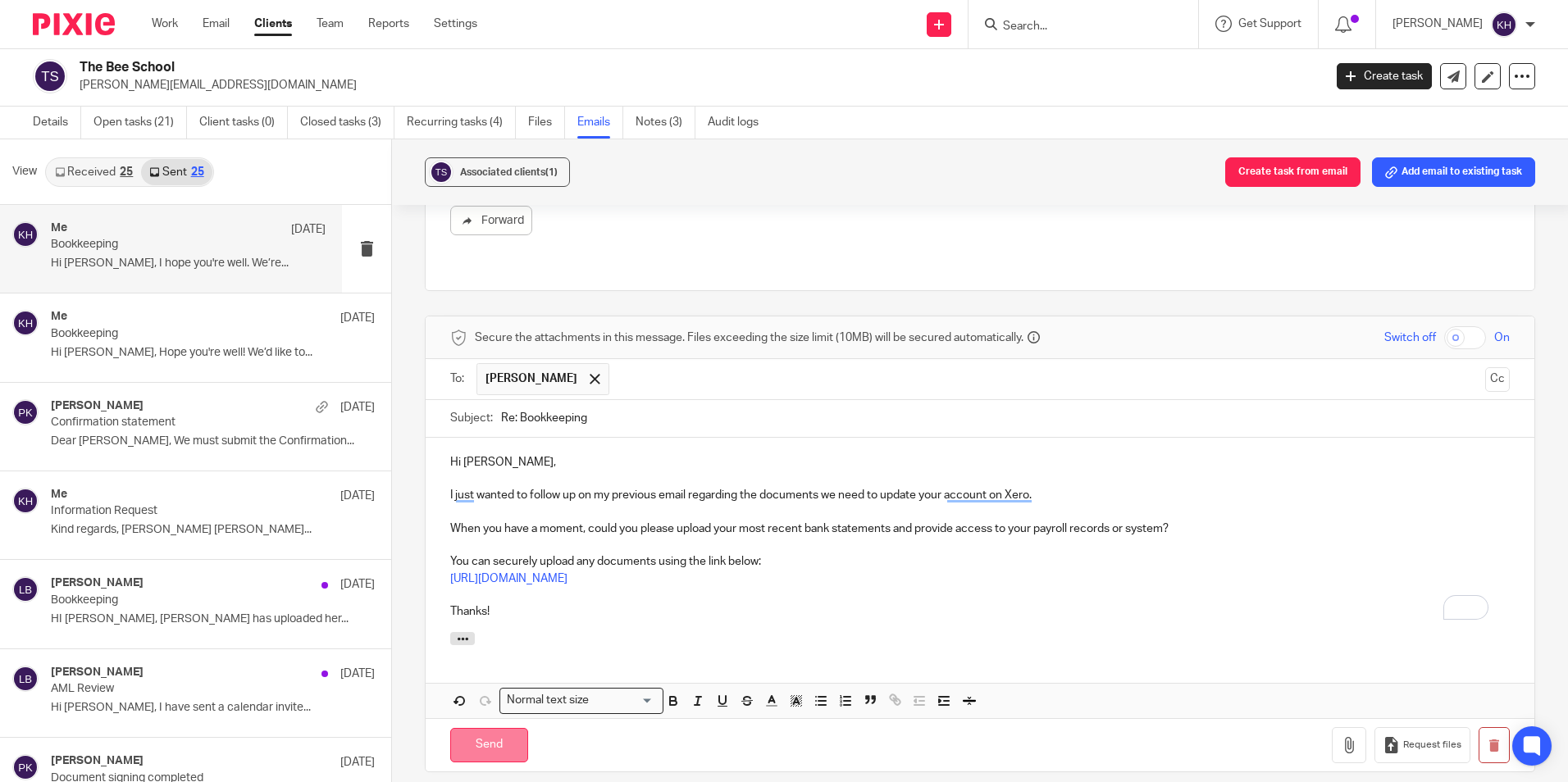
click at [478, 737] on input "Send" at bounding box center [490, 746] width 78 height 35
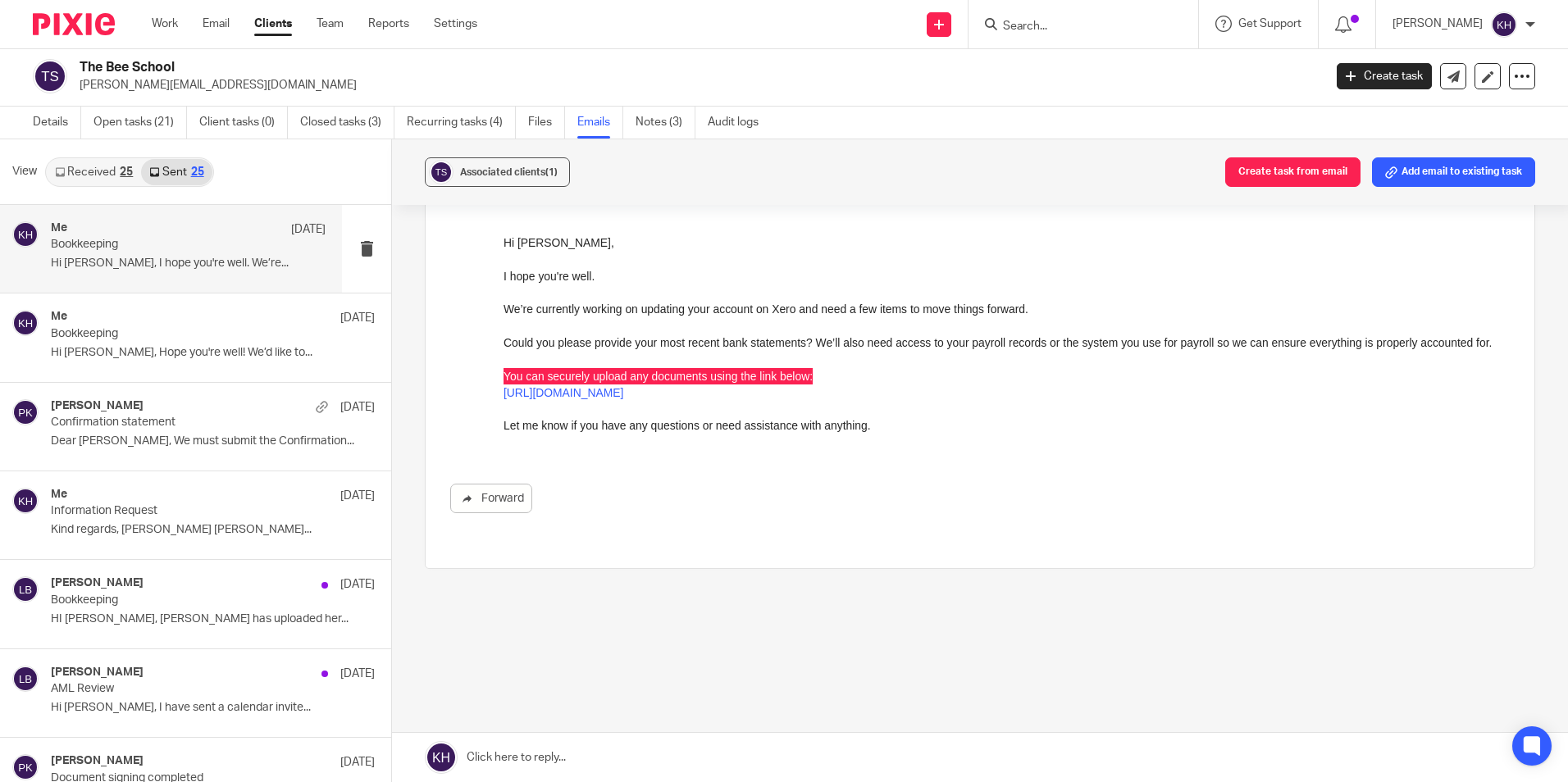
click at [1055, 29] on input "Search" at bounding box center [1075, 27] width 148 height 15
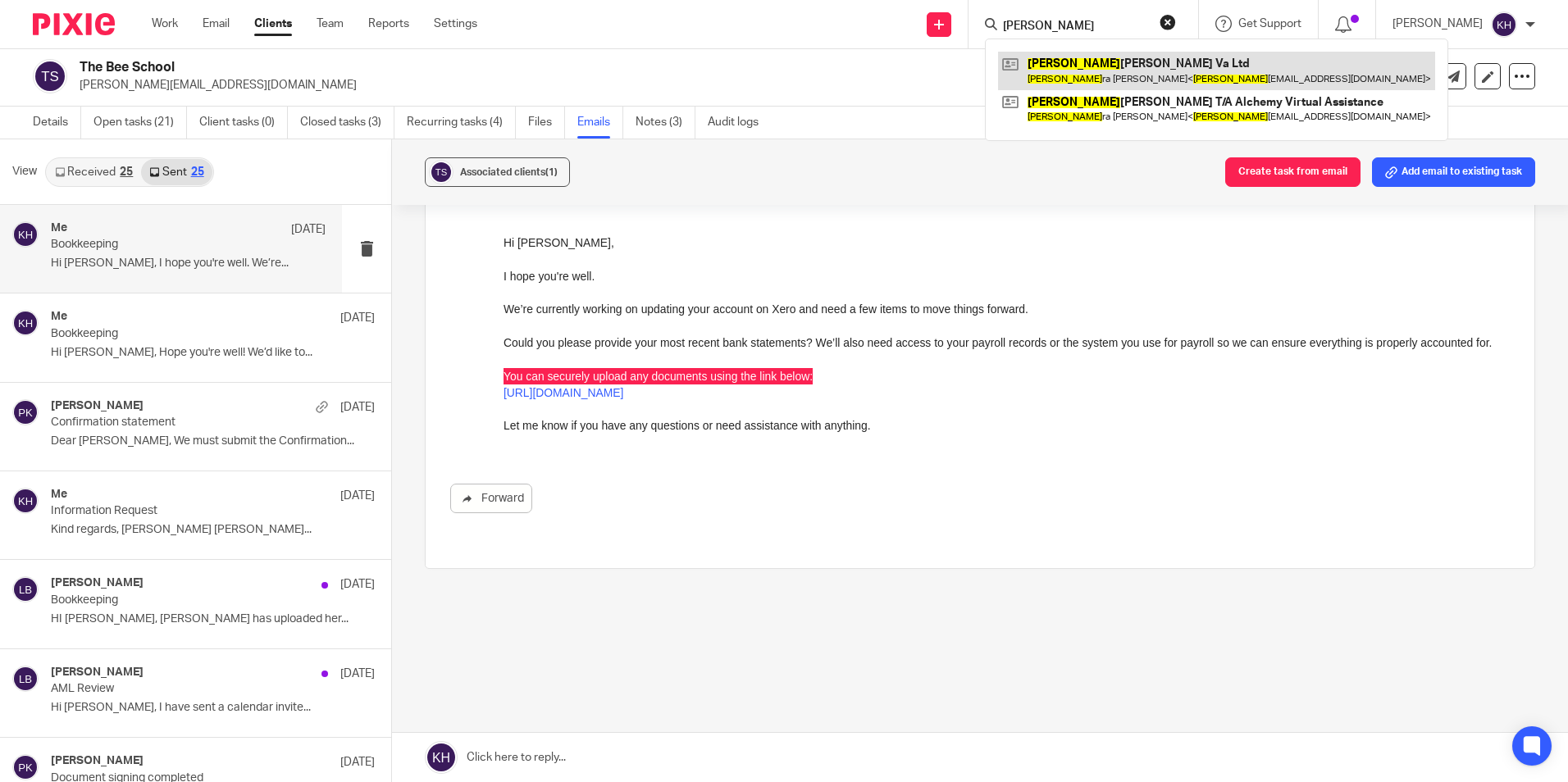
type input "lau"
click at [1110, 73] on link at bounding box center [1216, 71] width 437 height 38
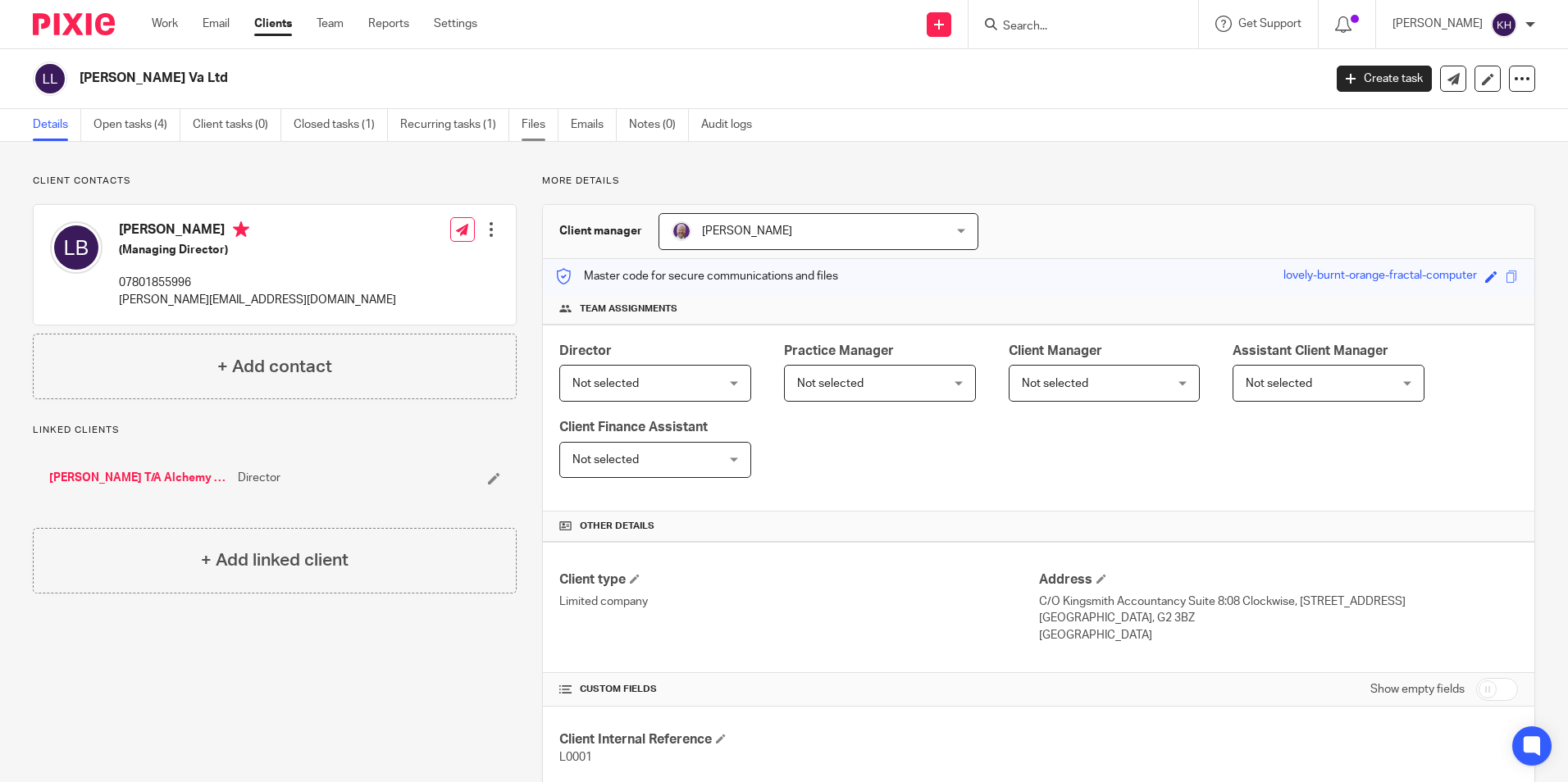
click at [545, 125] on link "Files" at bounding box center [540, 125] width 37 height 32
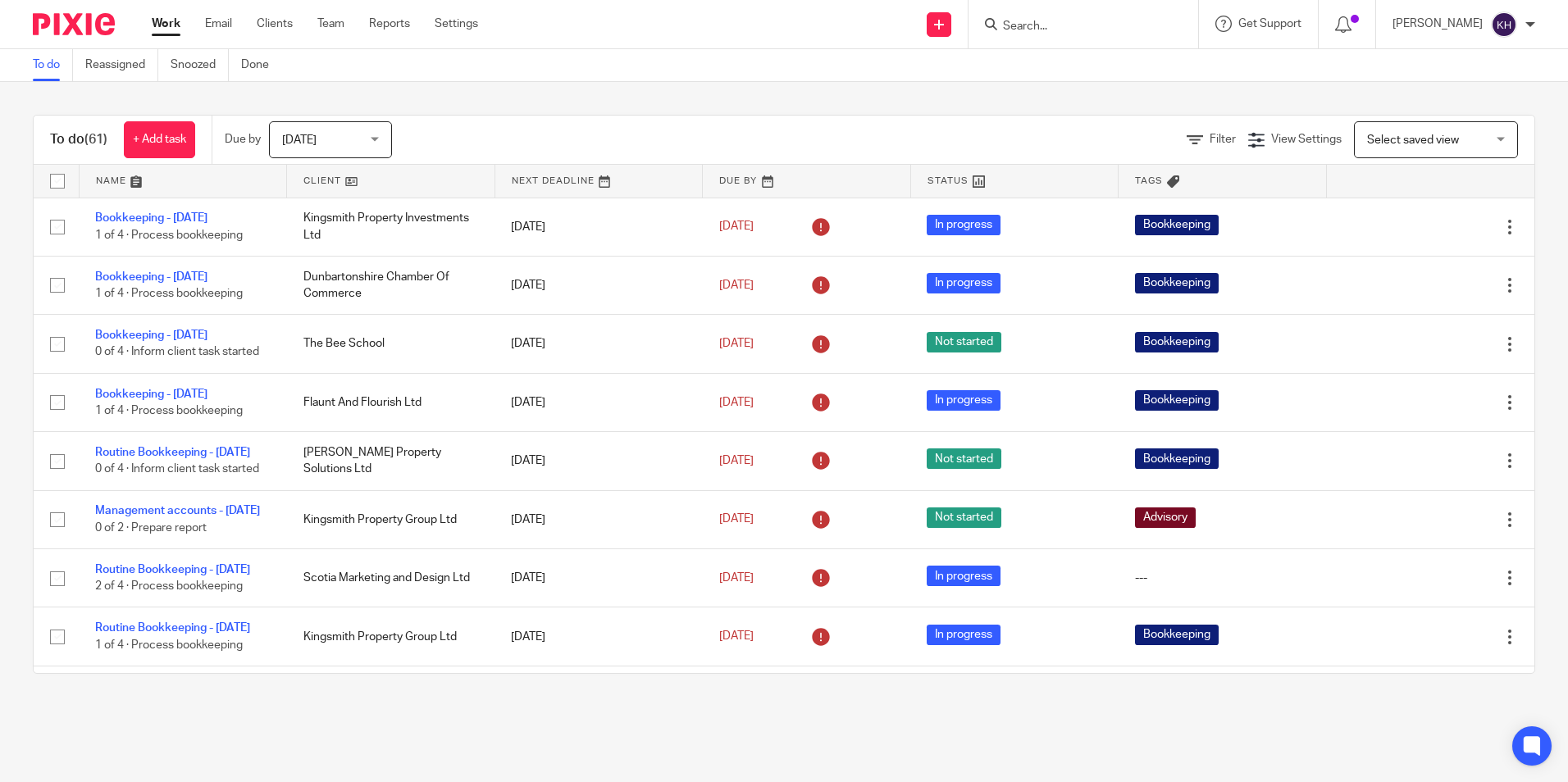
click at [1002, 25] on input "Search" at bounding box center [1075, 27] width 148 height 15
click at [1011, 30] on input "Search" at bounding box center [1075, 27] width 148 height 15
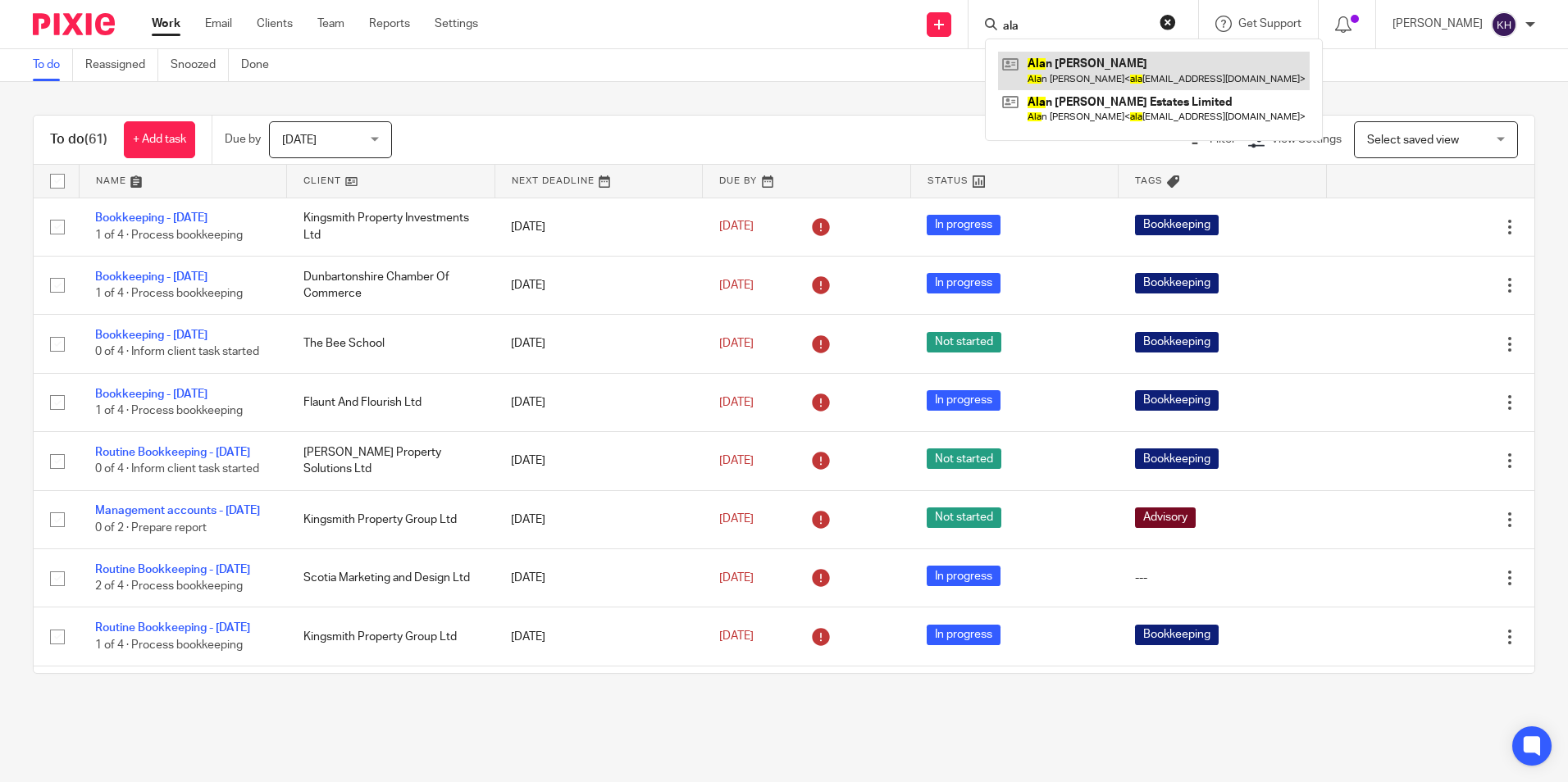
type input "ala"
click at [1025, 61] on link at bounding box center [1154, 71] width 311 height 38
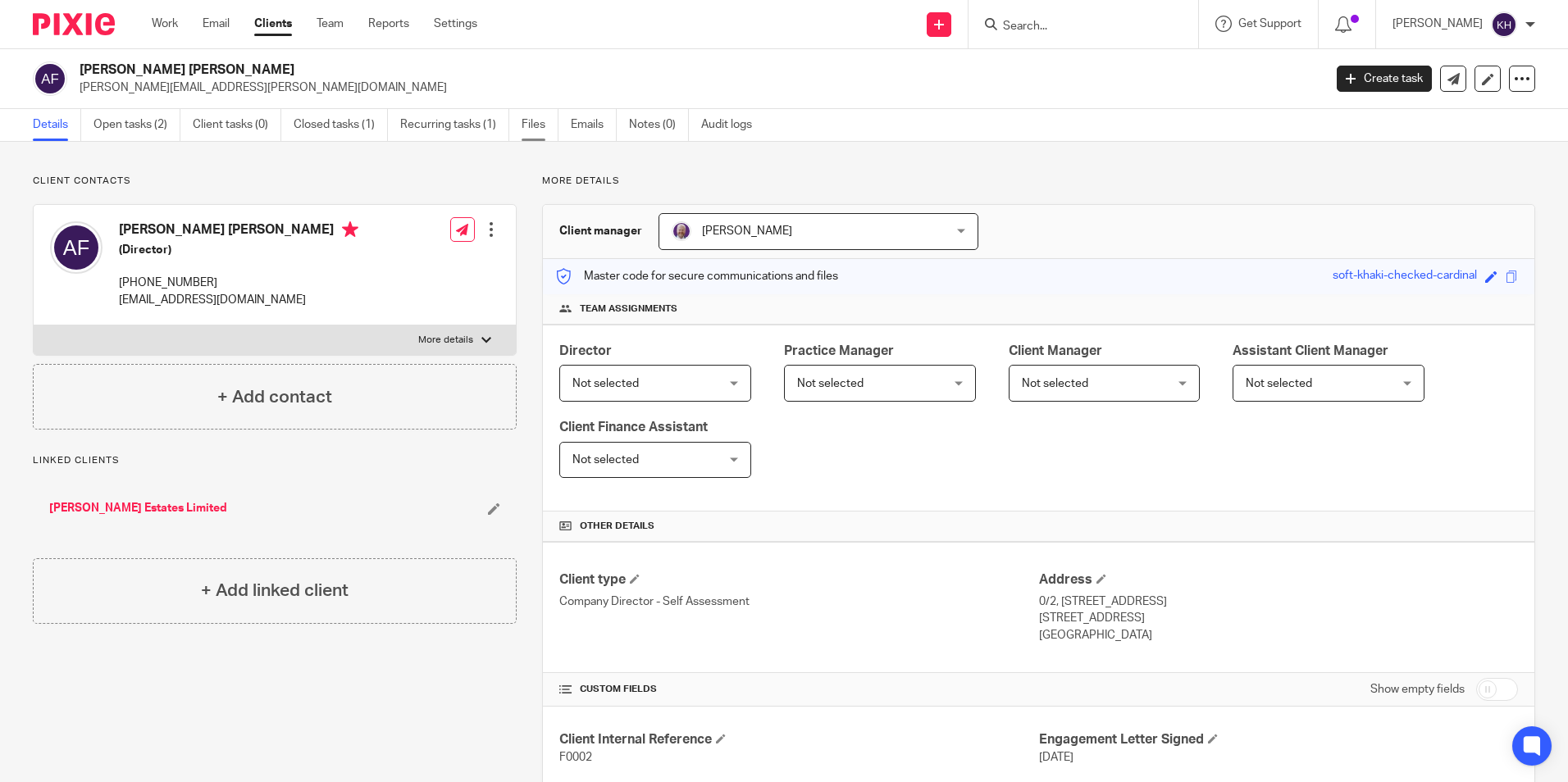
click at [537, 123] on link "Files" at bounding box center [540, 125] width 37 height 32
click at [529, 122] on link "Files" at bounding box center [540, 125] width 37 height 32
click at [539, 126] on link "Files" at bounding box center [540, 125] width 37 height 32
click at [529, 125] on link "Files" at bounding box center [540, 125] width 37 height 32
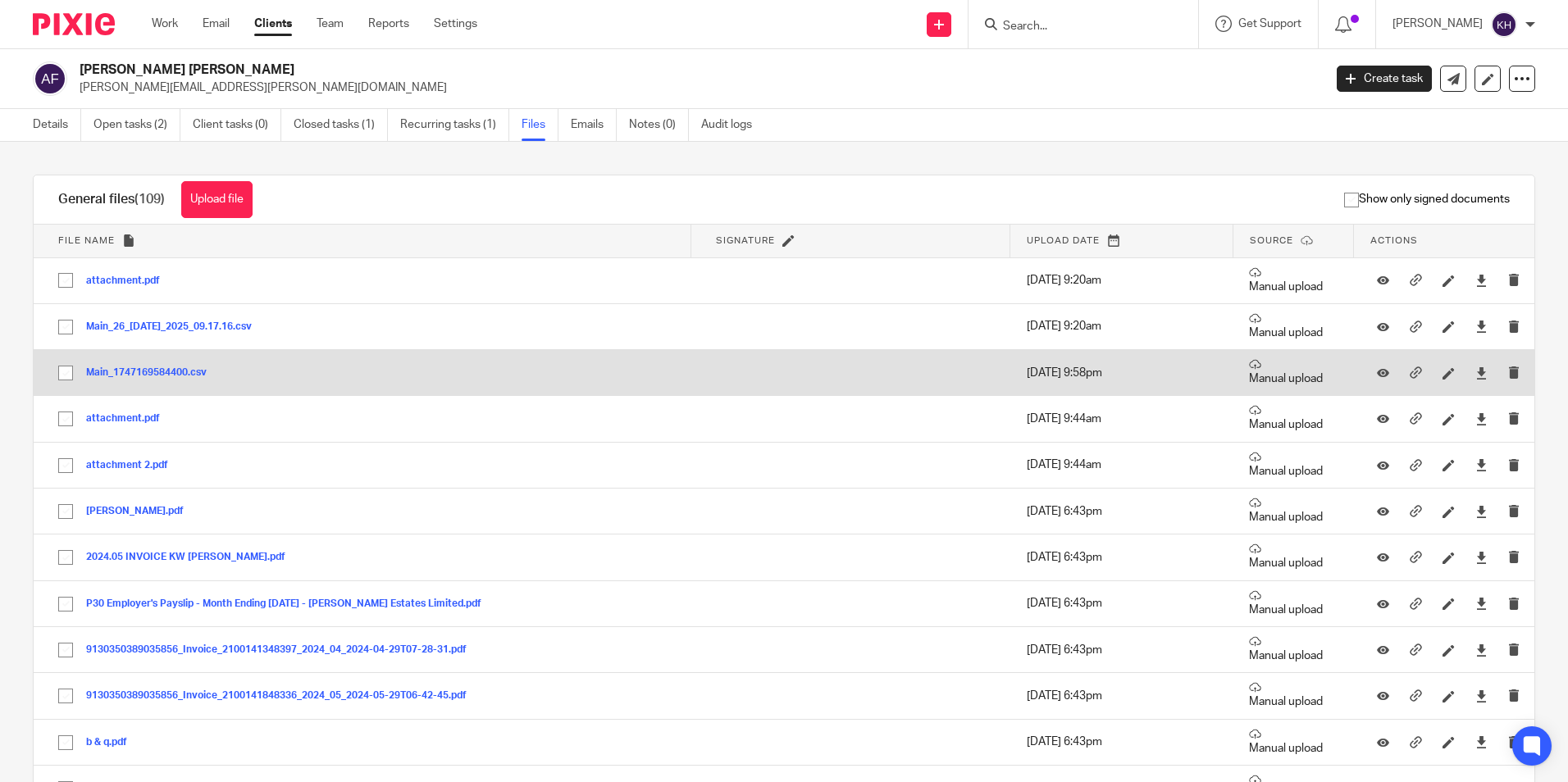
click at [64, 374] on input "checkbox" at bounding box center [66, 373] width 31 height 31
checkbox input "true"
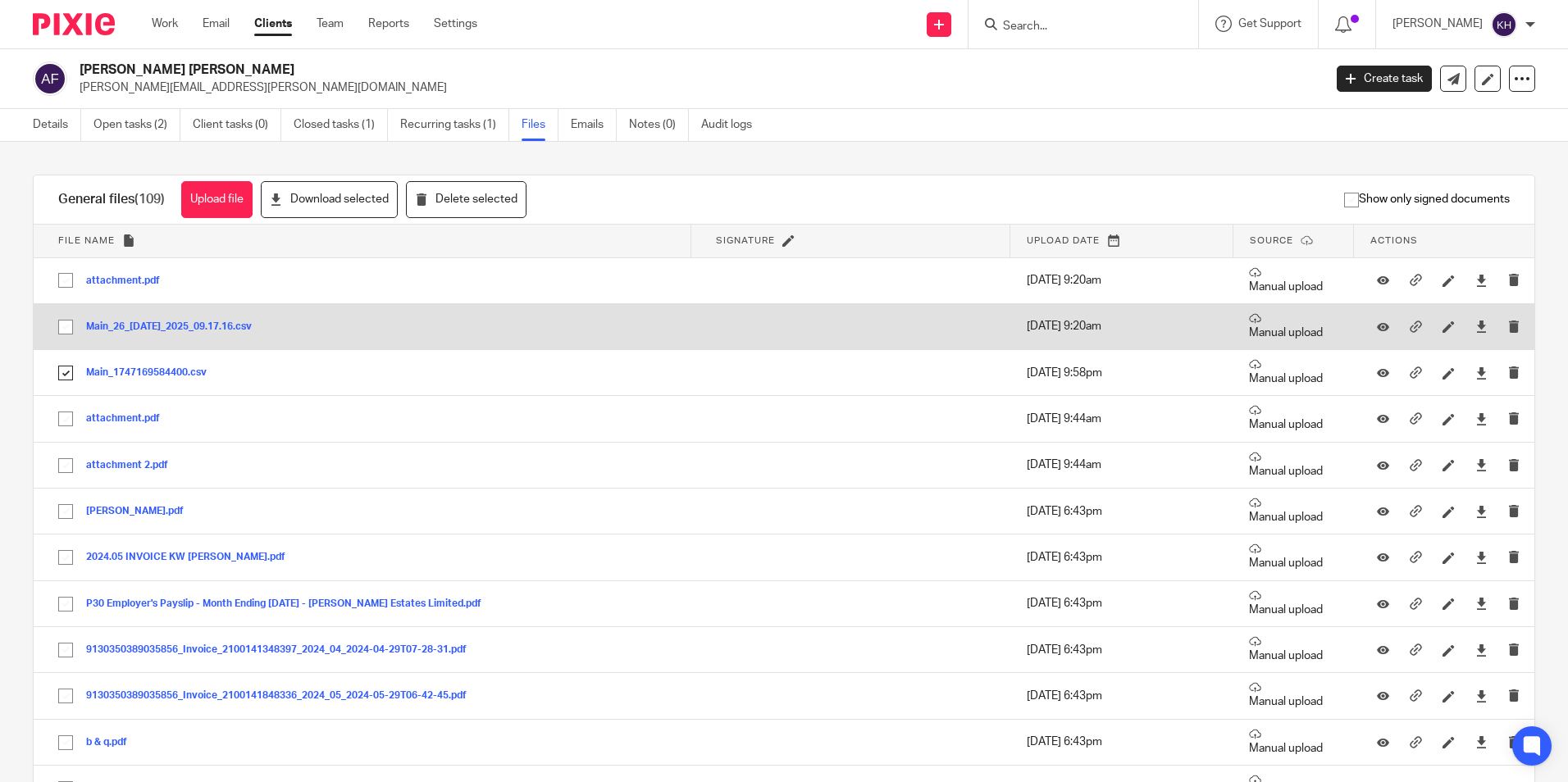
click at [67, 319] on input "checkbox" at bounding box center [66, 327] width 31 height 31
checkbox input "true"
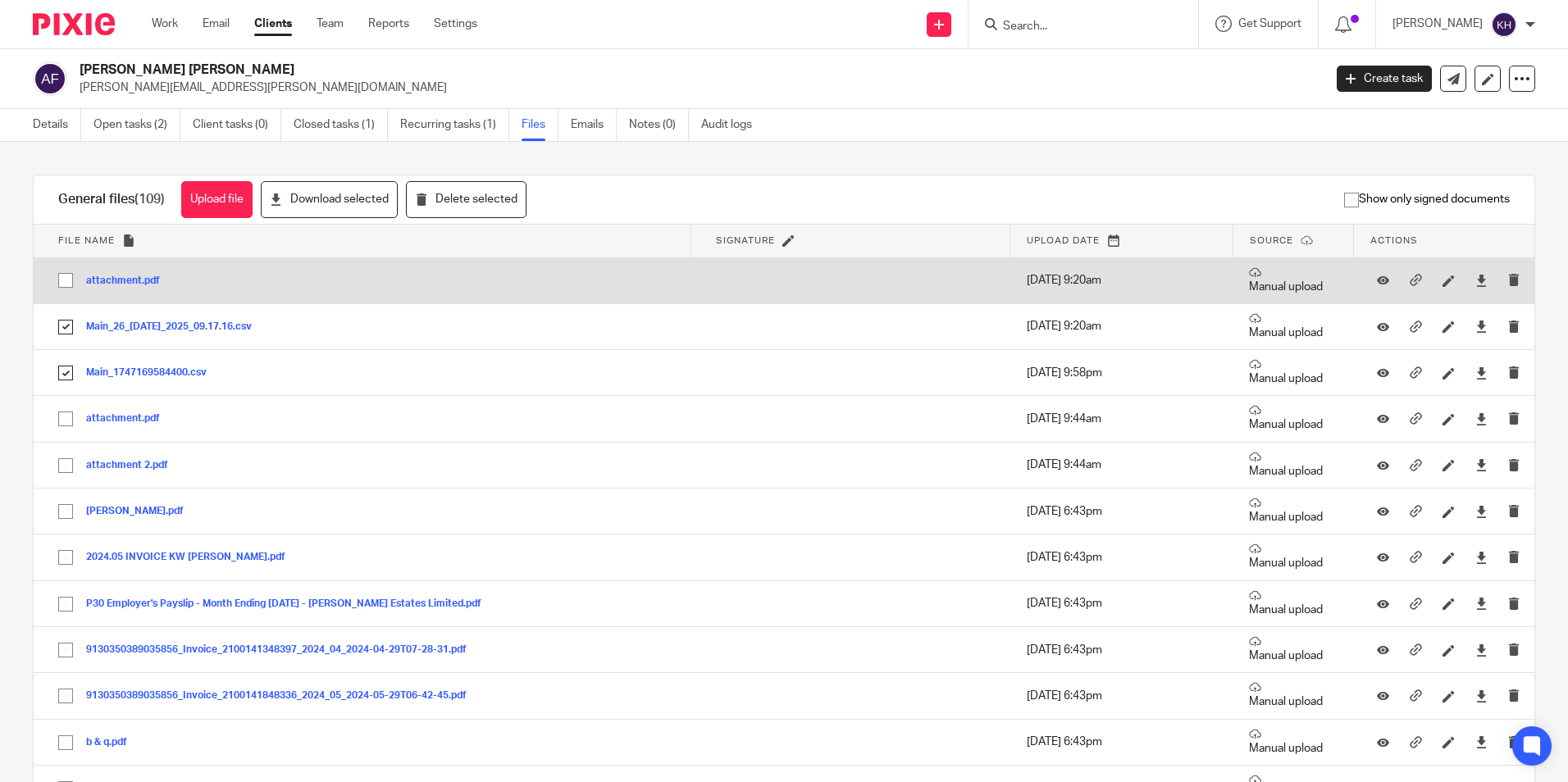
click at [68, 288] on input "checkbox" at bounding box center [66, 280] width 31 height 31
checkbox input "true"
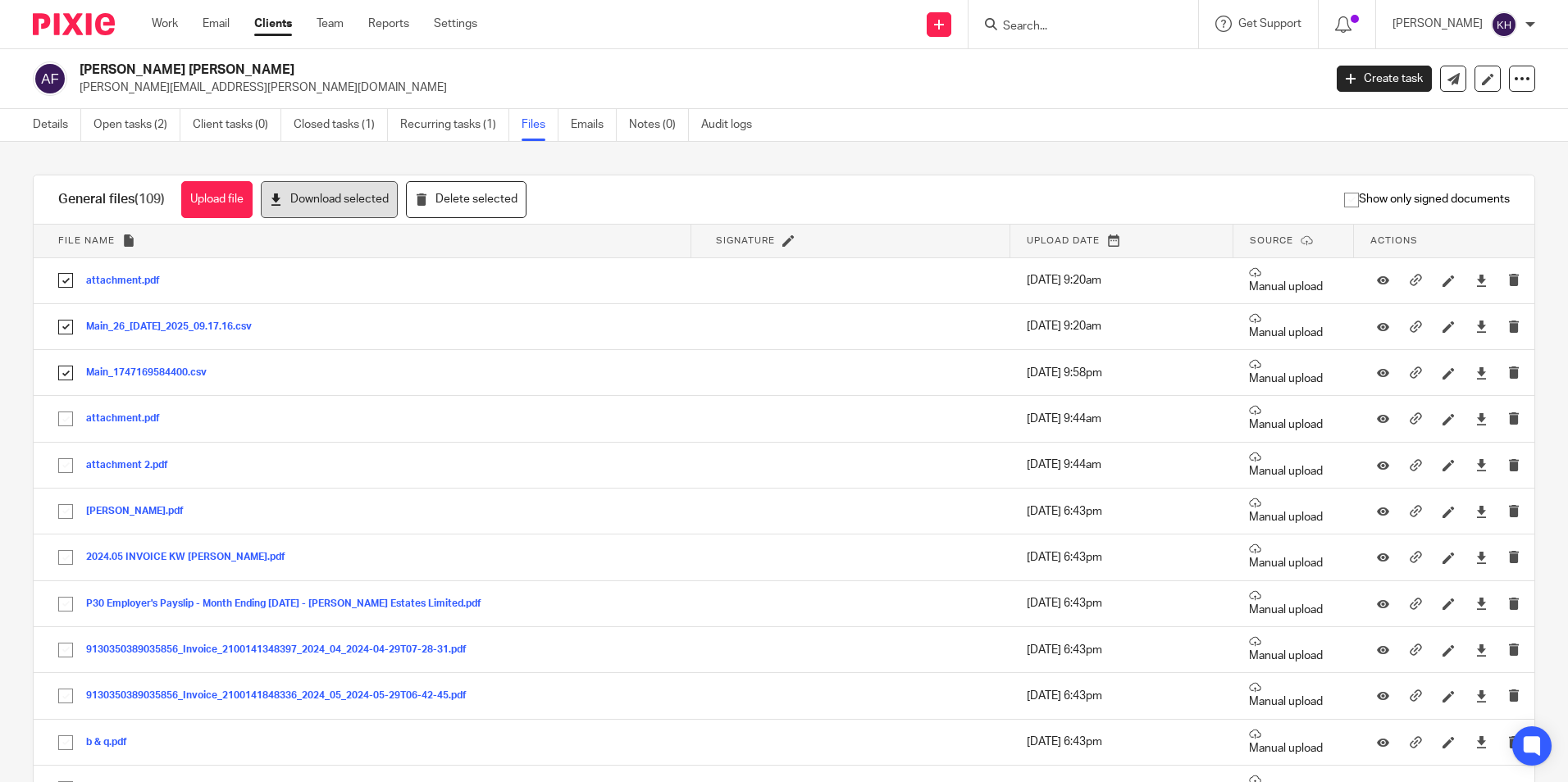
click at [382, 207] on button "Download selected" at bounding box center [329, 200] width 137 height 37
drag, startPoint x: 5, startPoint y: 164, endPoint x: 101, endPoint y: 135, distance: 100.3
click at [5, 164] on div "Upload file Drag & Drop your files, or click here Files uploading... General fi…" at bounding box center [784, 462] width 1568 height 640
